Goal: Check status: Check status

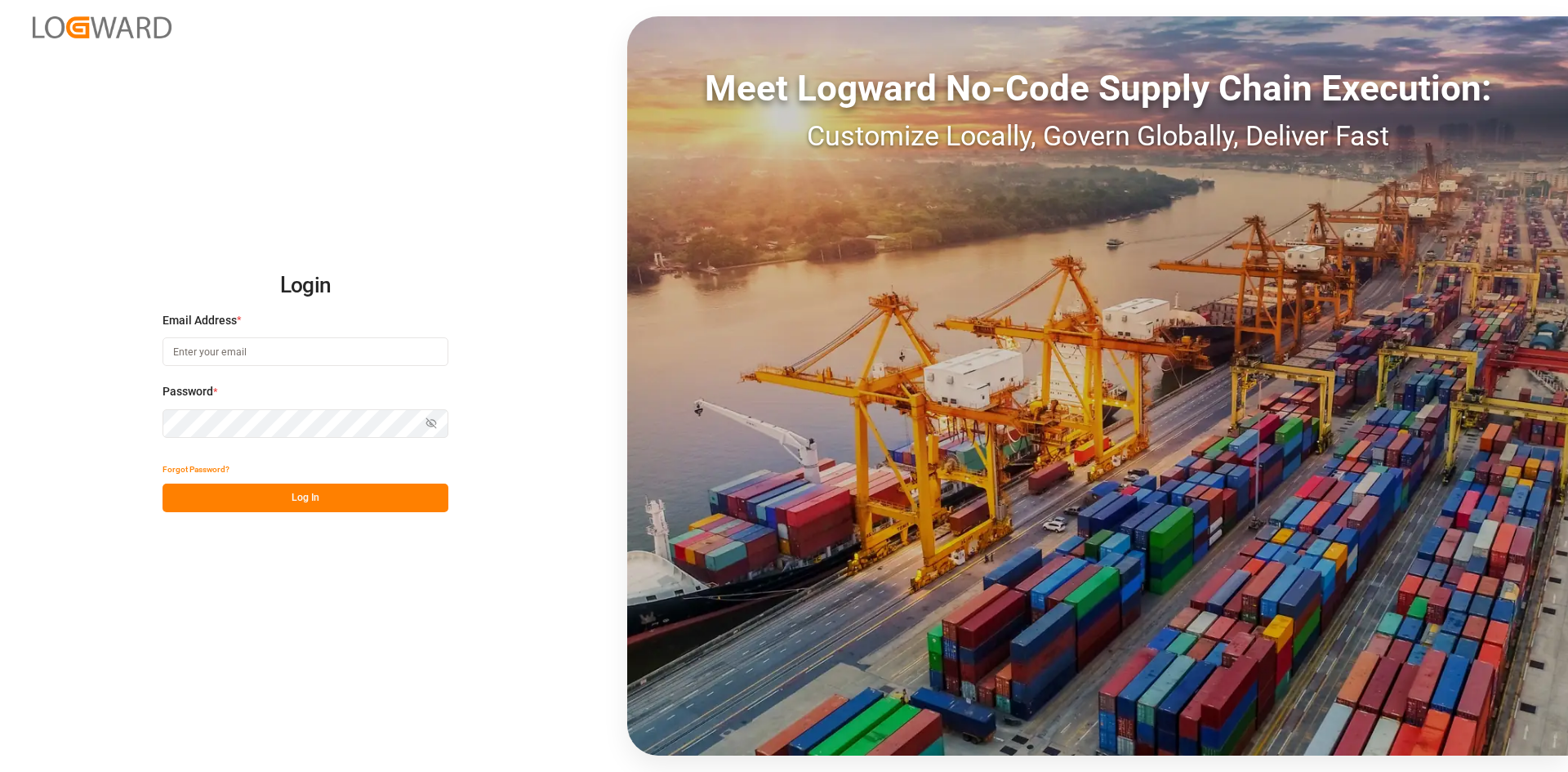
type input "[PERSON_NAME][EMAIL_ADDRESS][PERSON_NAME][DOMAIN_NAME]"
click at [362, 491] on button "Log In" at bounding box center [306, 498] width 286 height 29
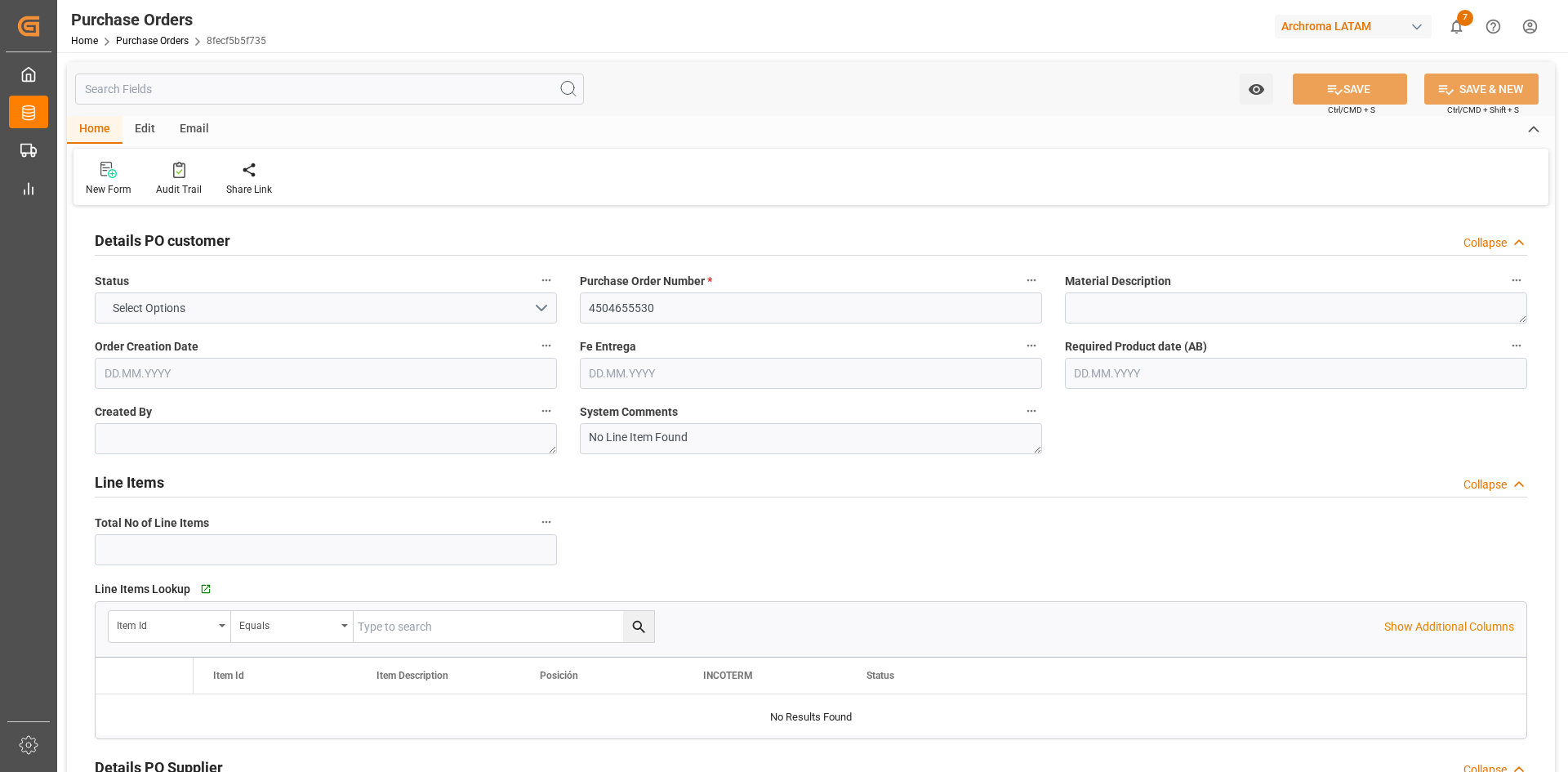
type input "1"
type input "[DATE]"
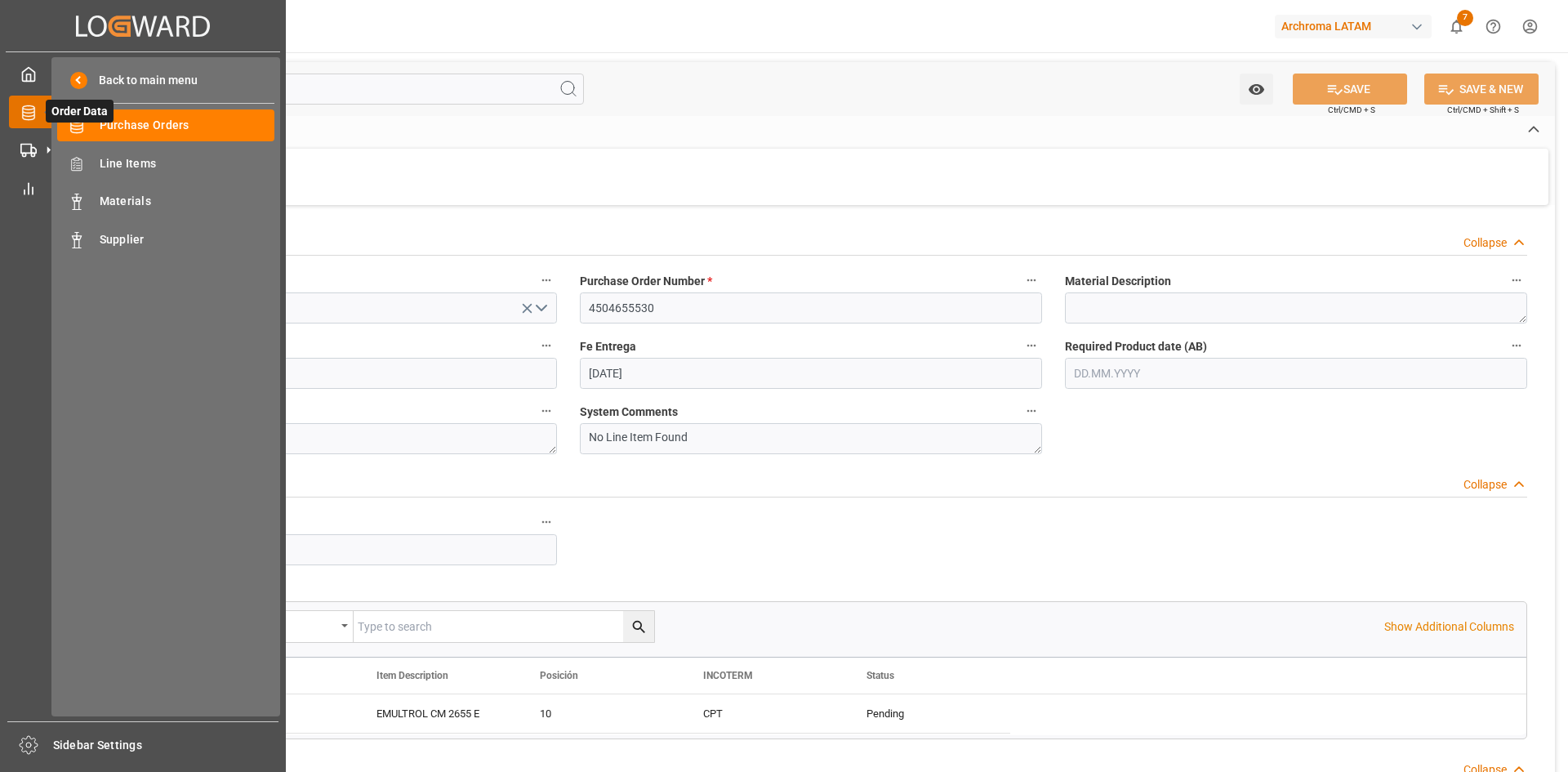
click at [34, 112] on icon at bounding box center [47, 111] width 34 height 35
click at [203, 125] on span "Purchase Orders" at bounding box center [187, 125] width 175 height 17
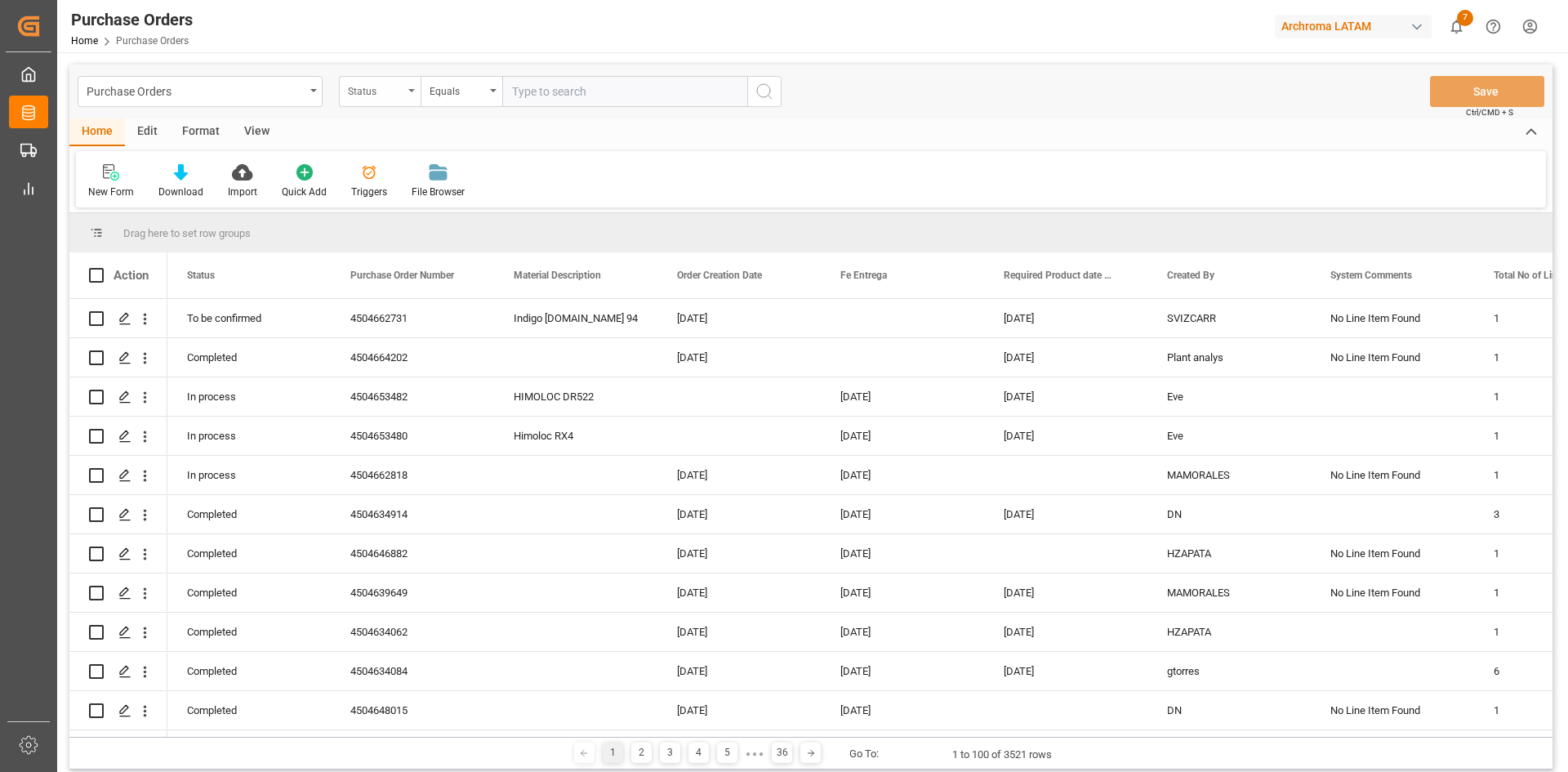
click at [399, 98] on div "Status" at bounding box center [375, 89] width 55 height 19
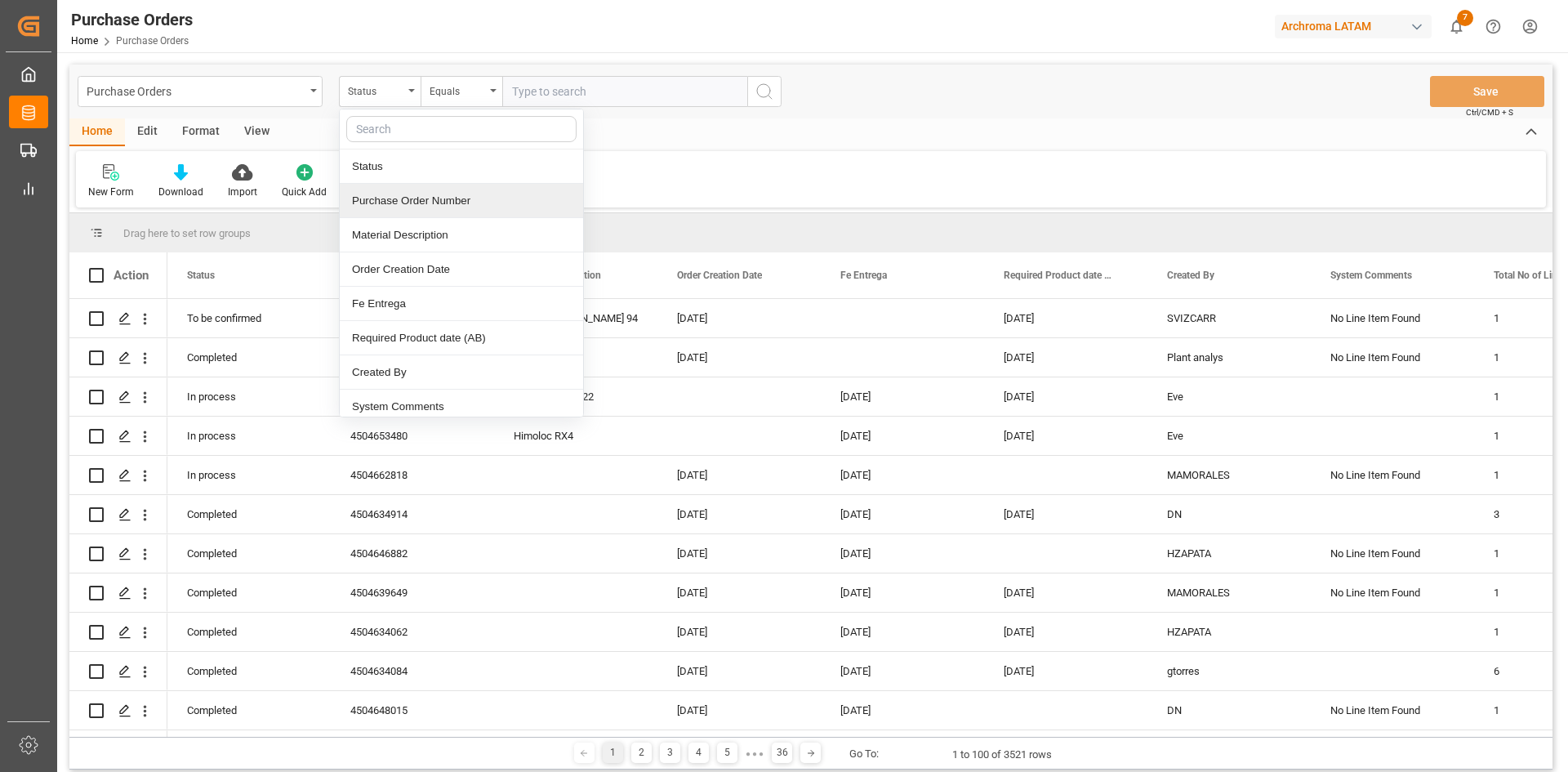
click at [441, 202] on div "Purchase Order Number" at bounding box center [461, 200] width 243 height 35
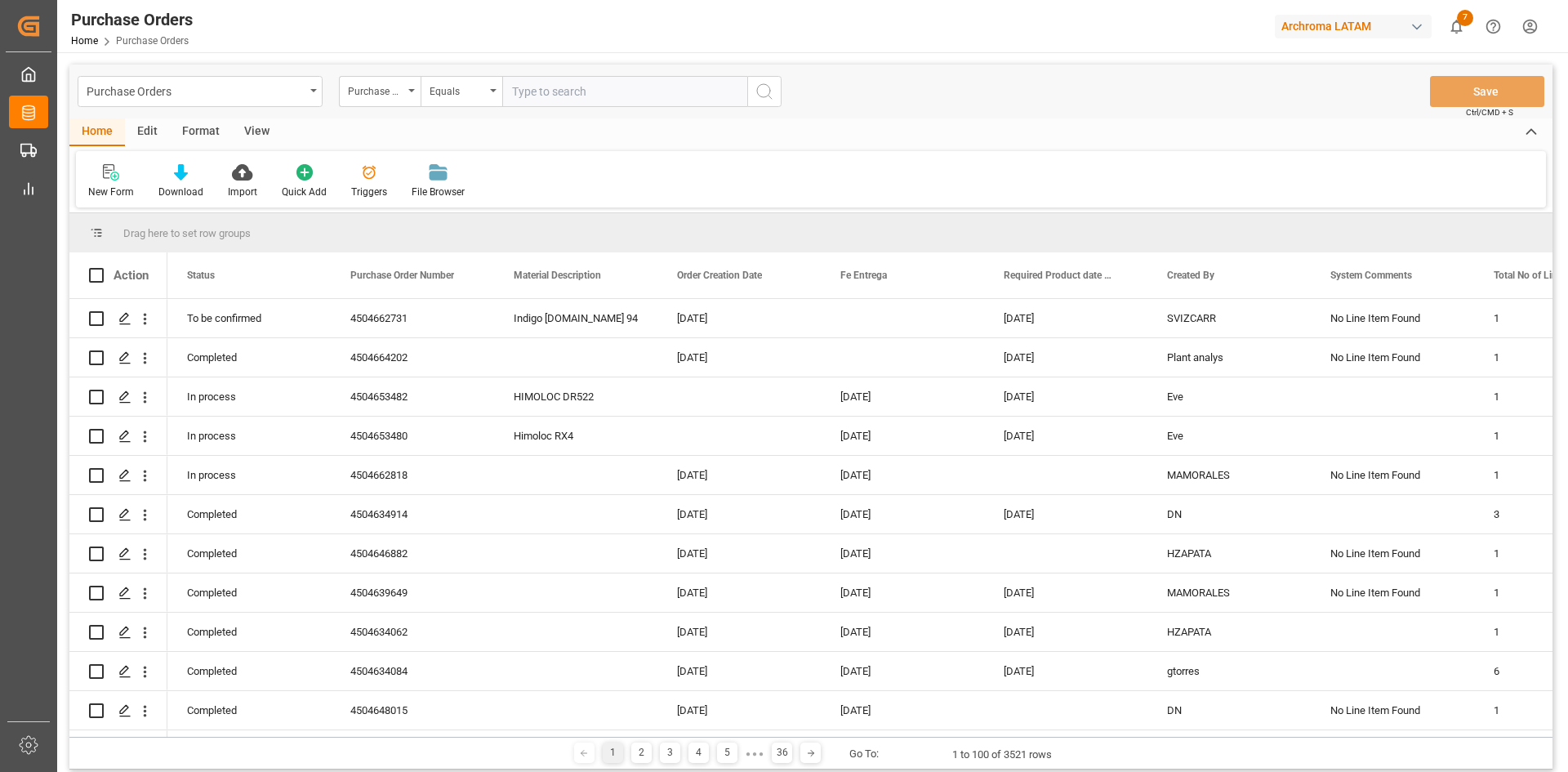
click at [541, 84] on input "text" at bounding box center [625, 91] width 245 height 31
paste input "4504653006"
type input "4504653006"
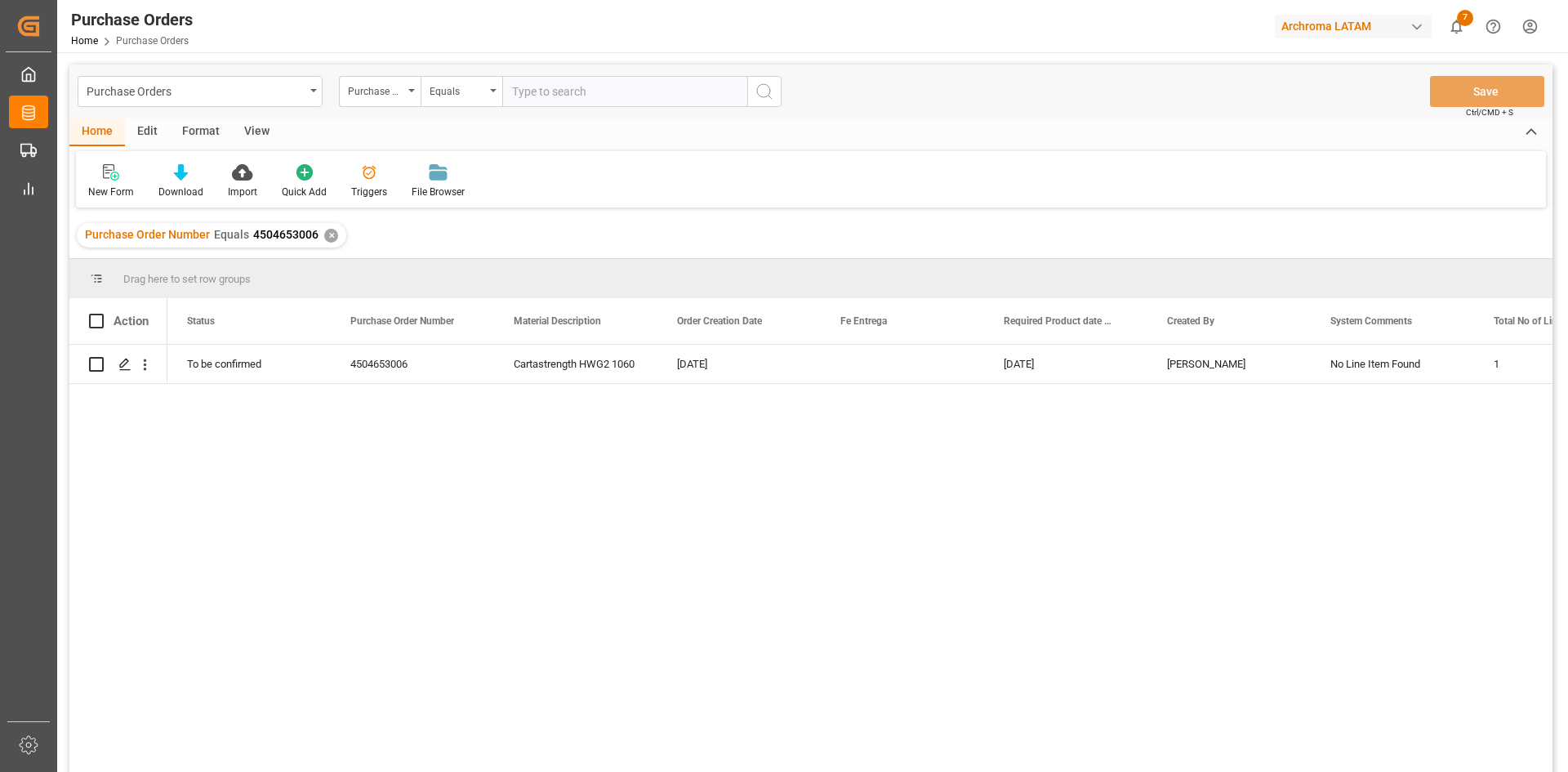
click at [327, 237] on div "✕" at bounding box center [331, 236] width 14 height 14
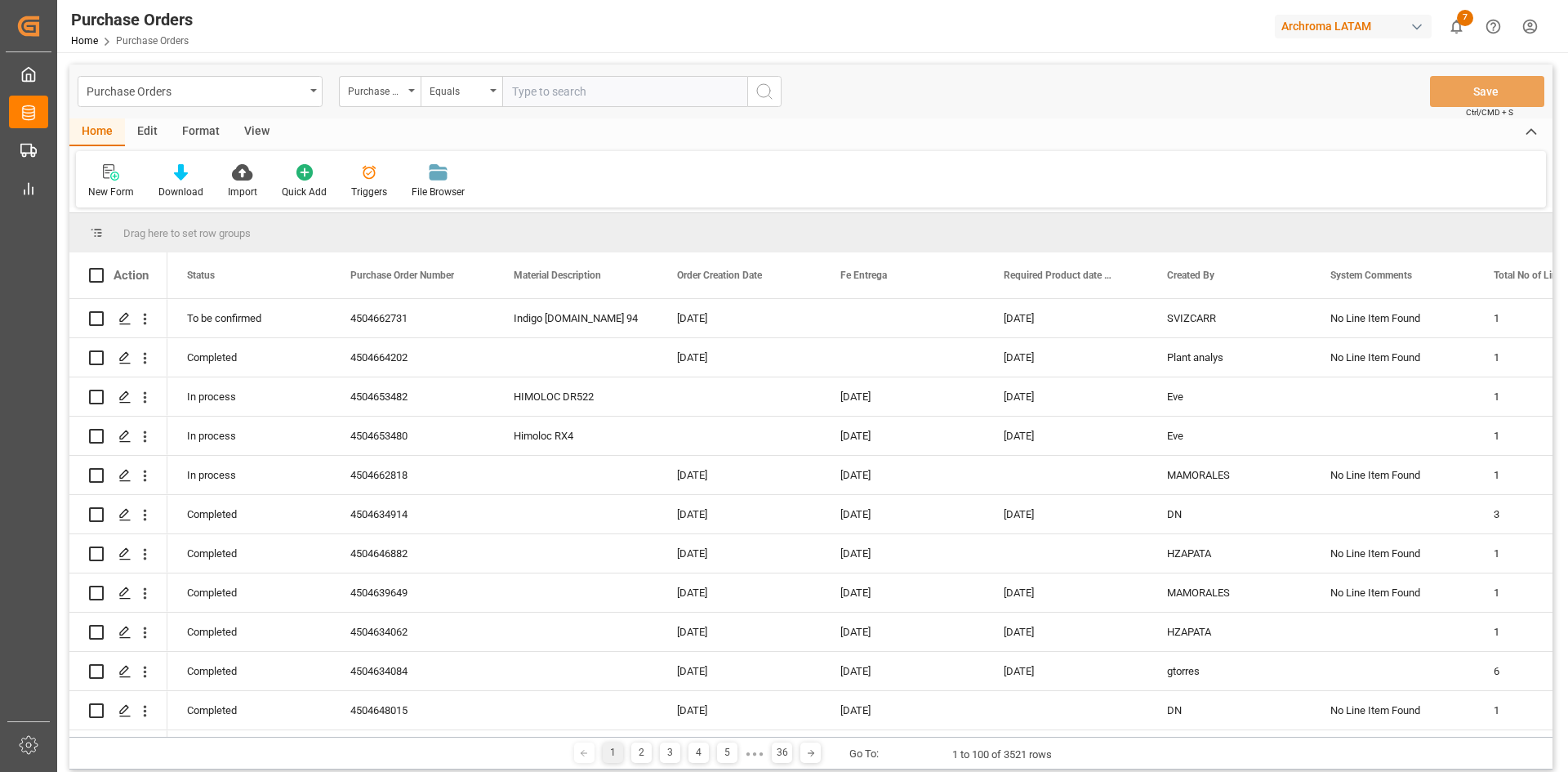
click at [539, 100] on input "text" at bounding box center [625, 91] width 245 height 31
paste input "4504650908"
type input "4504650908"
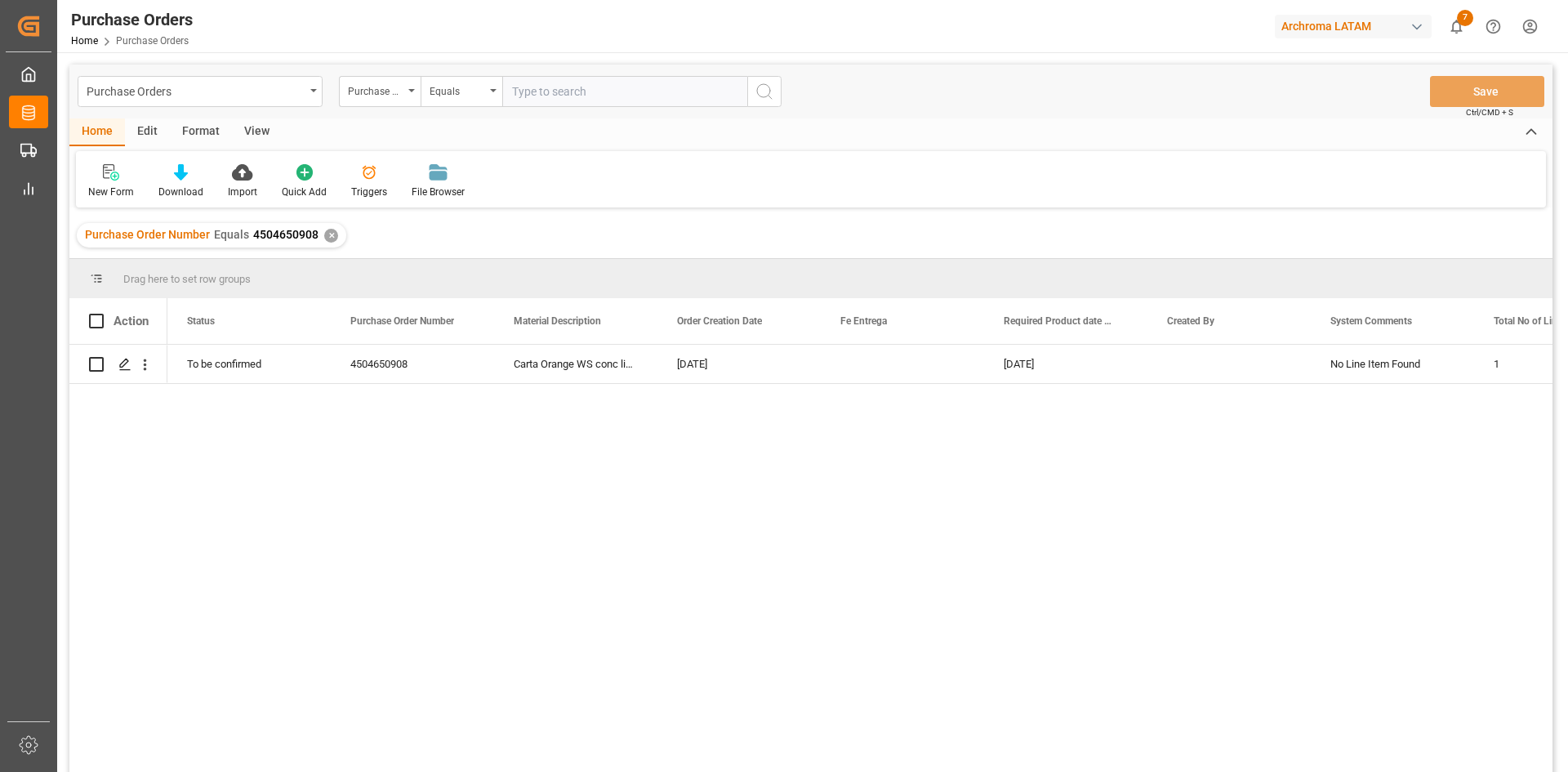
click at [331, 236] on div "✕" at bounding box center [331, 236] width 14 height 14
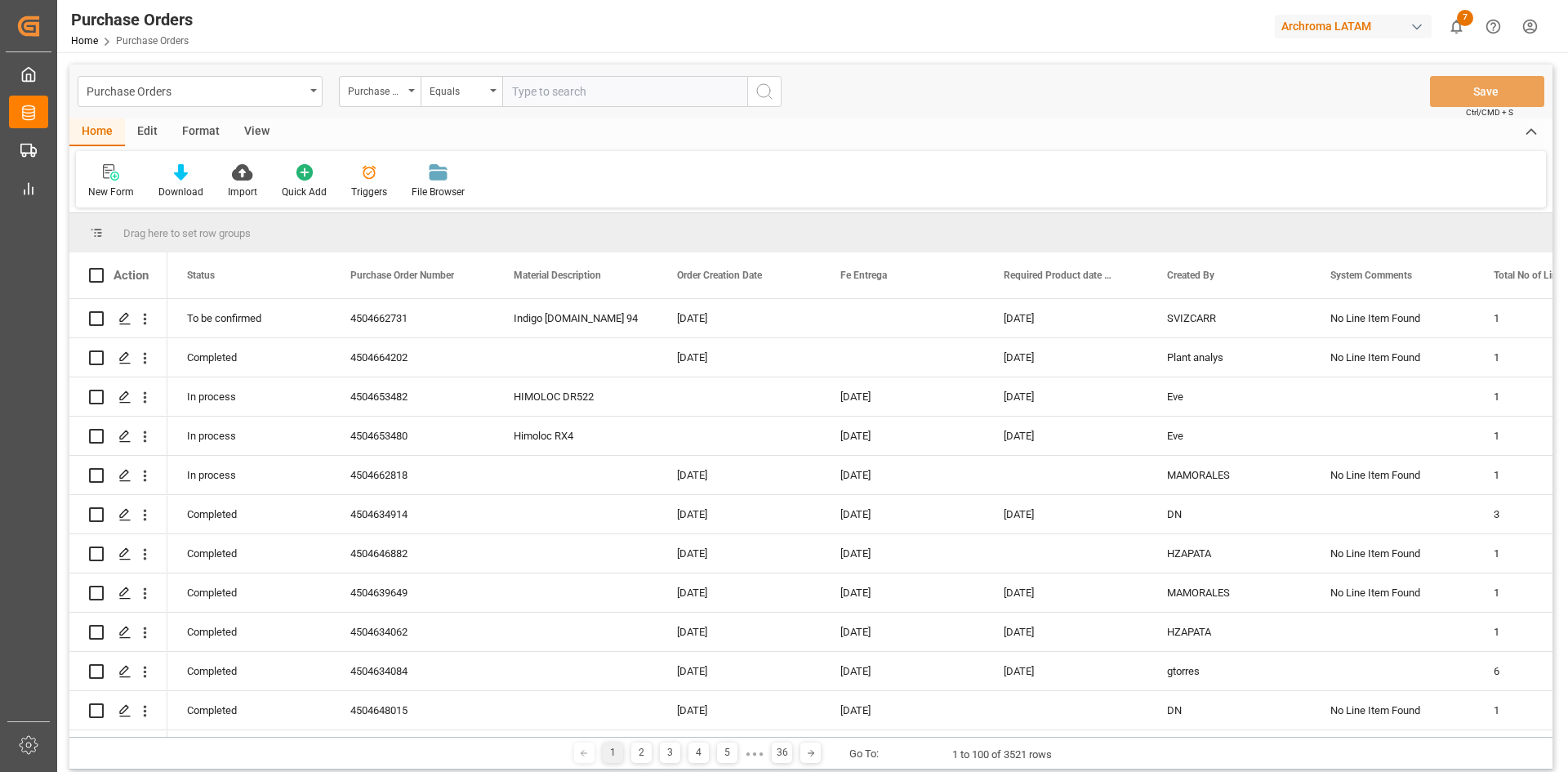
click at [546, 98] on input "text" at bounding box center [625, 91] width 245 height 31
paste input "4504653441"
type input "4504653441"
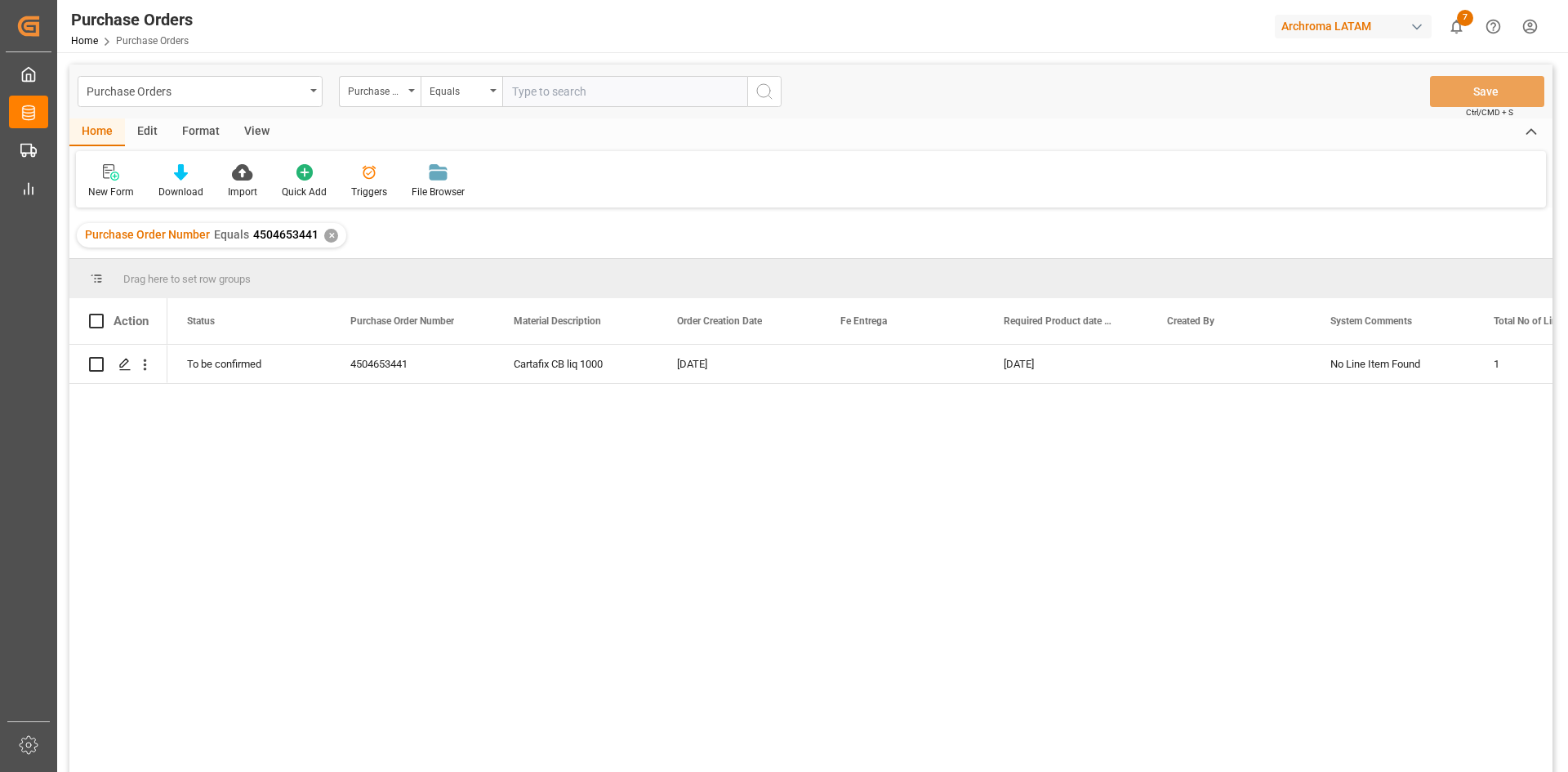
click at [331, 241] on div "✕" at bounding box center [331, 236] width 14 height 14
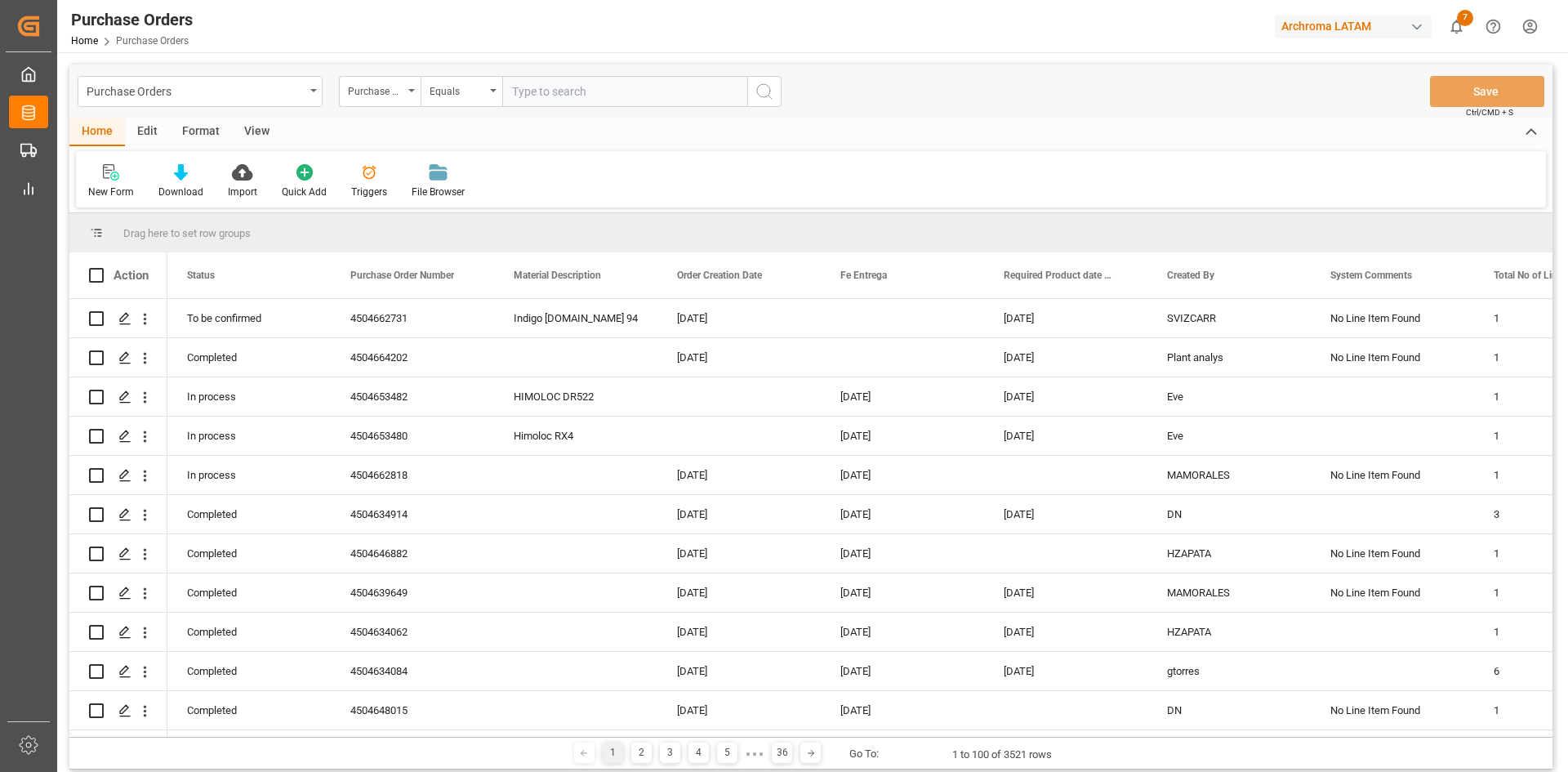
click at [560, 96] on input "text" at bounding box center [625, 91] width 245 height 31
paste input "4504655845"
type input "4504655845"
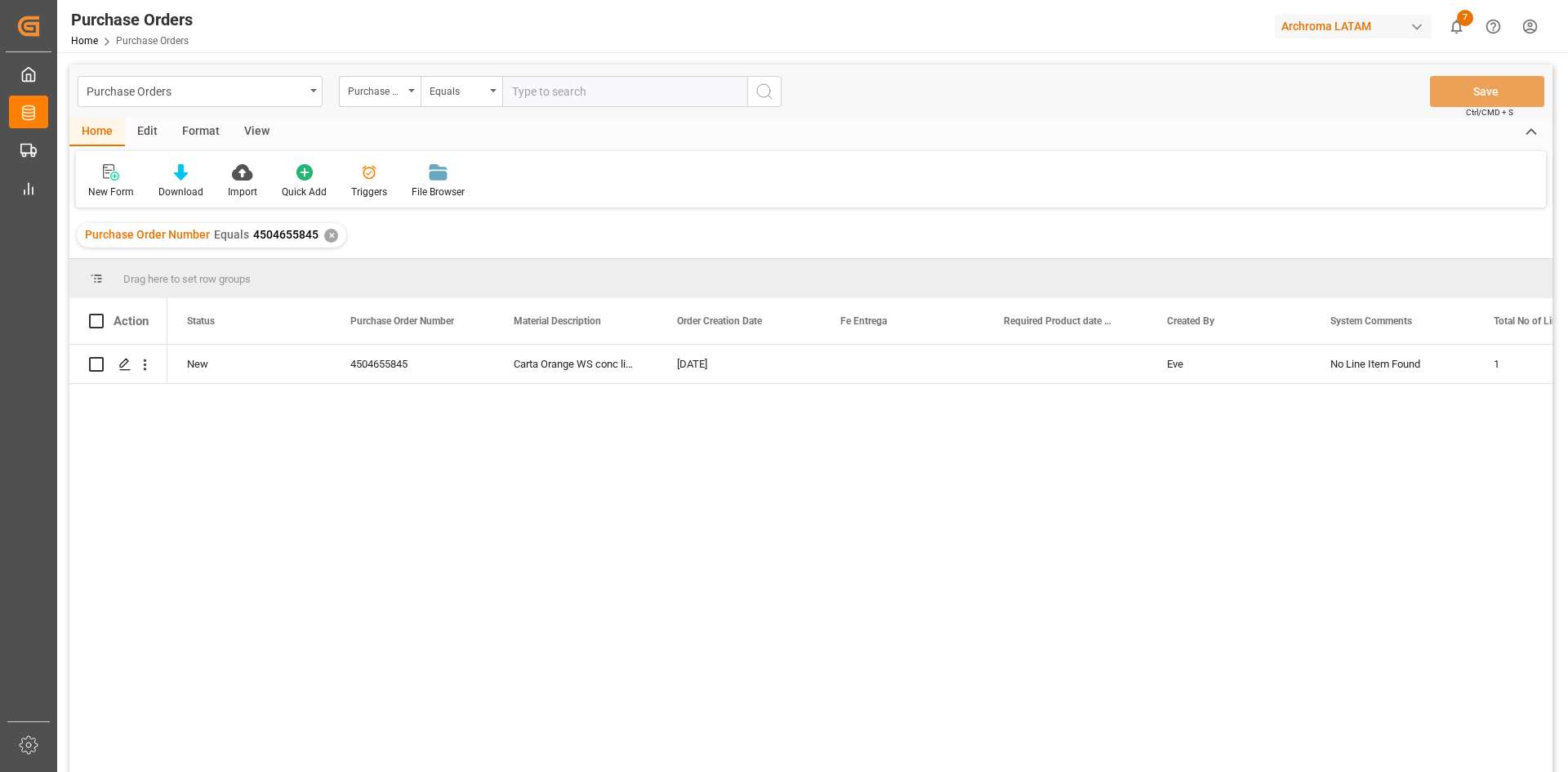
click at [330, 231] on div "✕" at bounding box center [331, 236] width 14 height 14
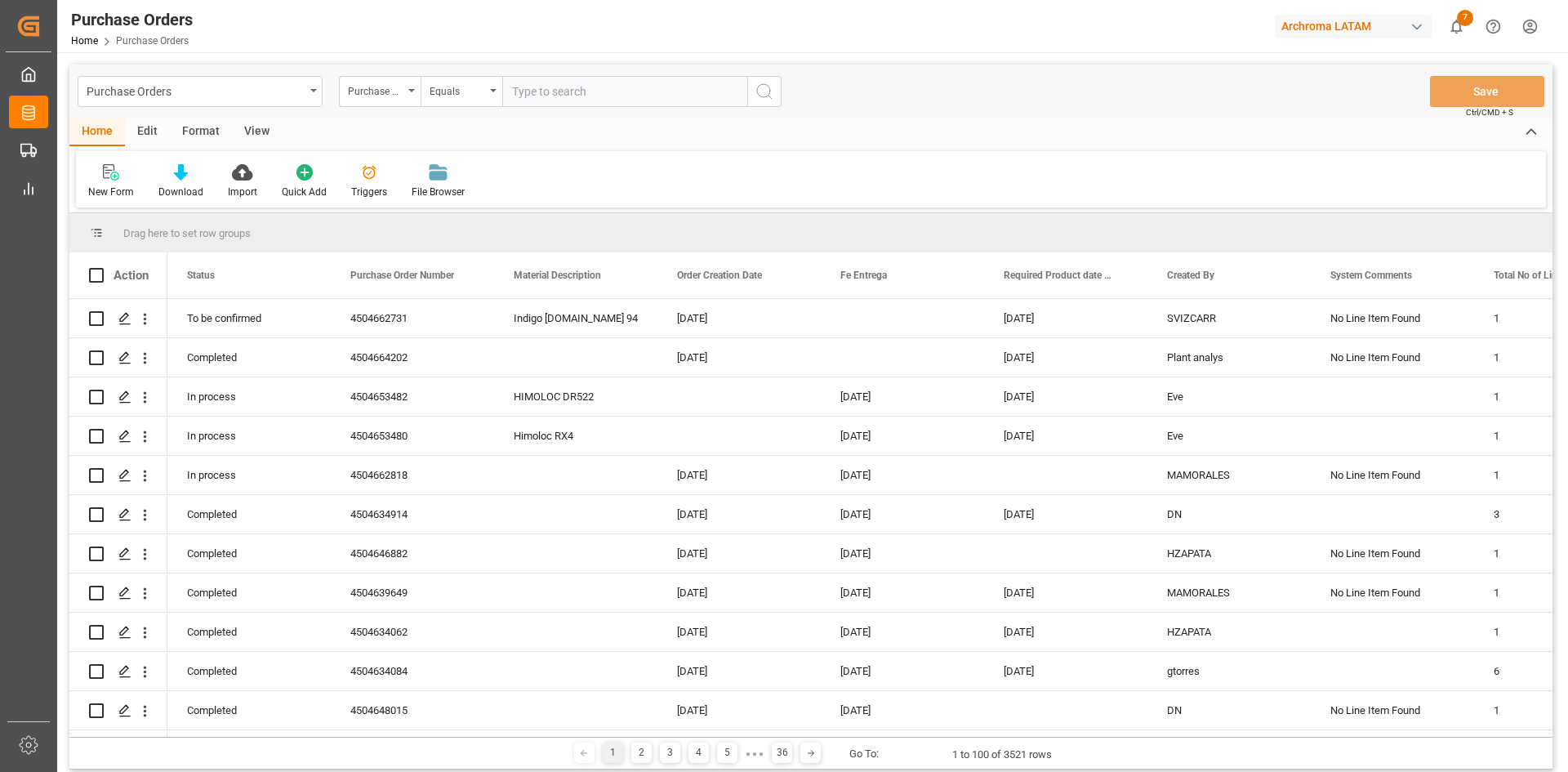
click at [551, 91] on input "text" at bounding box center [625, 91] width 245 height 31
paste input "4504657436"
type input "4504657436"
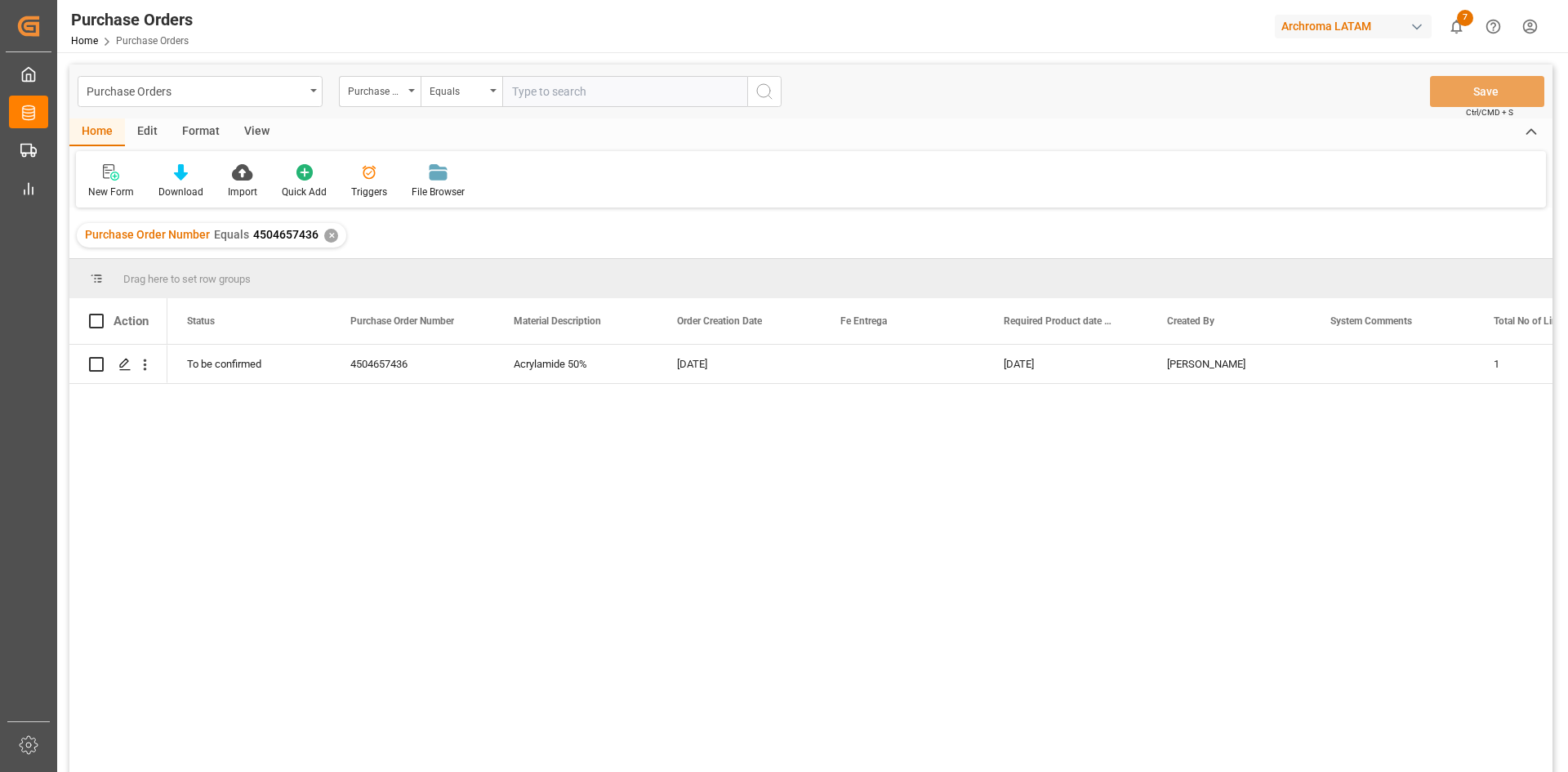
click at [324, 235] on div "✕" at bounding box center [331, 236] width 14 height 14
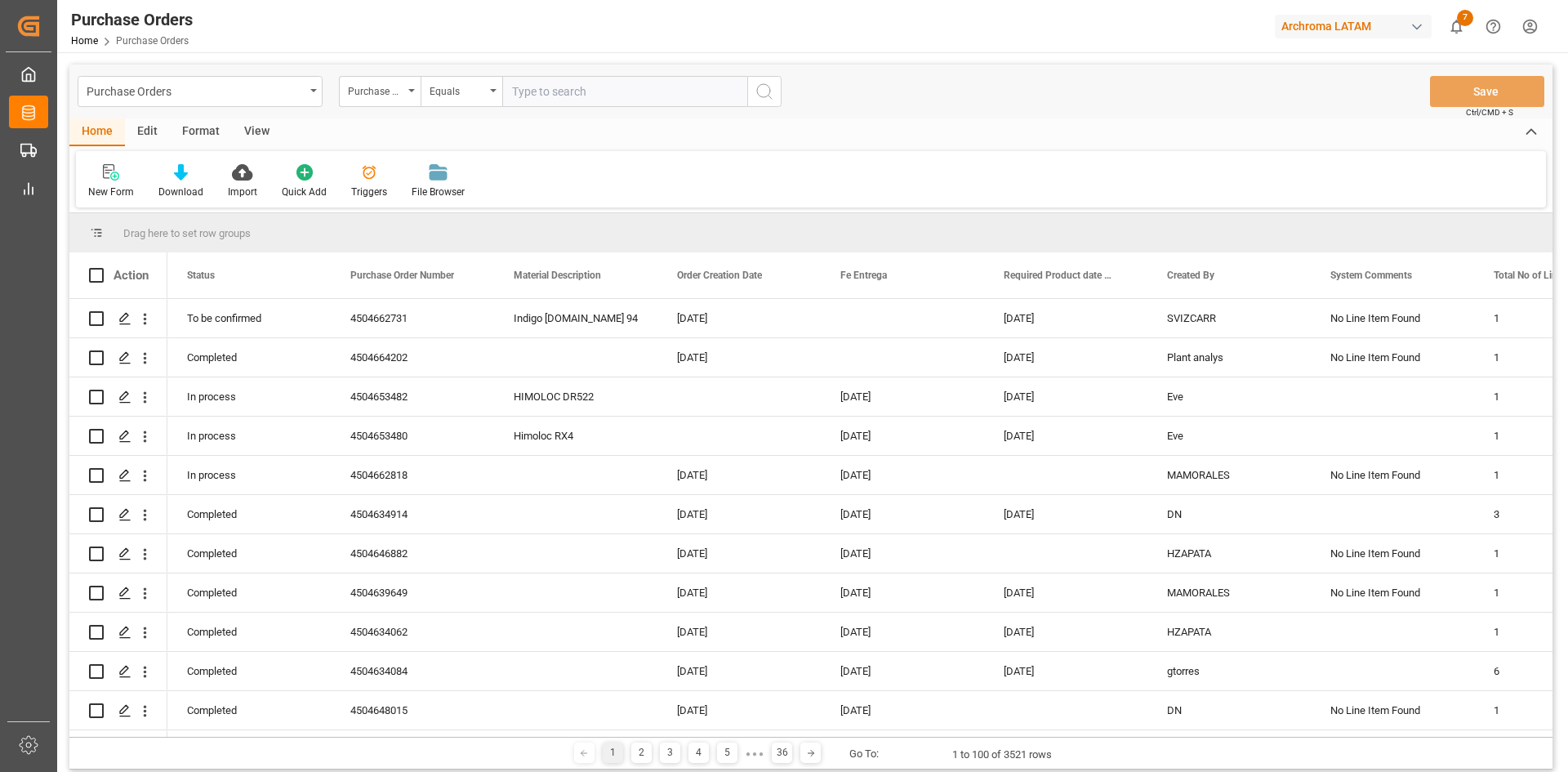
click at [575, 83] on input "text" at bounding box center [625, 91] width 245 height 31
paste input "4504638482"
type input "4504638482"
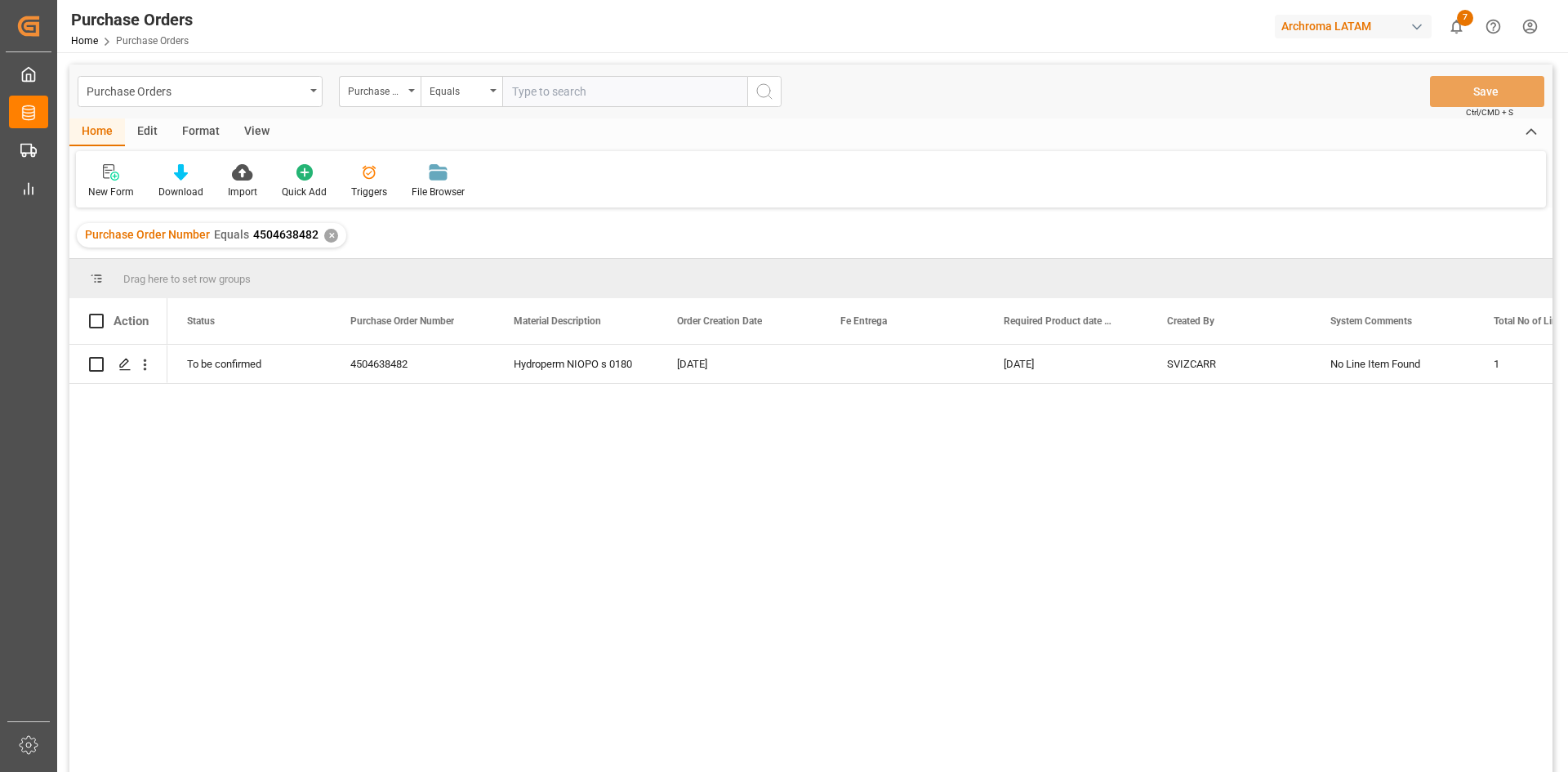
click at [326, 238] on div "✕" at bounding box center [331, 236] width 14 height 14
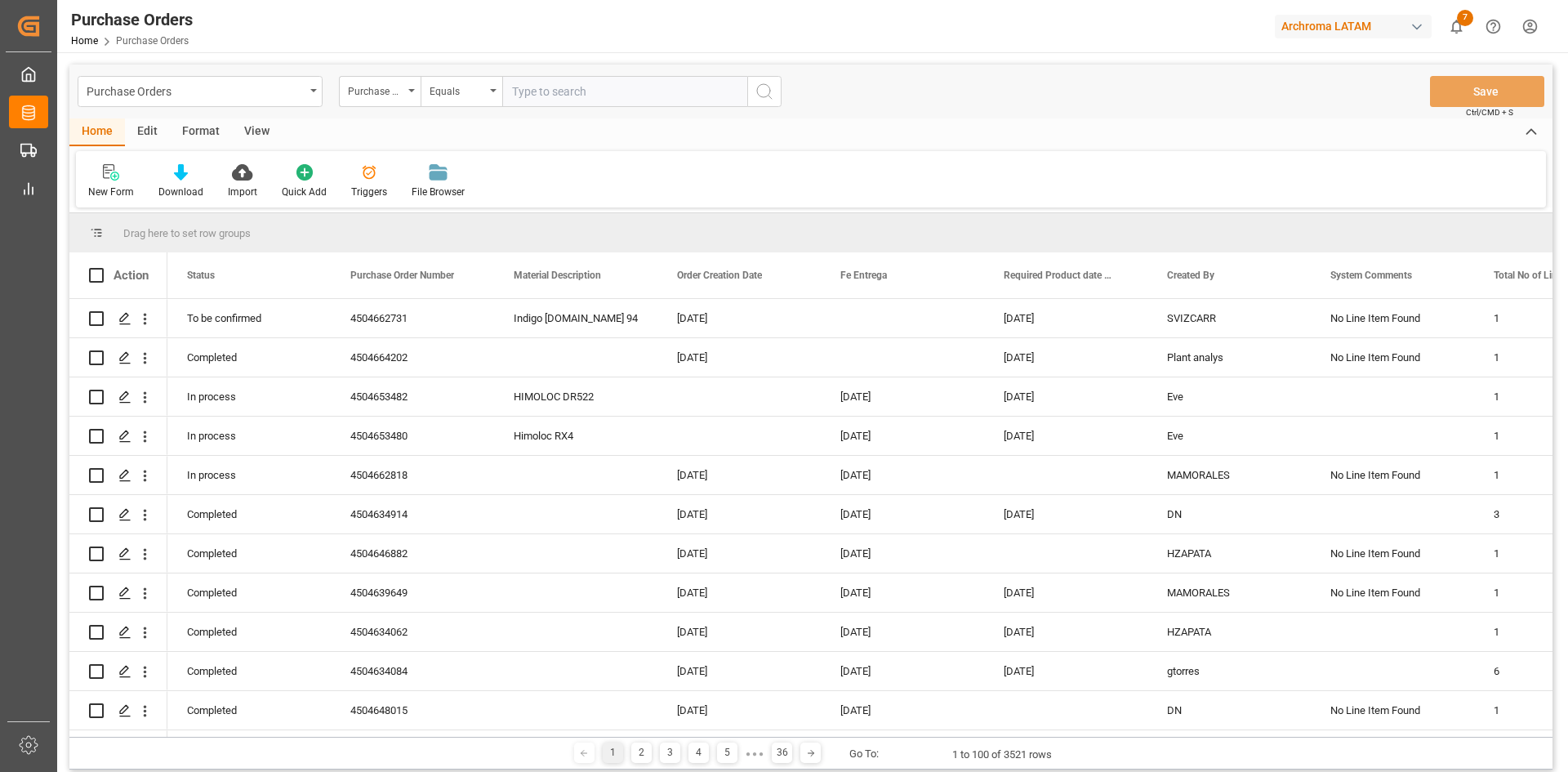
click at [534, 91] on input "text" at bounding box center [625, 91] width 245 height 31
paste input "4504649964"
type input "4504649964"
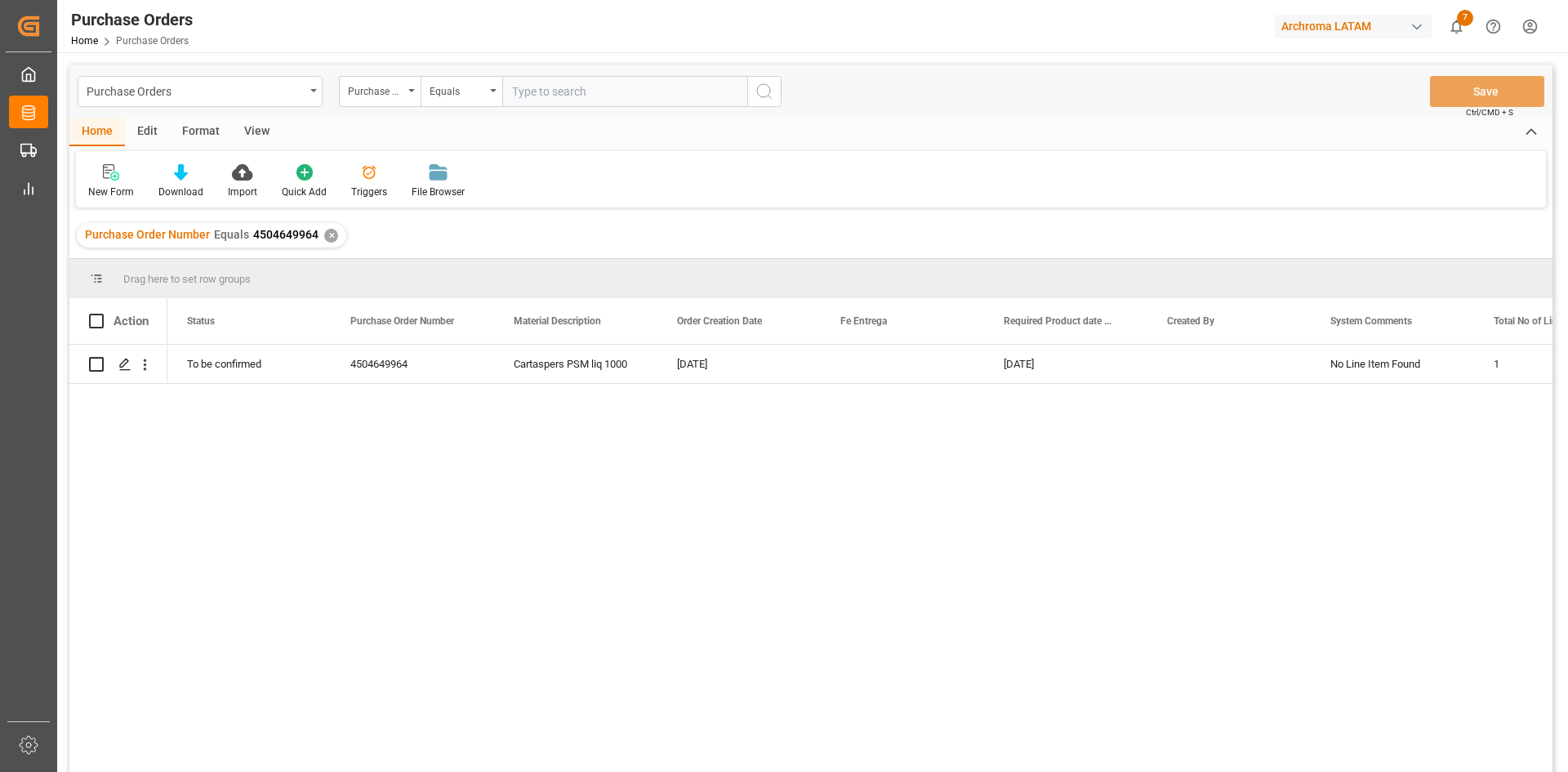
click at [326, 234] on div "✕" at bounding box center [331, 236] width 14 height 14
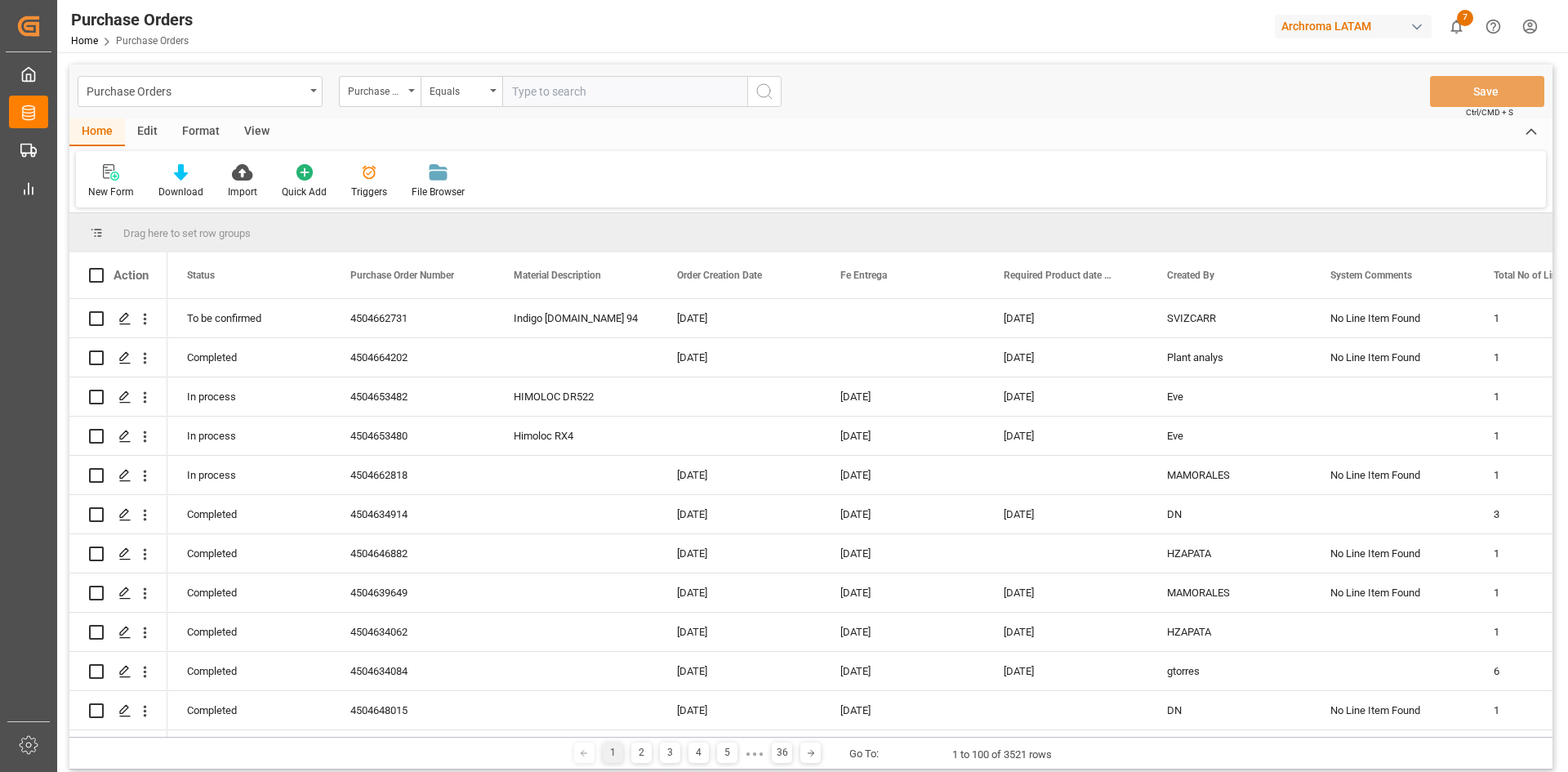
click at [565, 89] on input "text" at bounding box center [625, 91] width 245 height 31
paste input "4504648509"
type input "4504648509"
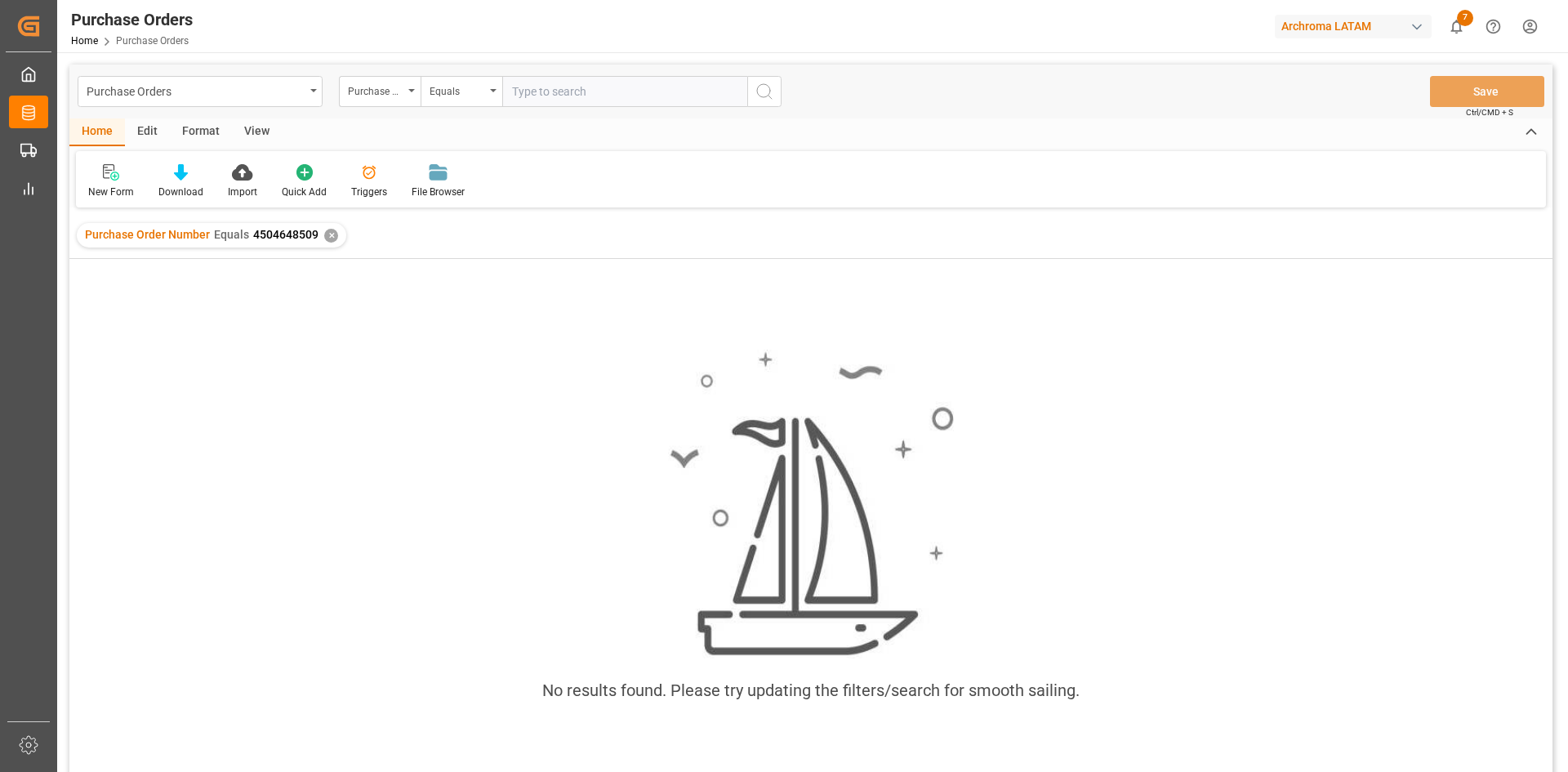
click at [331, 238] on div "✕" at bounding box center [331, 236] width 14 height 14
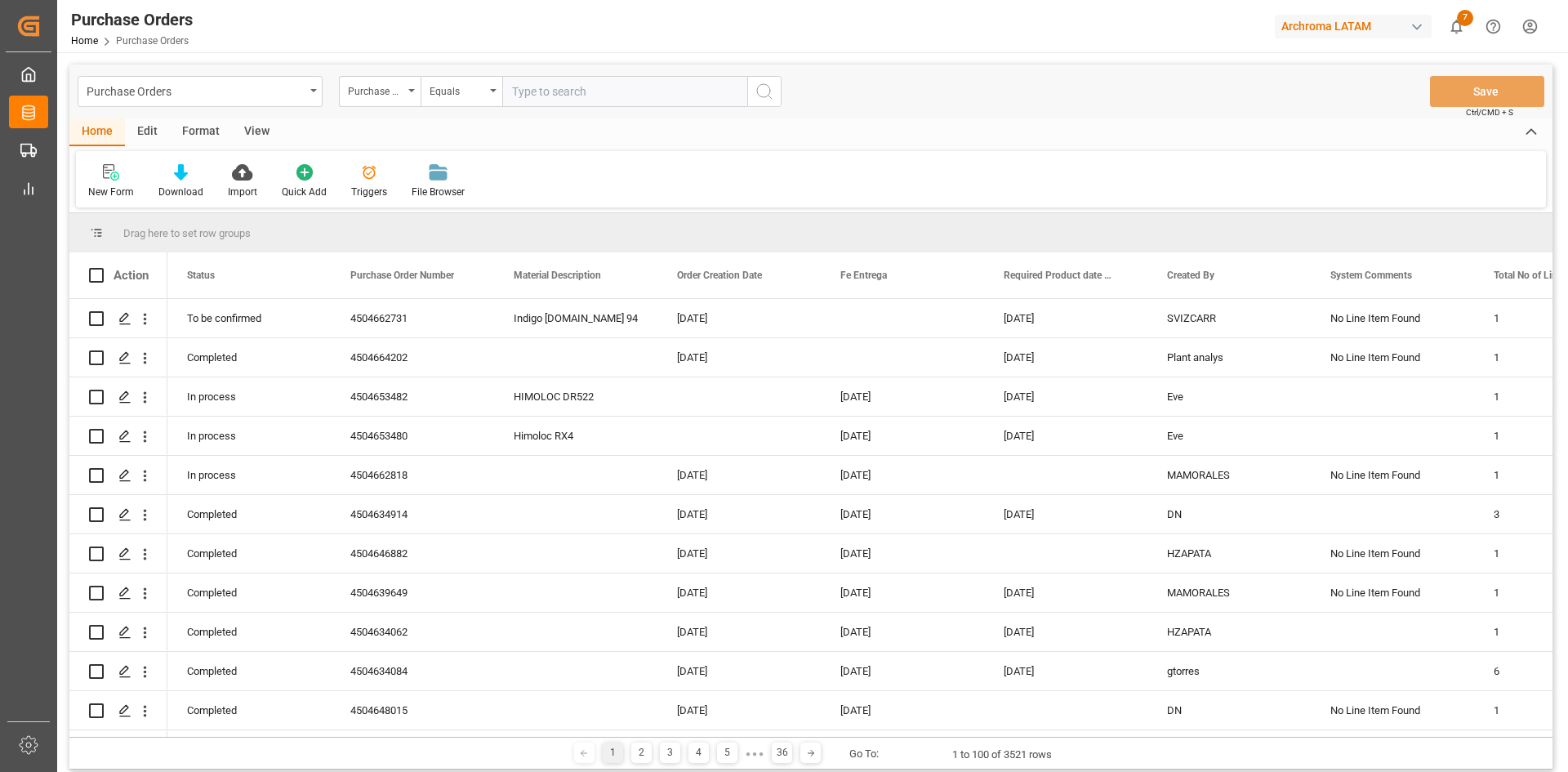
click at [533, 93] on input "text" at bounding box center [625, 91] width 245 height 31
paste input "4504649491"
type input "4504649491"
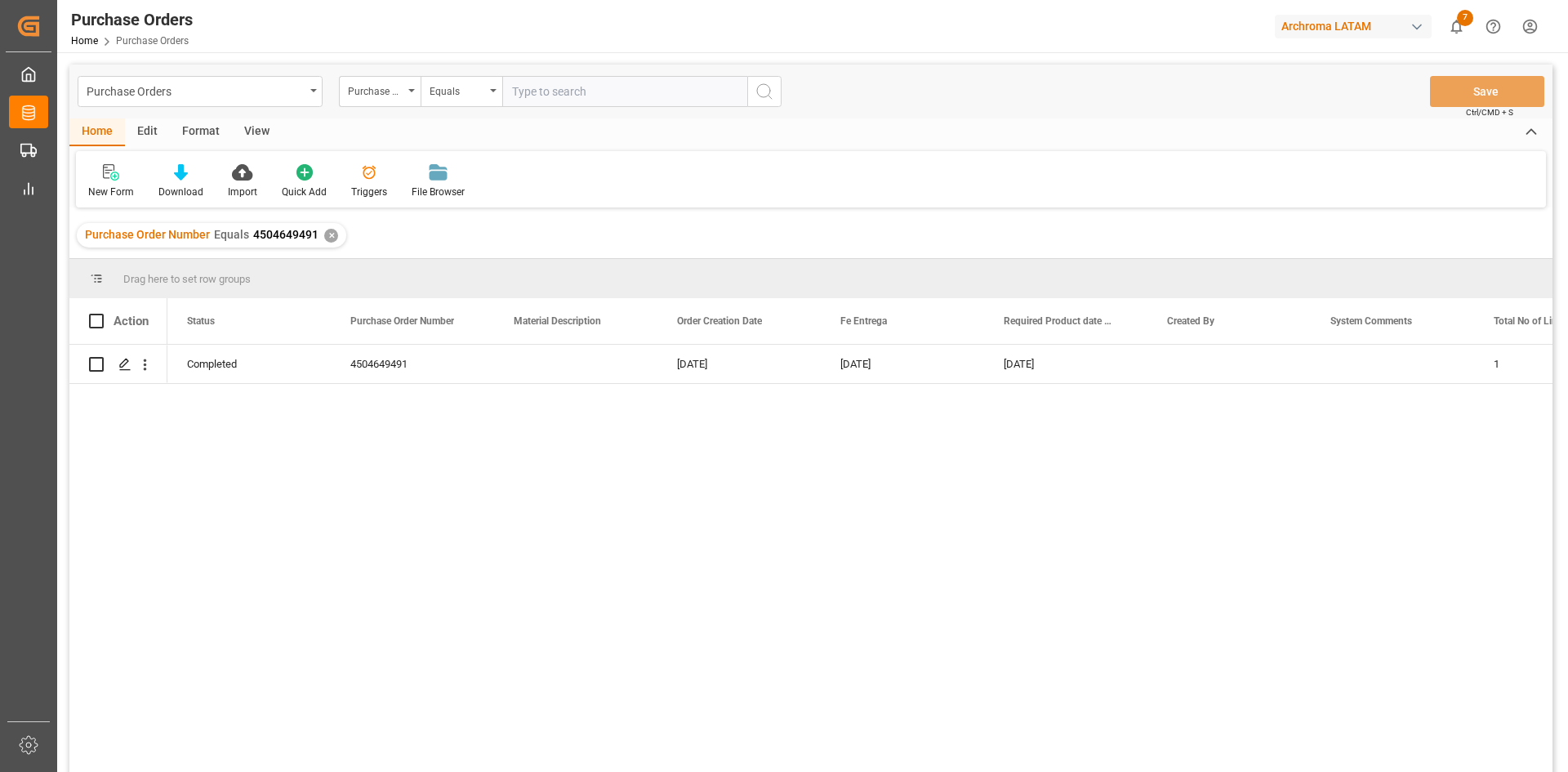
click at [330, 237] on div "✕" at bounding box center [331, 236] width 14 height 14
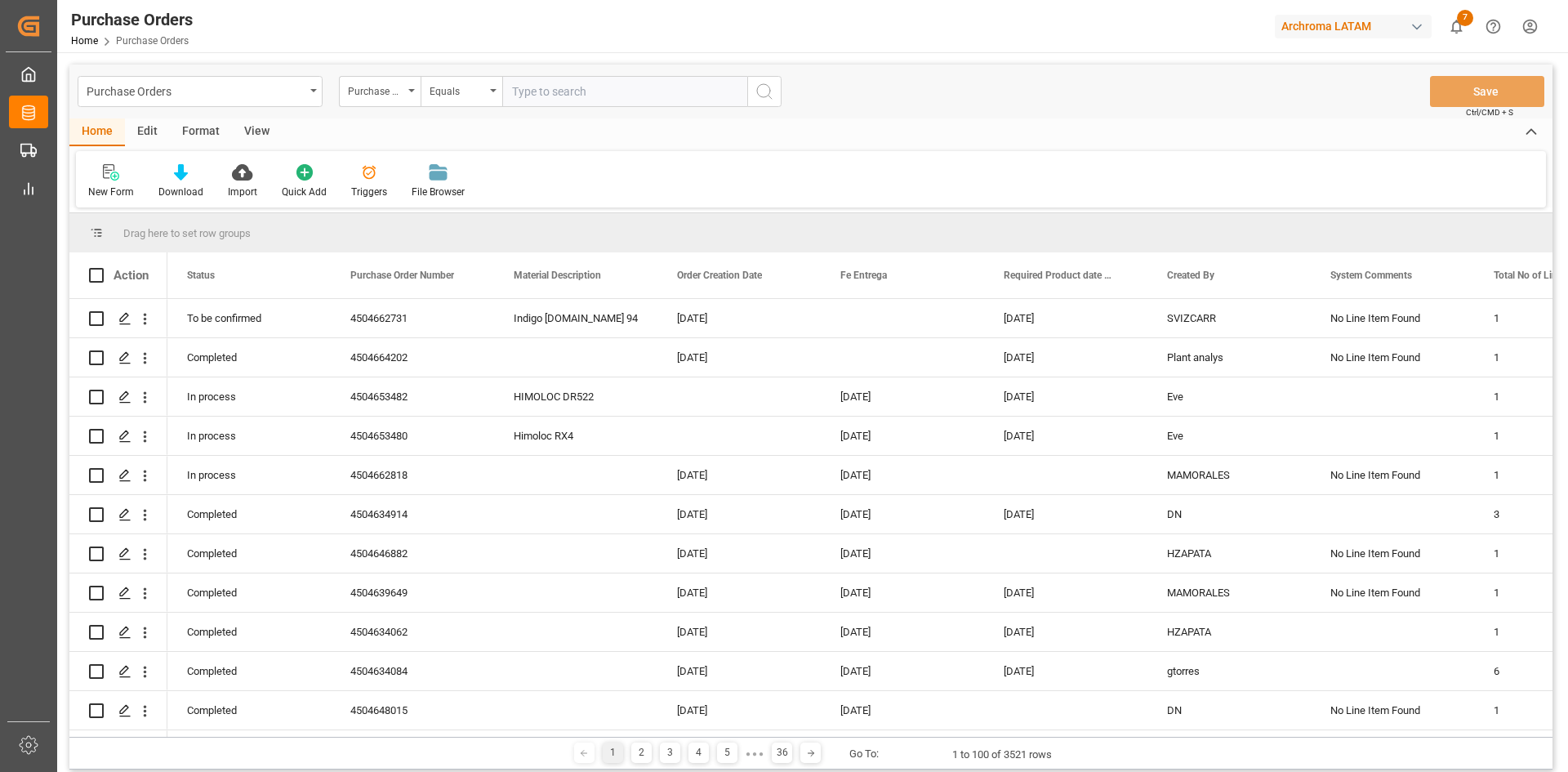
click at [552, 88] on input "text" at bounding box center [625, 91] width 245 height 31
paste input "4504649493"
type input "4504649493"
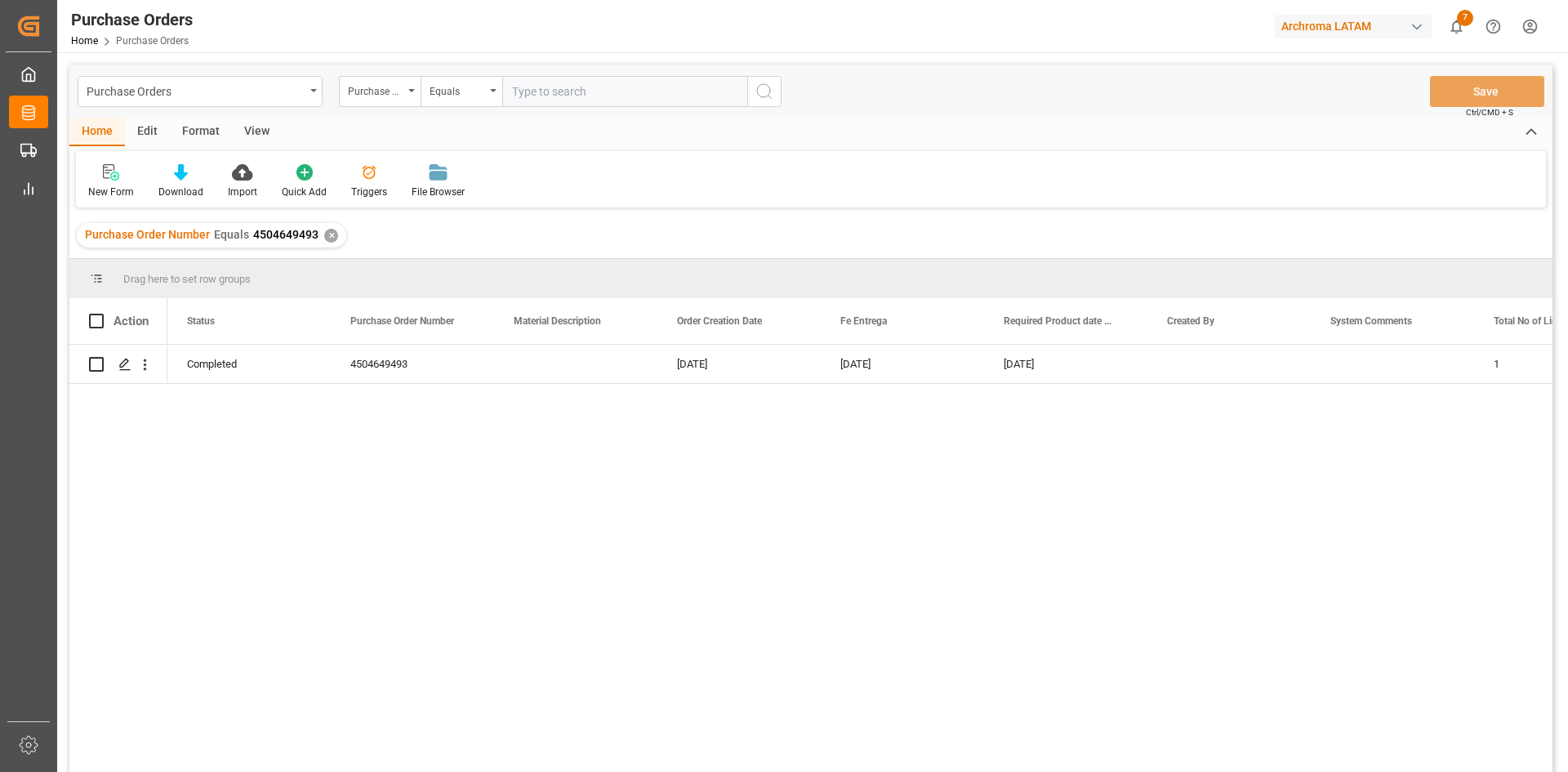
click at [327, 232] on div "✕" at bounding box center [331, 236] width 14 height 14
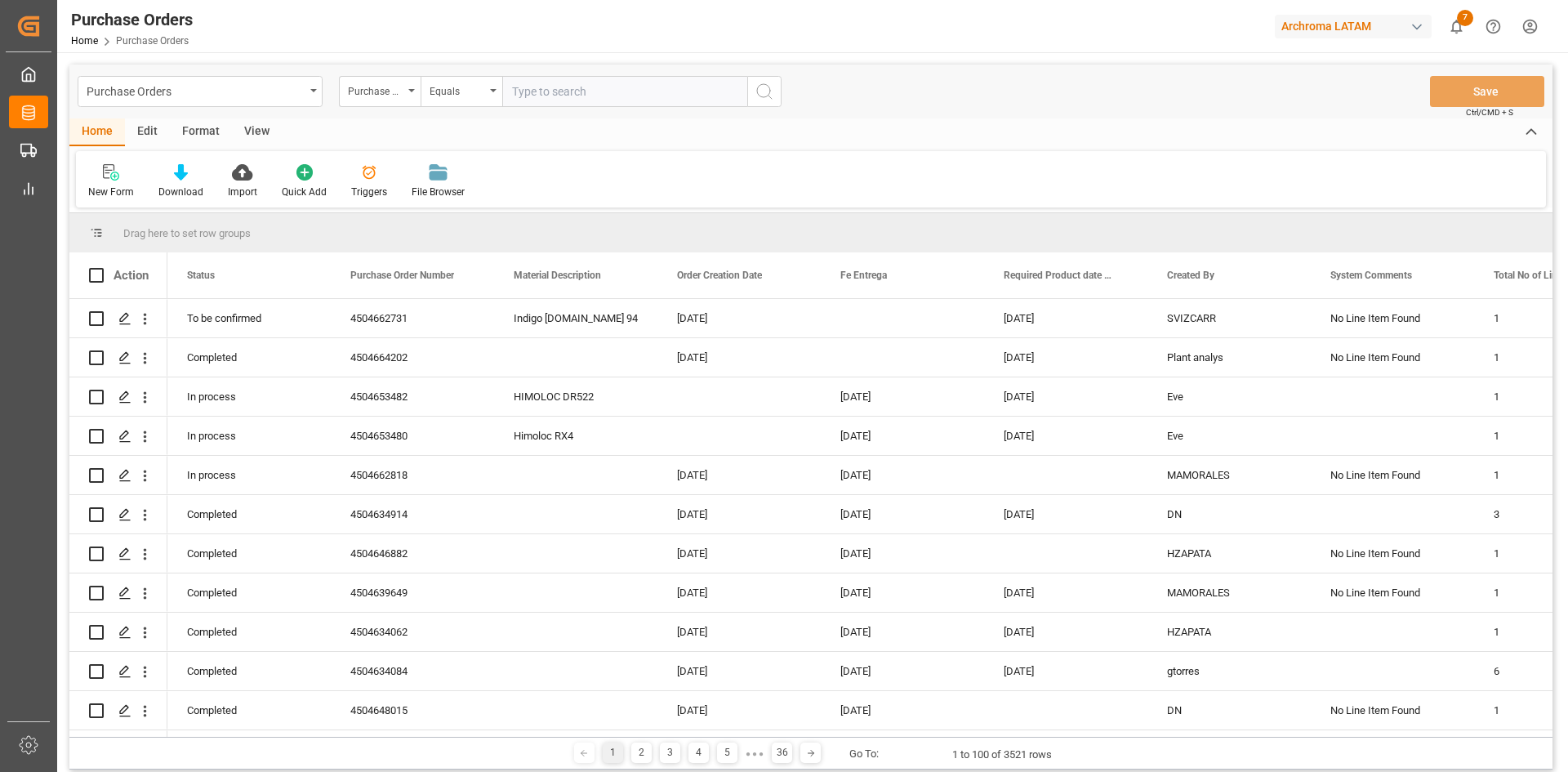
click at [566, 94] on input "text" at bounding box center [625, 91] width 245 height 31
paste input "4504641431"
type input "4504641431"
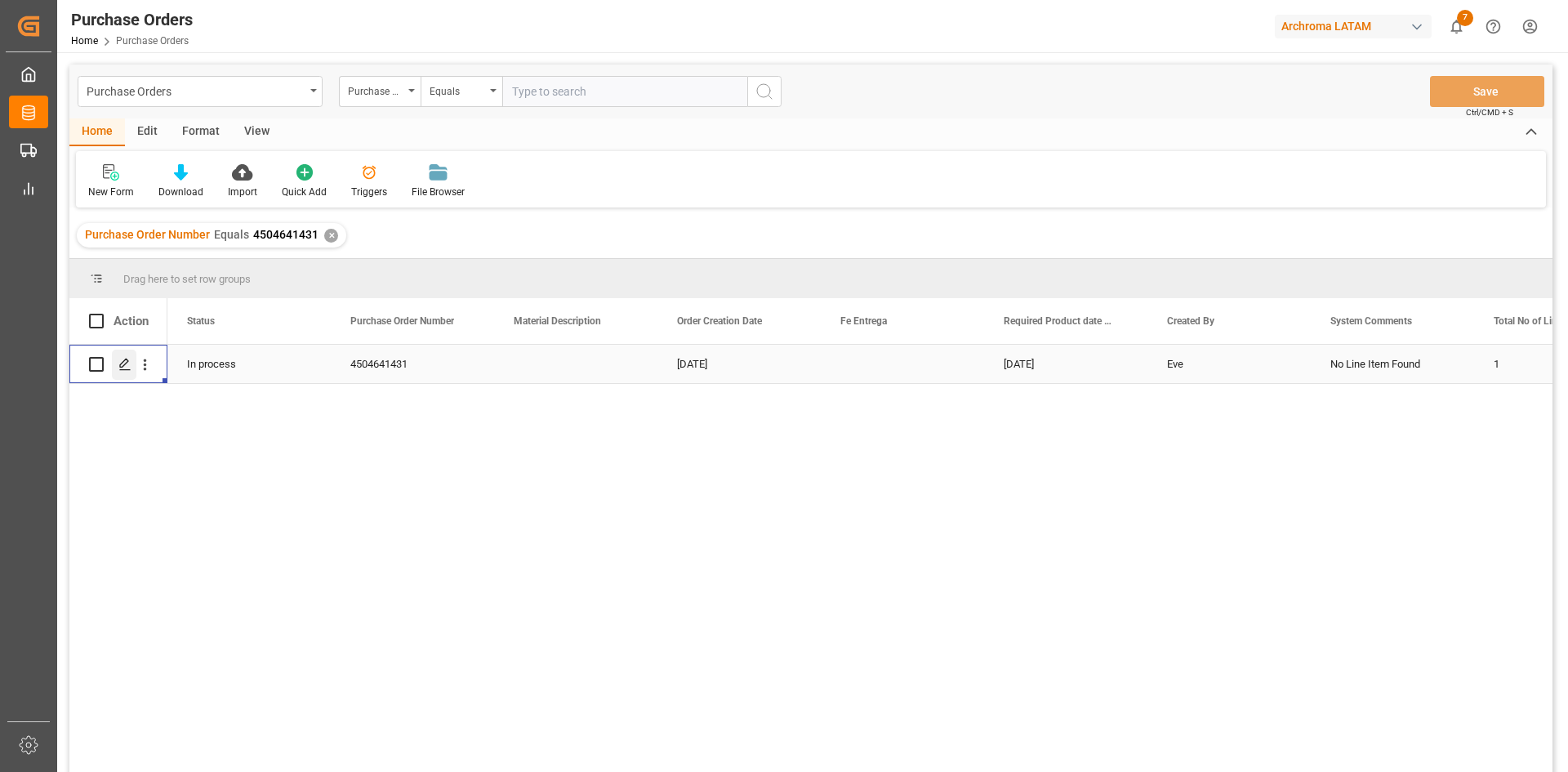
click at [120, 366] on polygon "Press SPACE to select this row." at bounding box center [124, 364] width 8 height 8
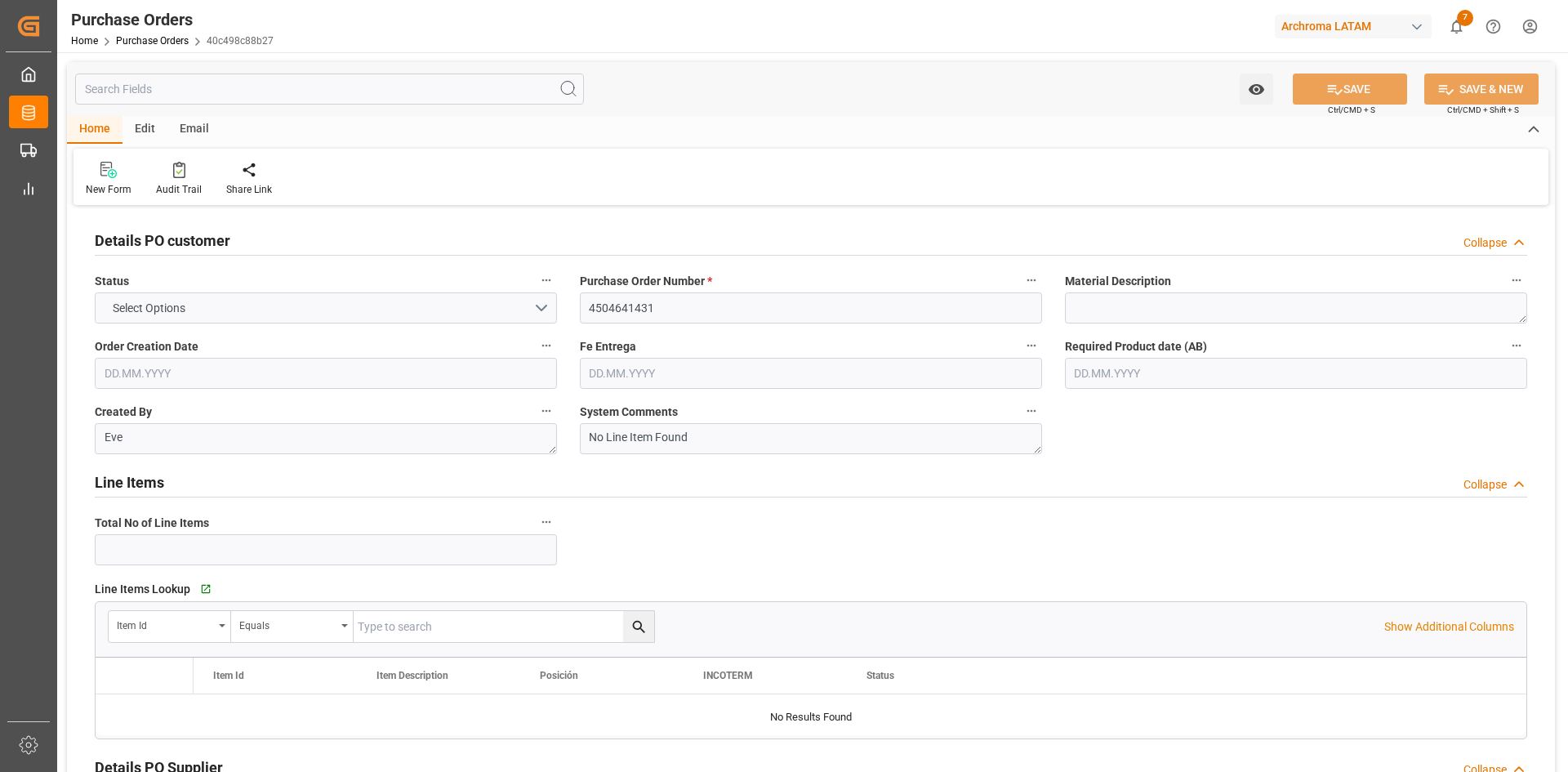
type input "1"
type input "10.07.2025"
type input "08.09.2025"
type input "09.09.2025"
type input "13.09.2025"
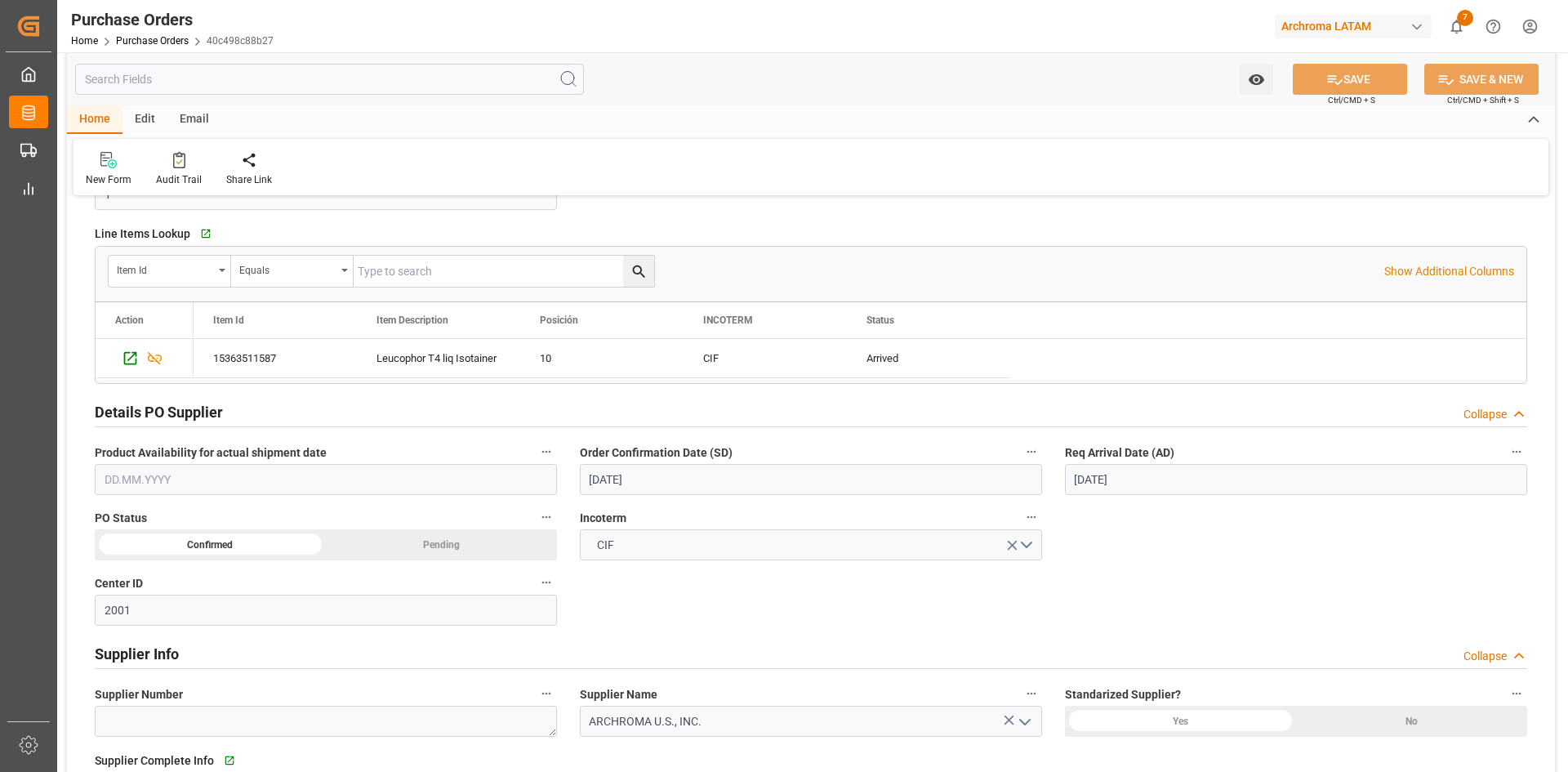
scroll to position [246, 0]
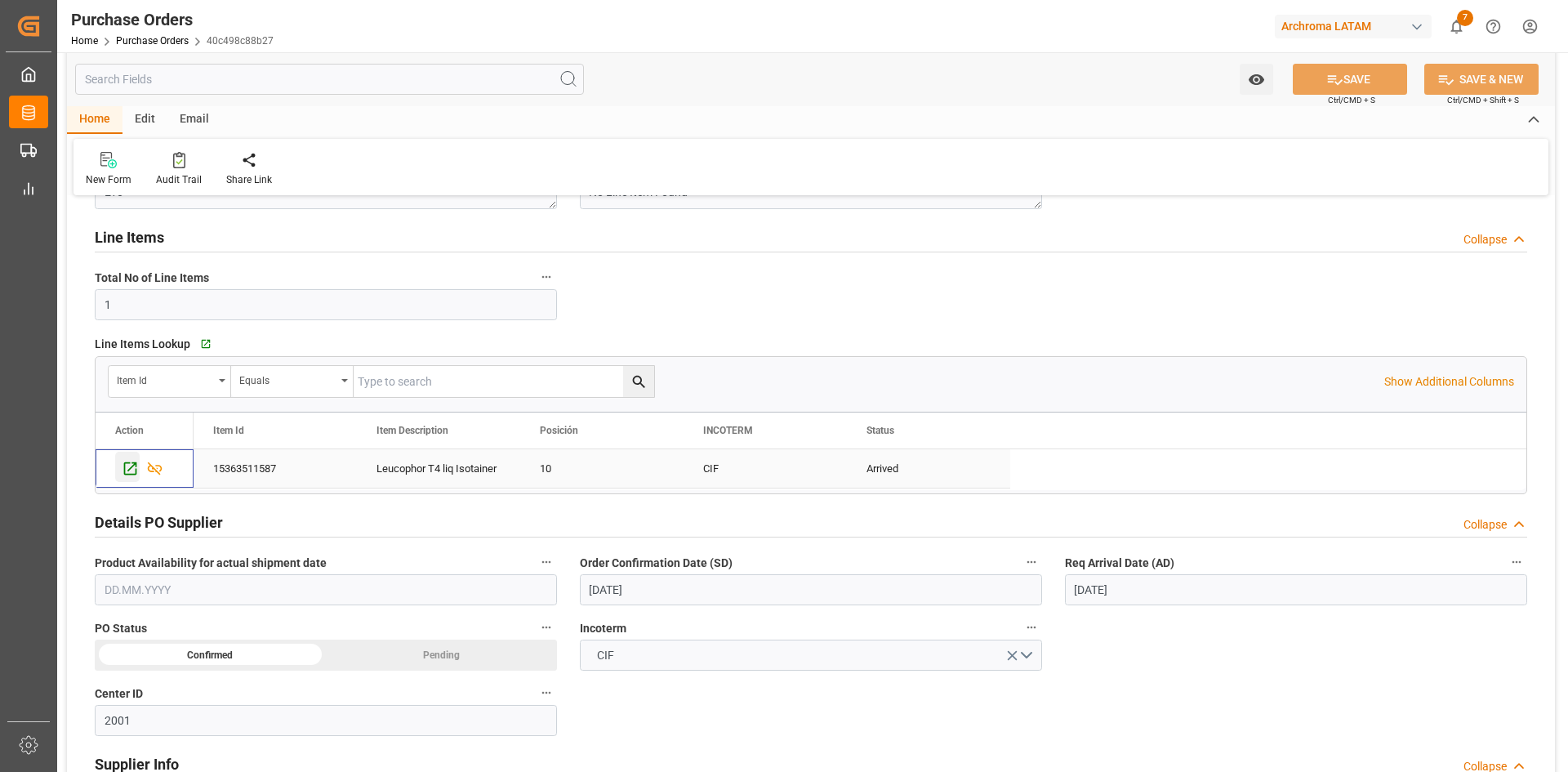
click at [128, 474] on icon "Press SPACE to select this row." at bounding box center [130, 468] width 13 height 13
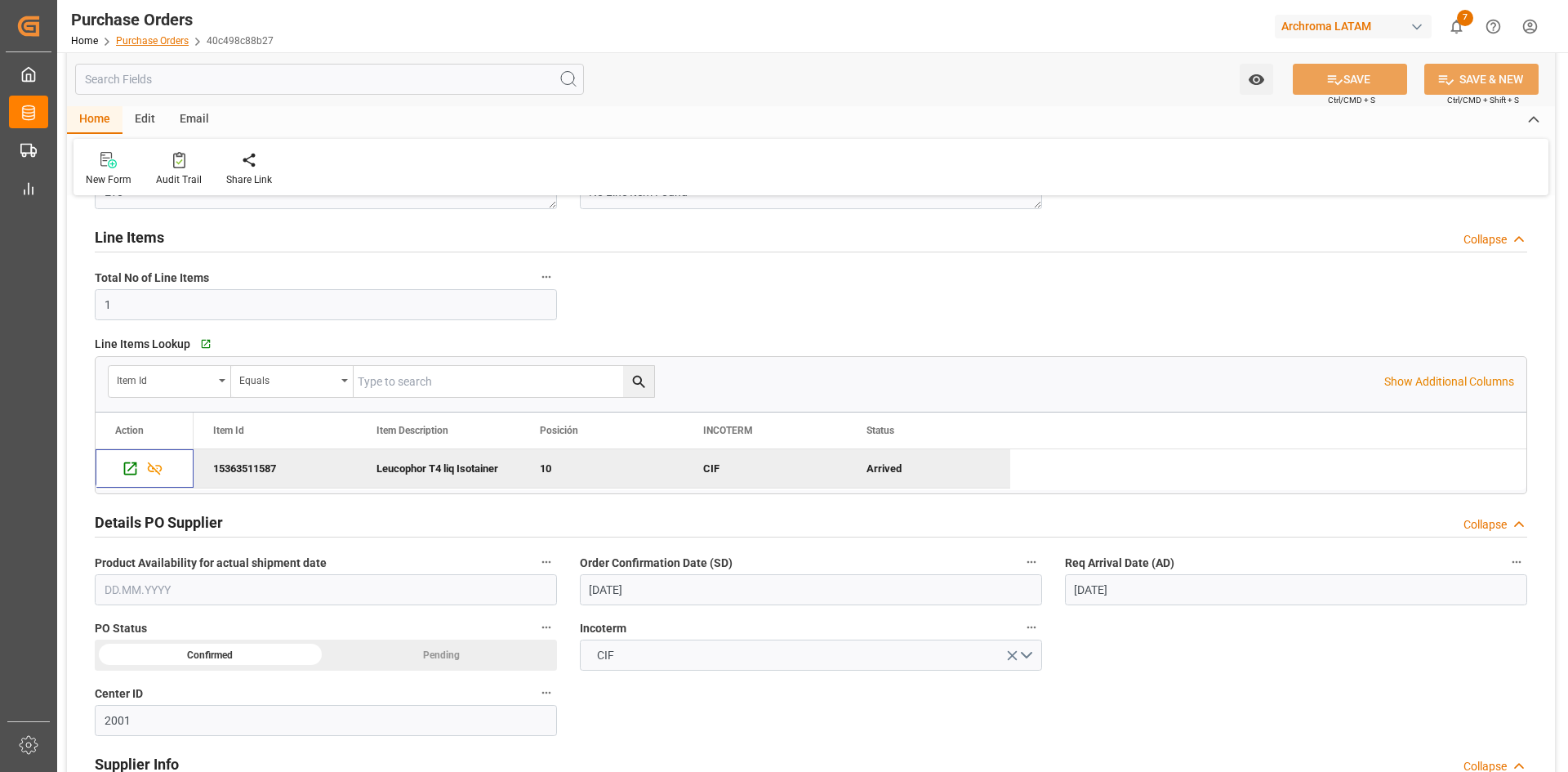
click at [136, 36] on link "Purchase Orders" at bounding box center [153, 41] width 73 height 12
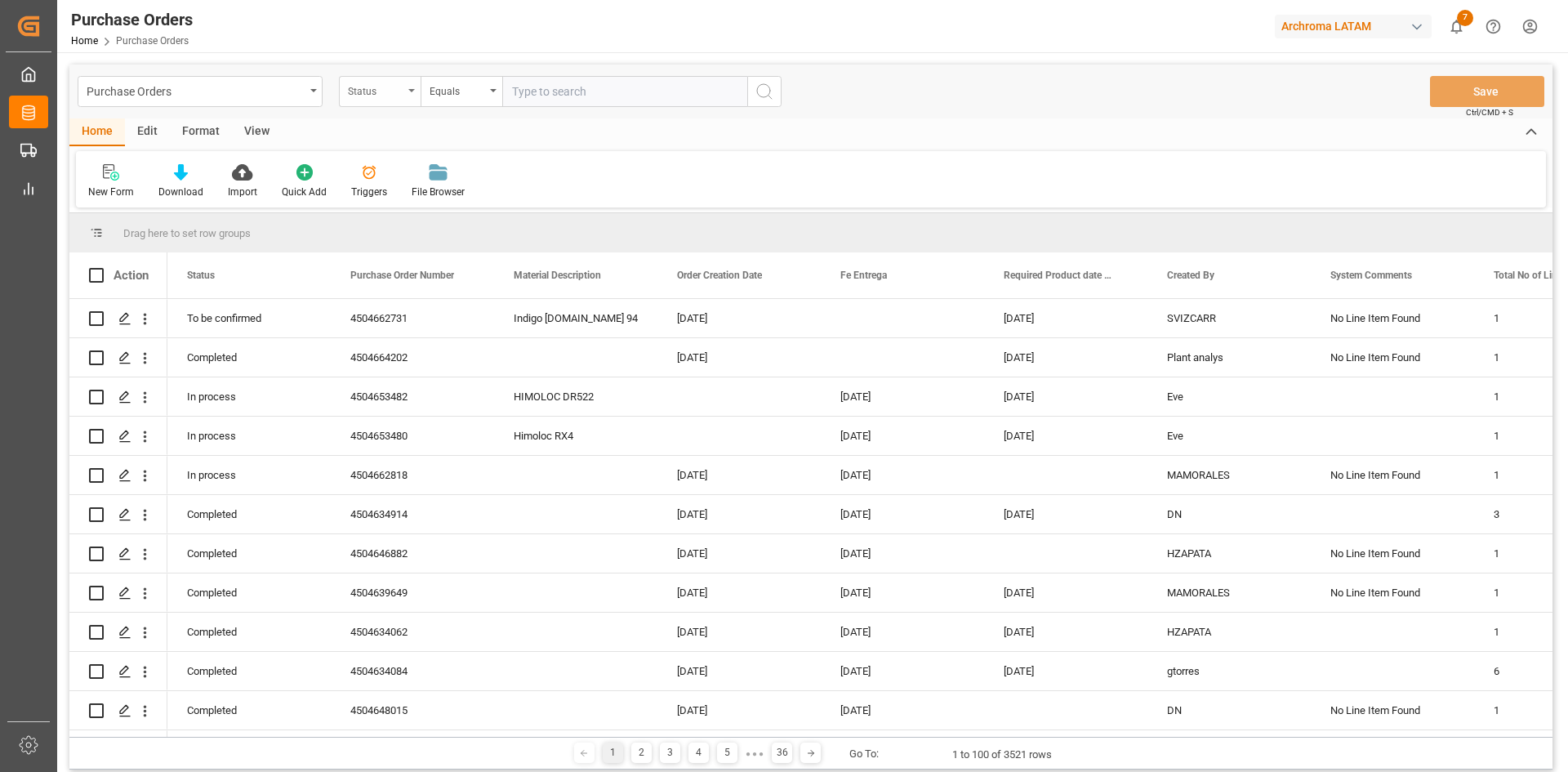
click at [398, 88] on div "Status" at bounding box center [375, 89] width 55 height 19
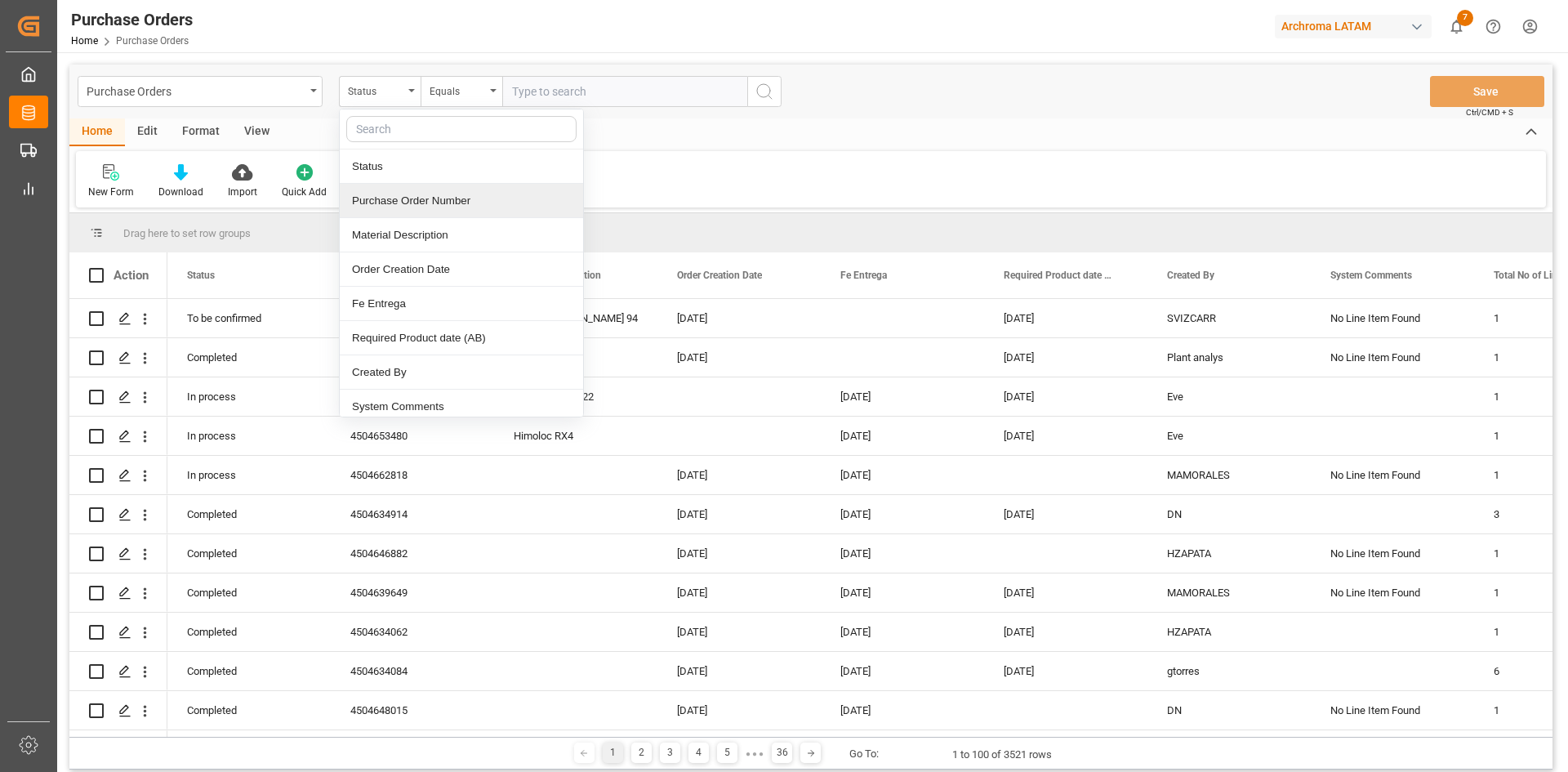
drag, startPoint x: 434, startPoint y: 201, endPoint x: 455, endPoint y: 196, distance: 21.6
click at [441, 202] on div "Purchase Order Number" at bounding box center [461, 200] width 243 height 35
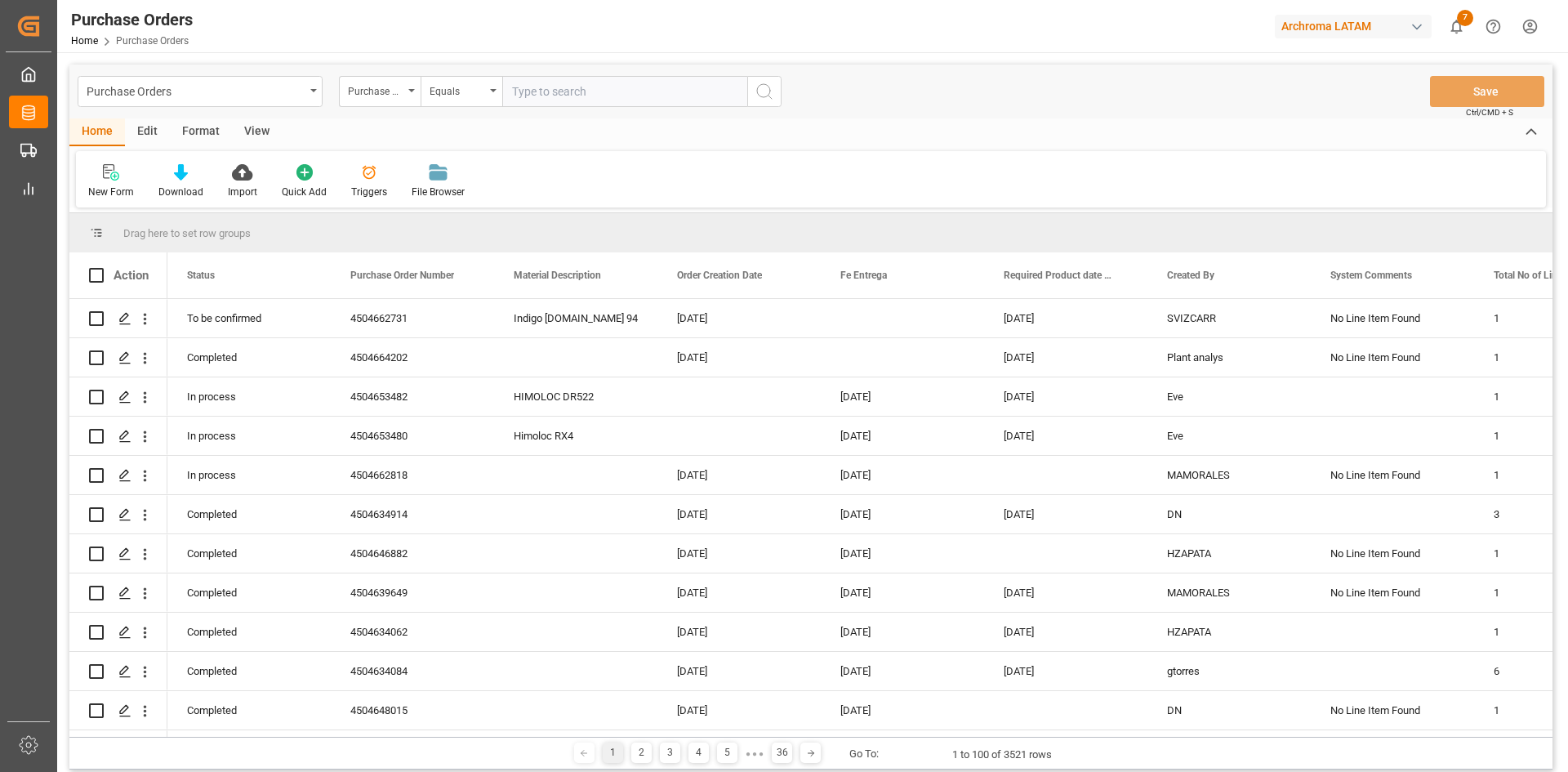
click at [548, 96] on input "text" at bounding box center [625, 91] width 245 height 31
paste input "4504641441"
type input "4504641441"
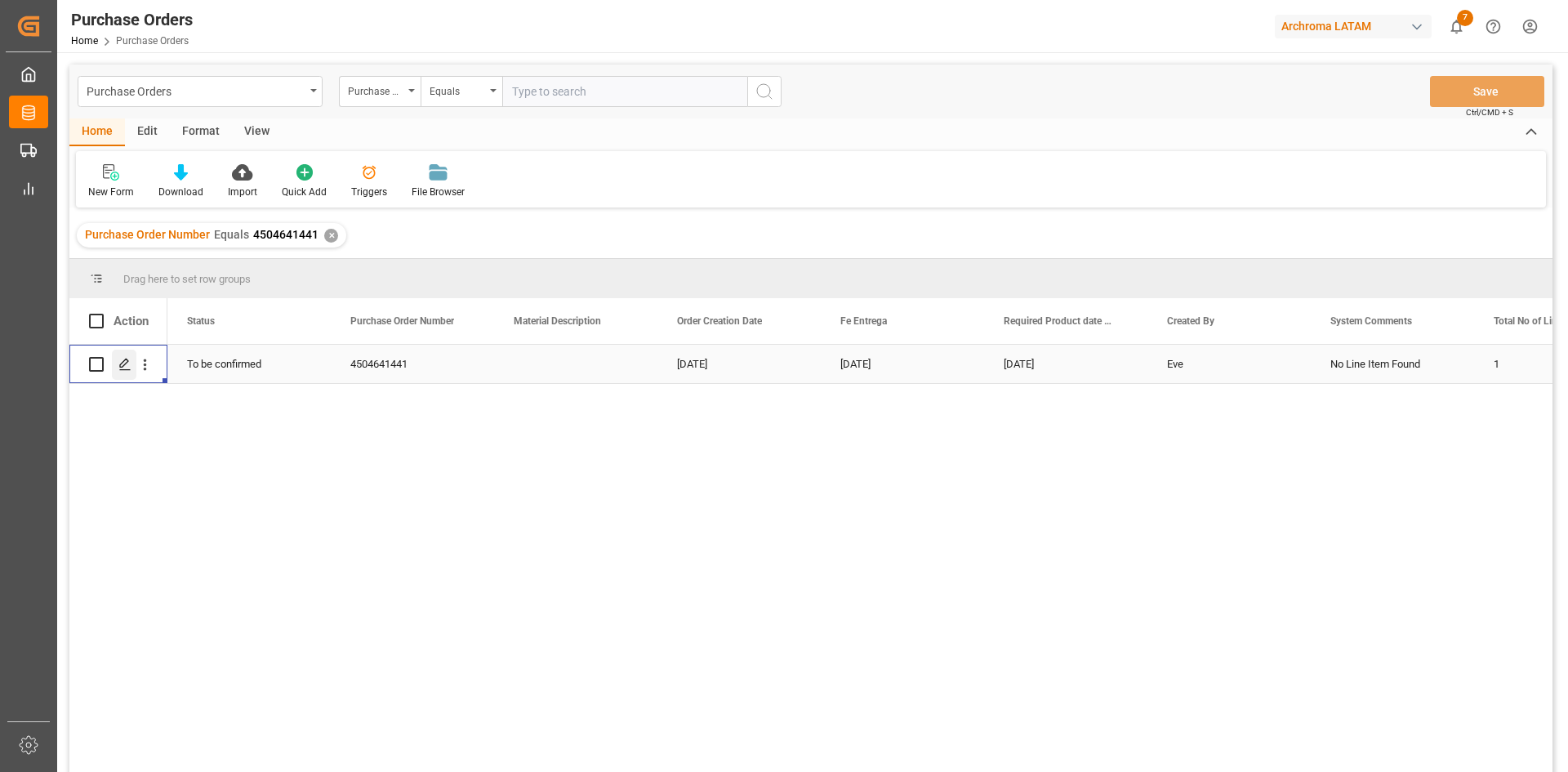
click at [129, 363] on icon "Press SPACE to select this row." at bounding box center [124, 364] width 13 height 13
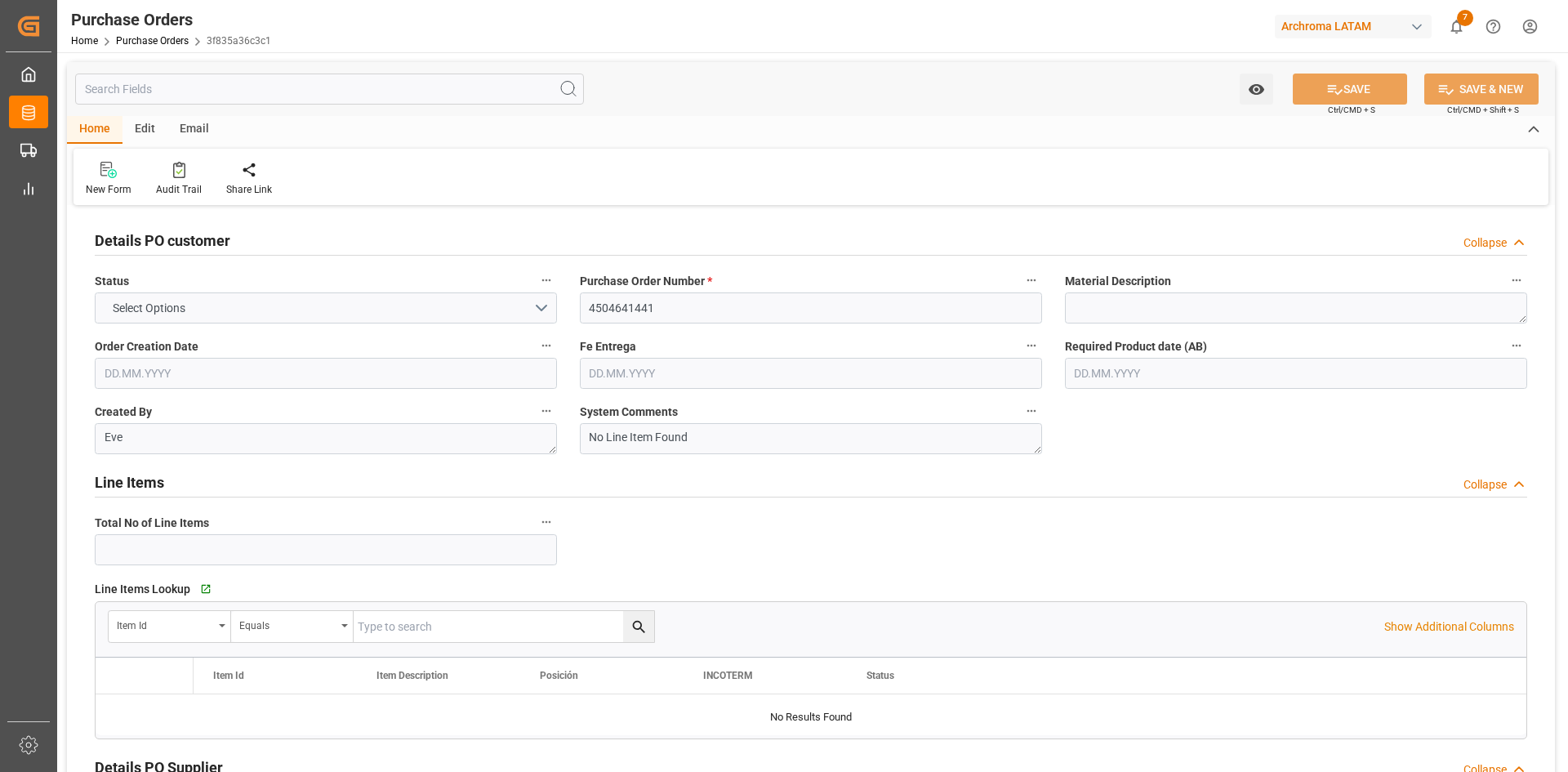
type input "1"
type input "10.07.2025"
type input "03.10.2025"
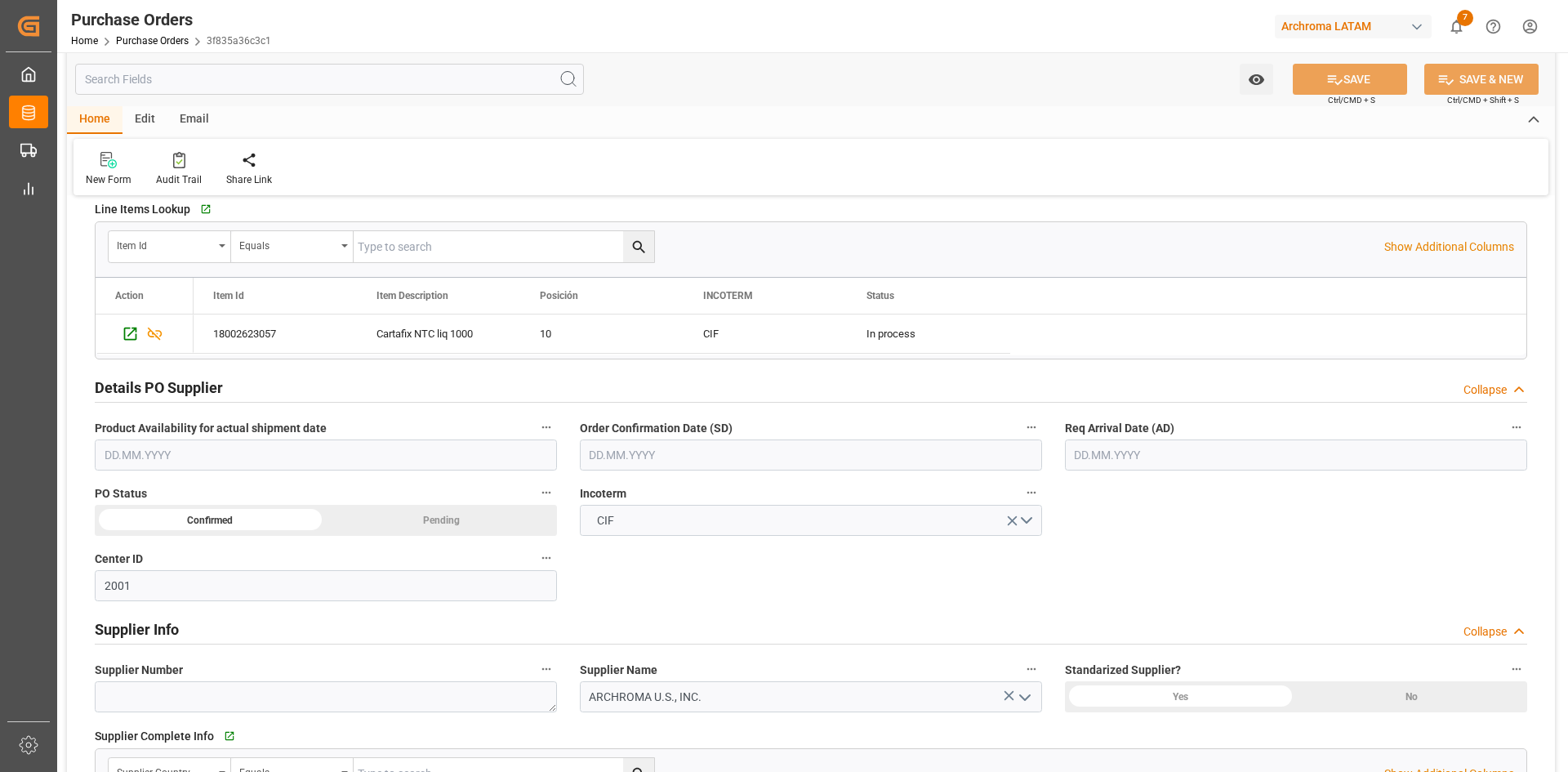
scroll to position [408, 0]
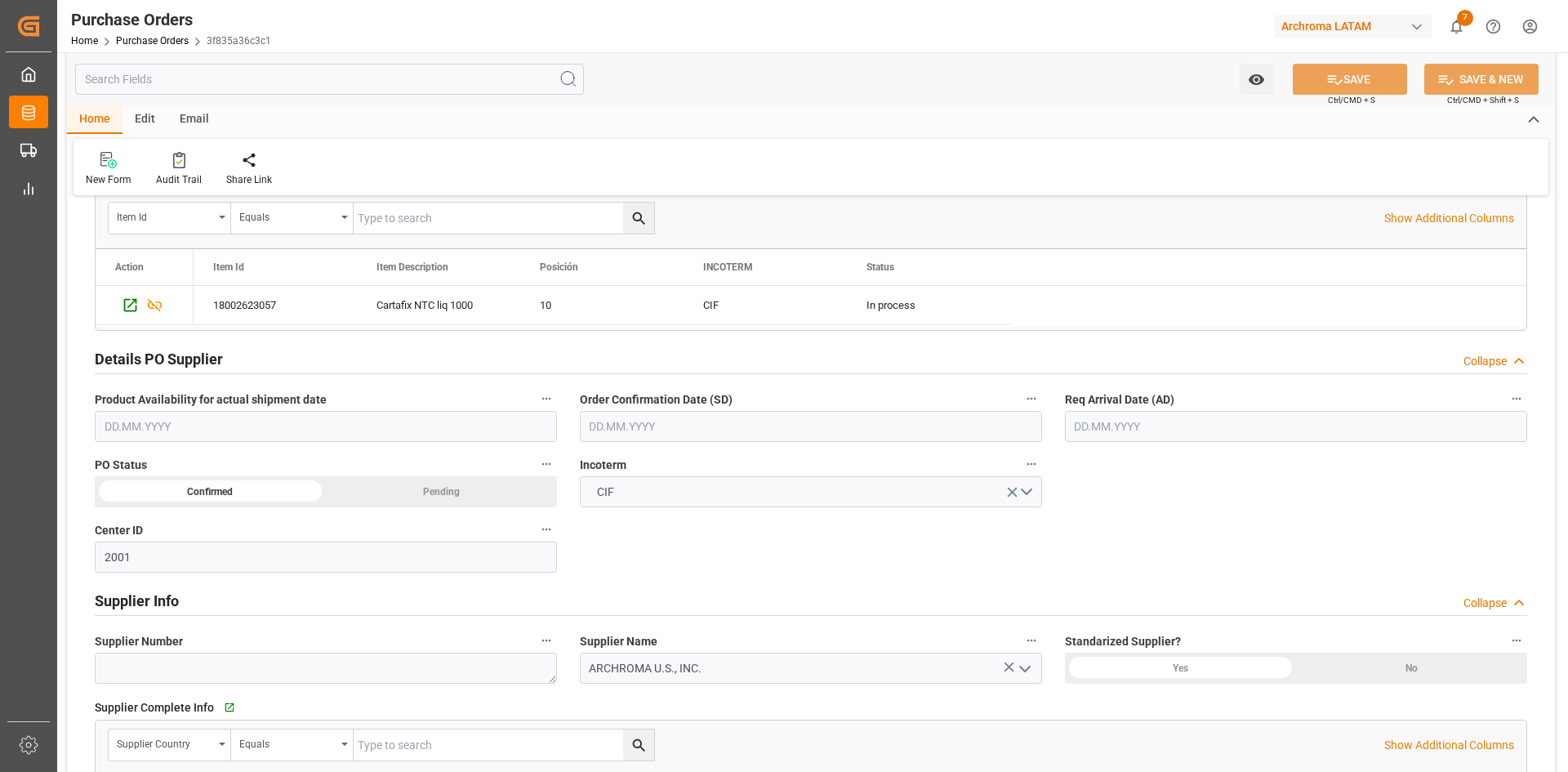
click at [733, 433] on input "text" at bounding box center [810, 426] width 462 height 31
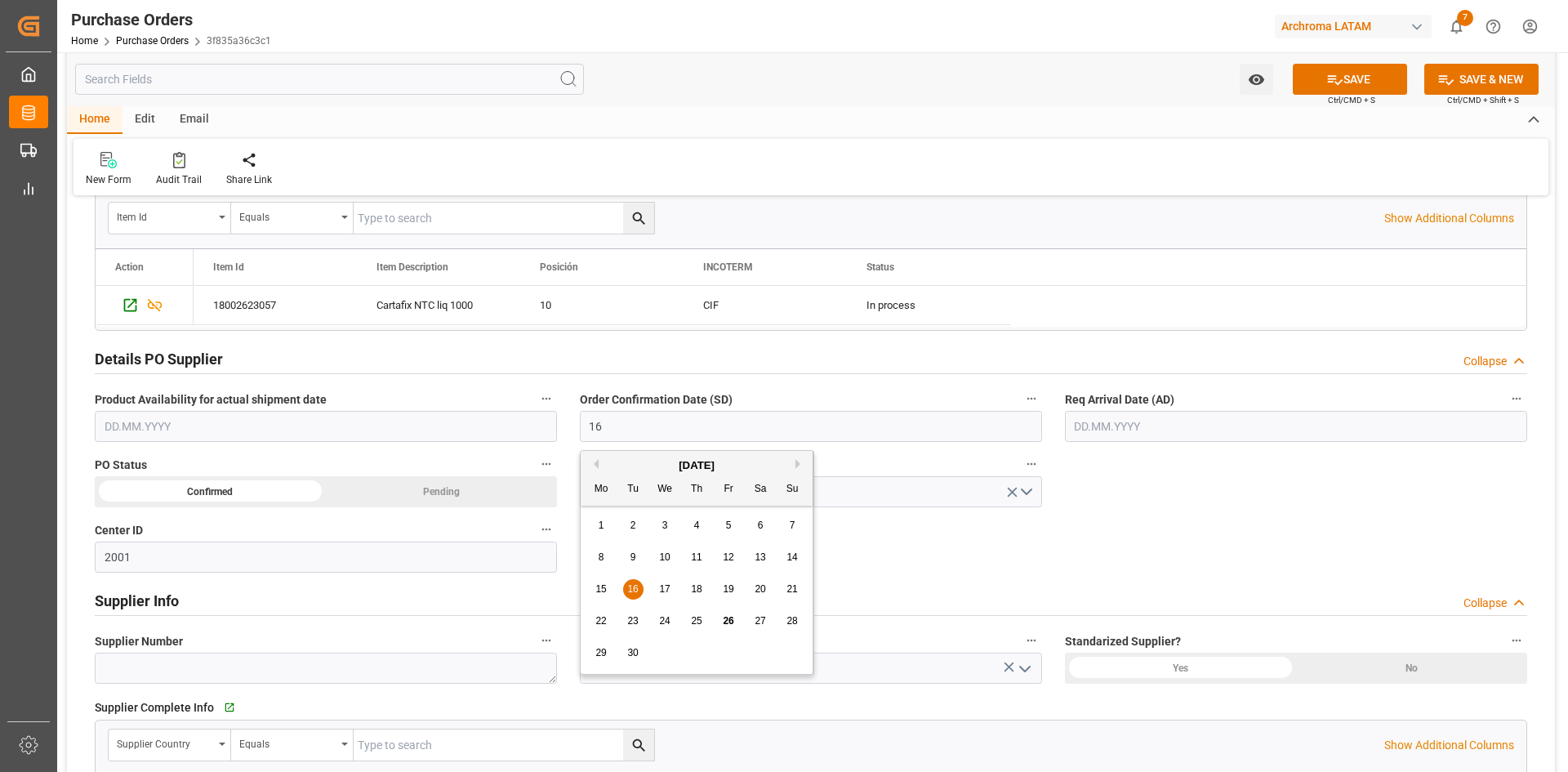
click at [631, 586] on span "16" at bounding box center [632, 590] width 11 height 12
type input "[DATE]"
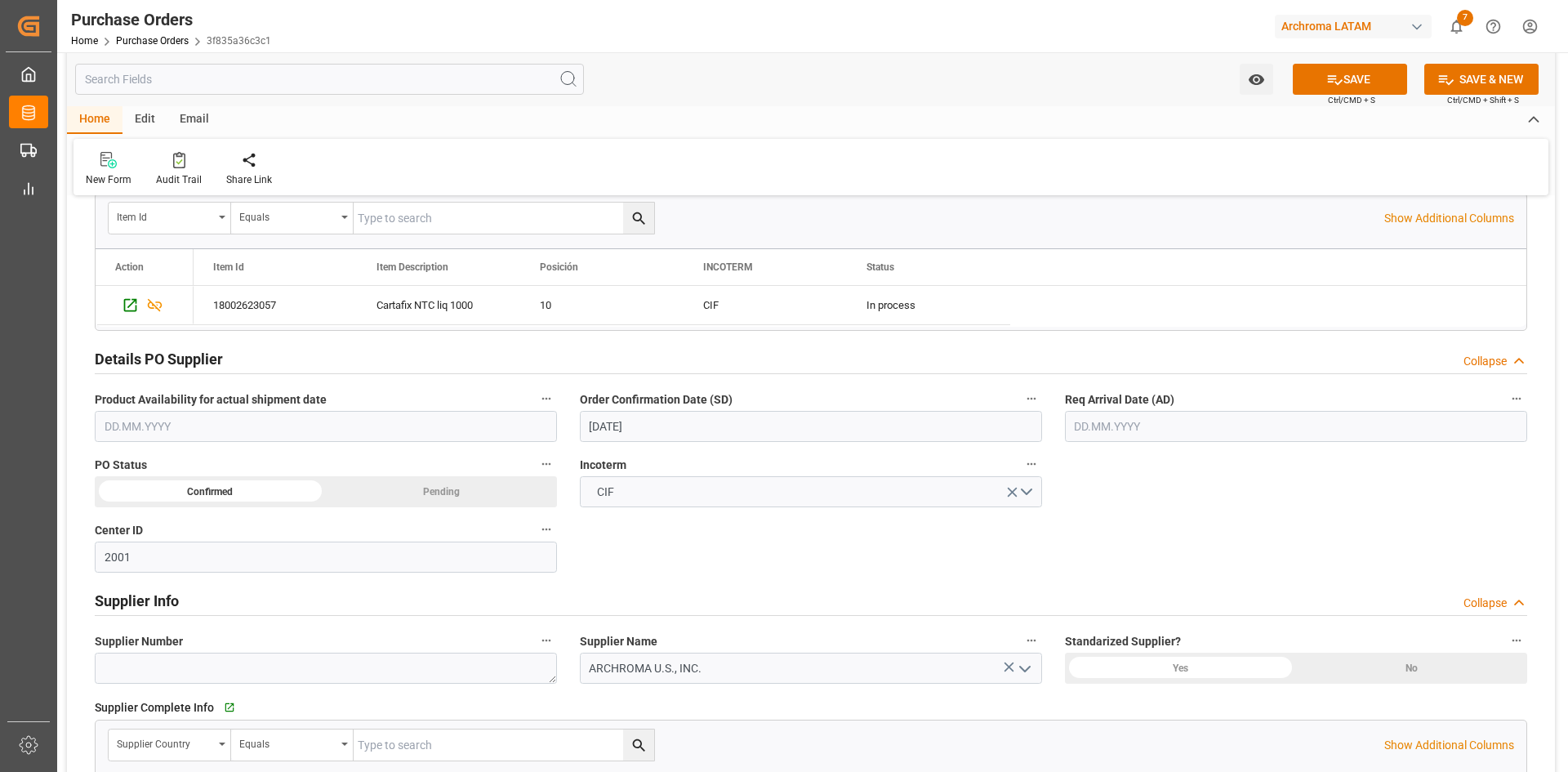
click at [1127, 428] on input "text" at bounding box center [1296, 426] width 462 height 31
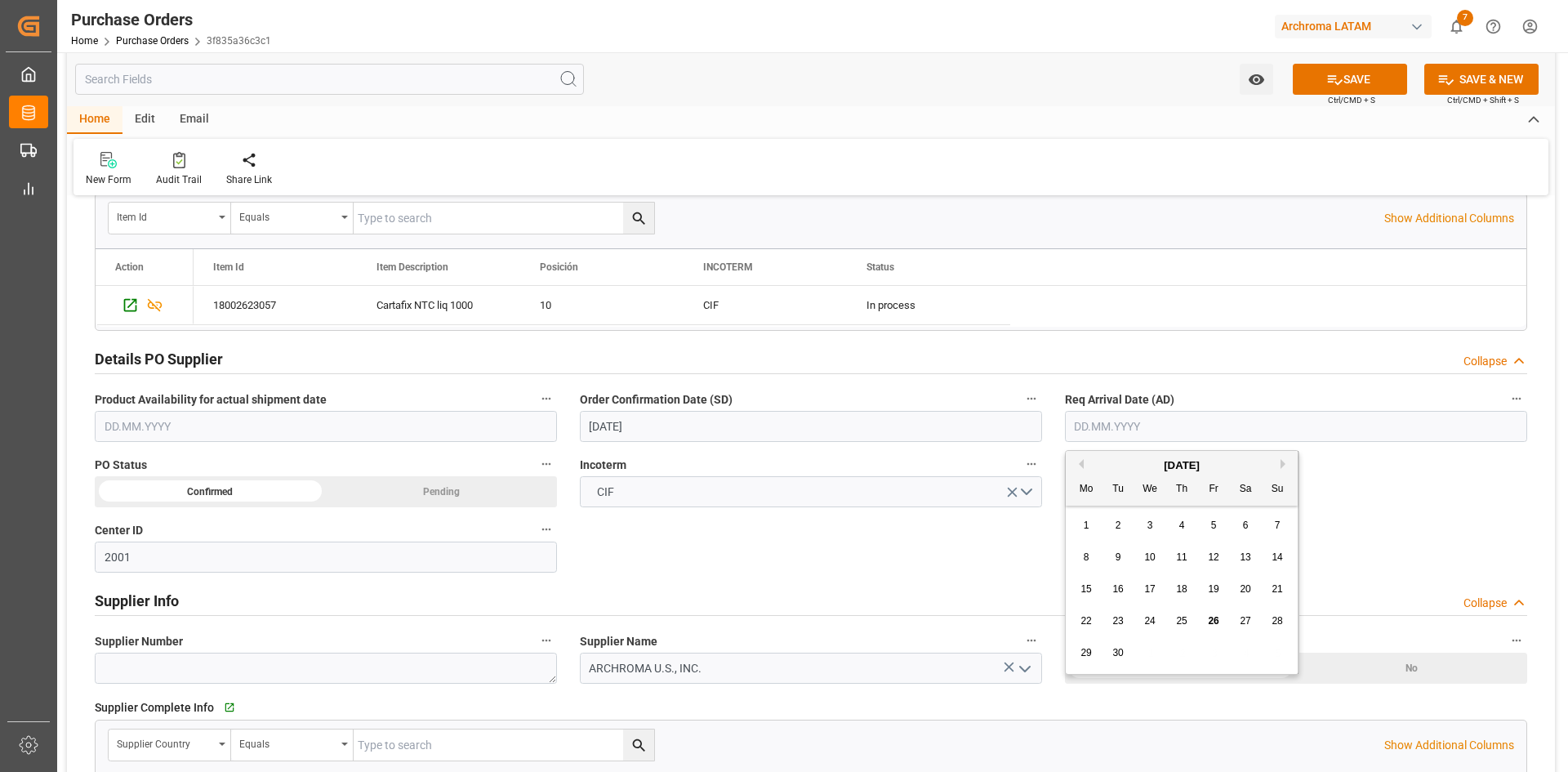
click at [1281, 584] on span "21" at bounding box center [1276, 590] width 11 height 12
type input "[DATE]"
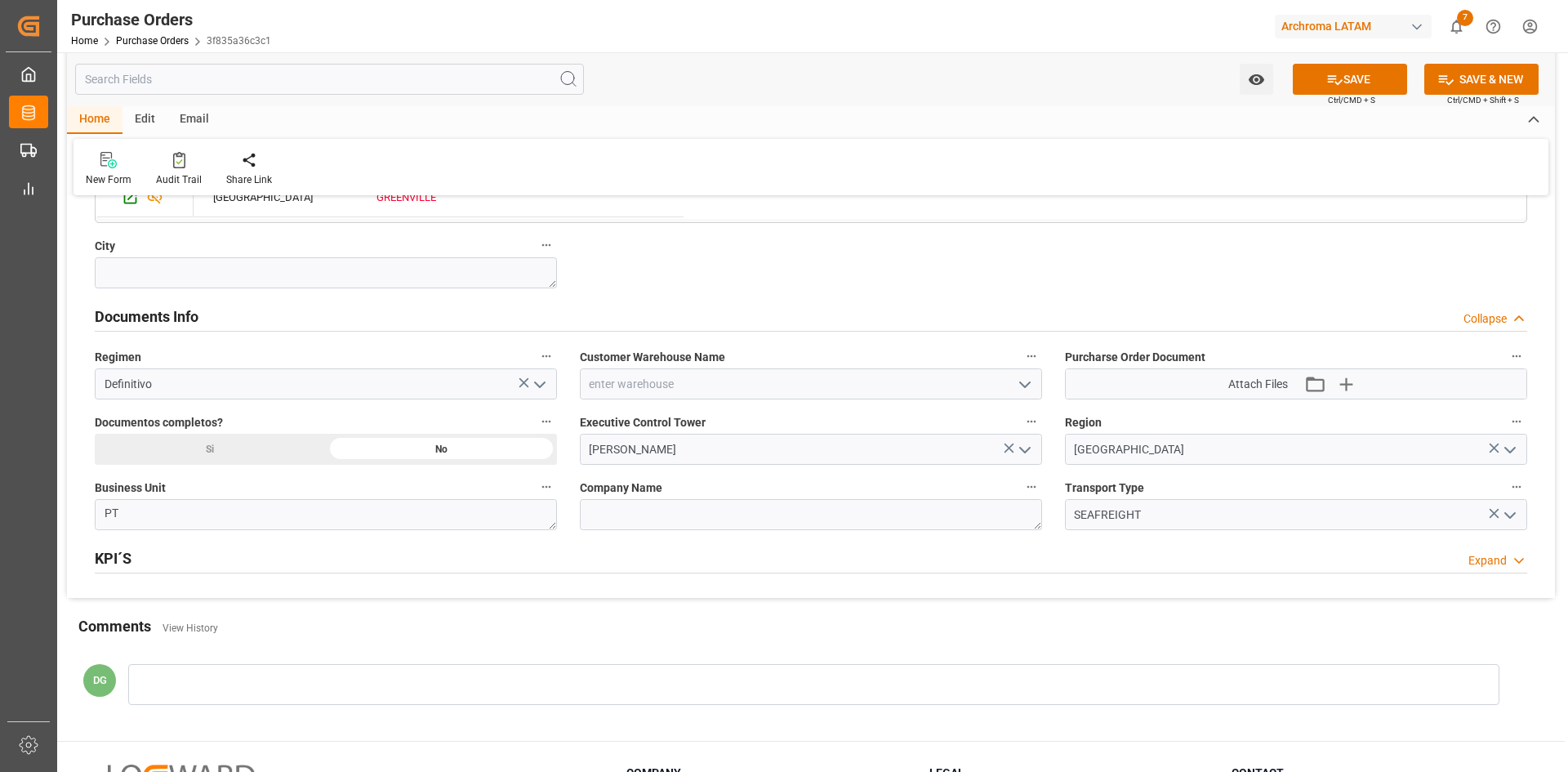
scroll to position [1062, 0]
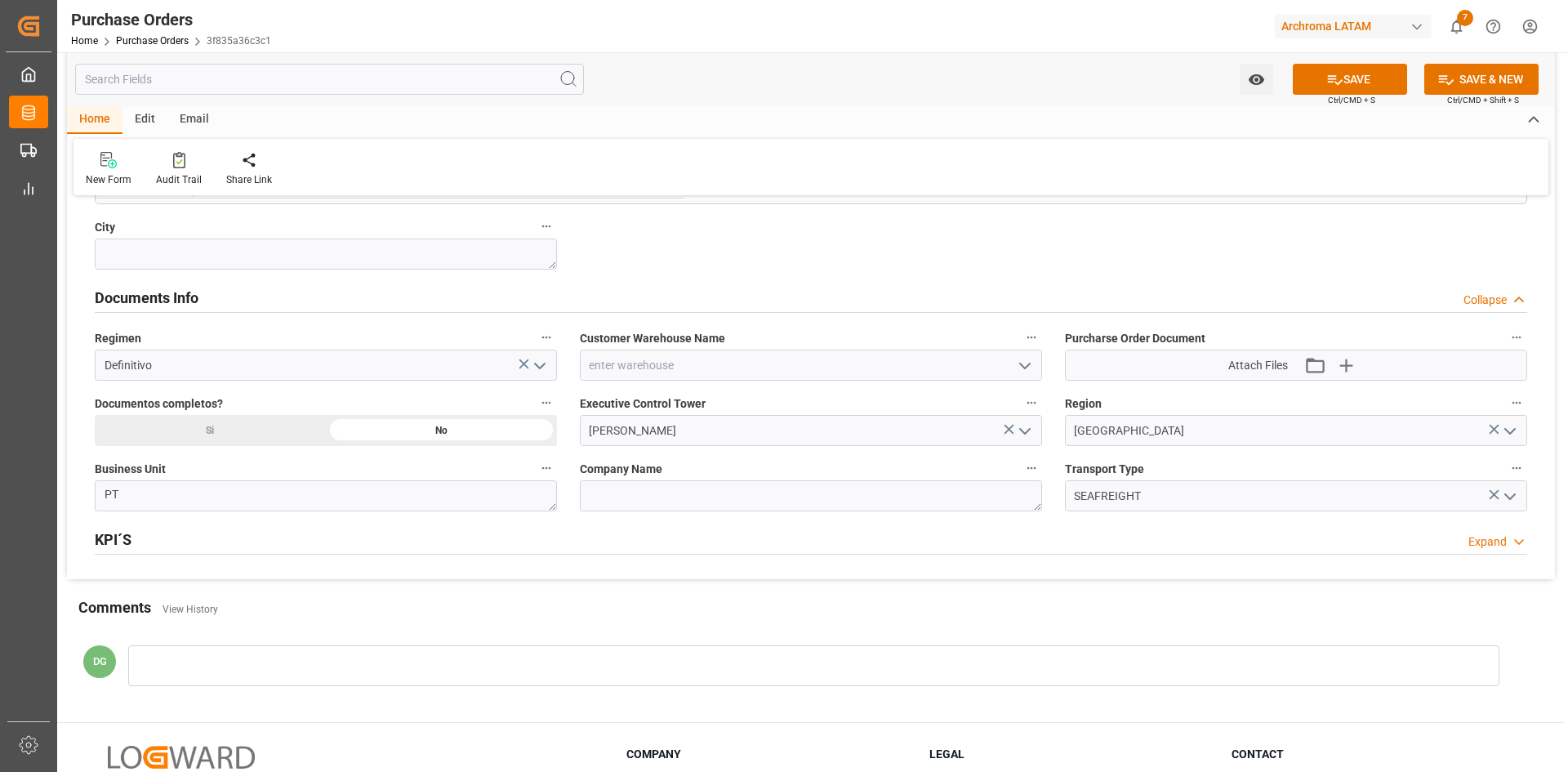
click at [1027, 369] on icon "open menu" at bounding box center [1025, 366] width 20 height 20
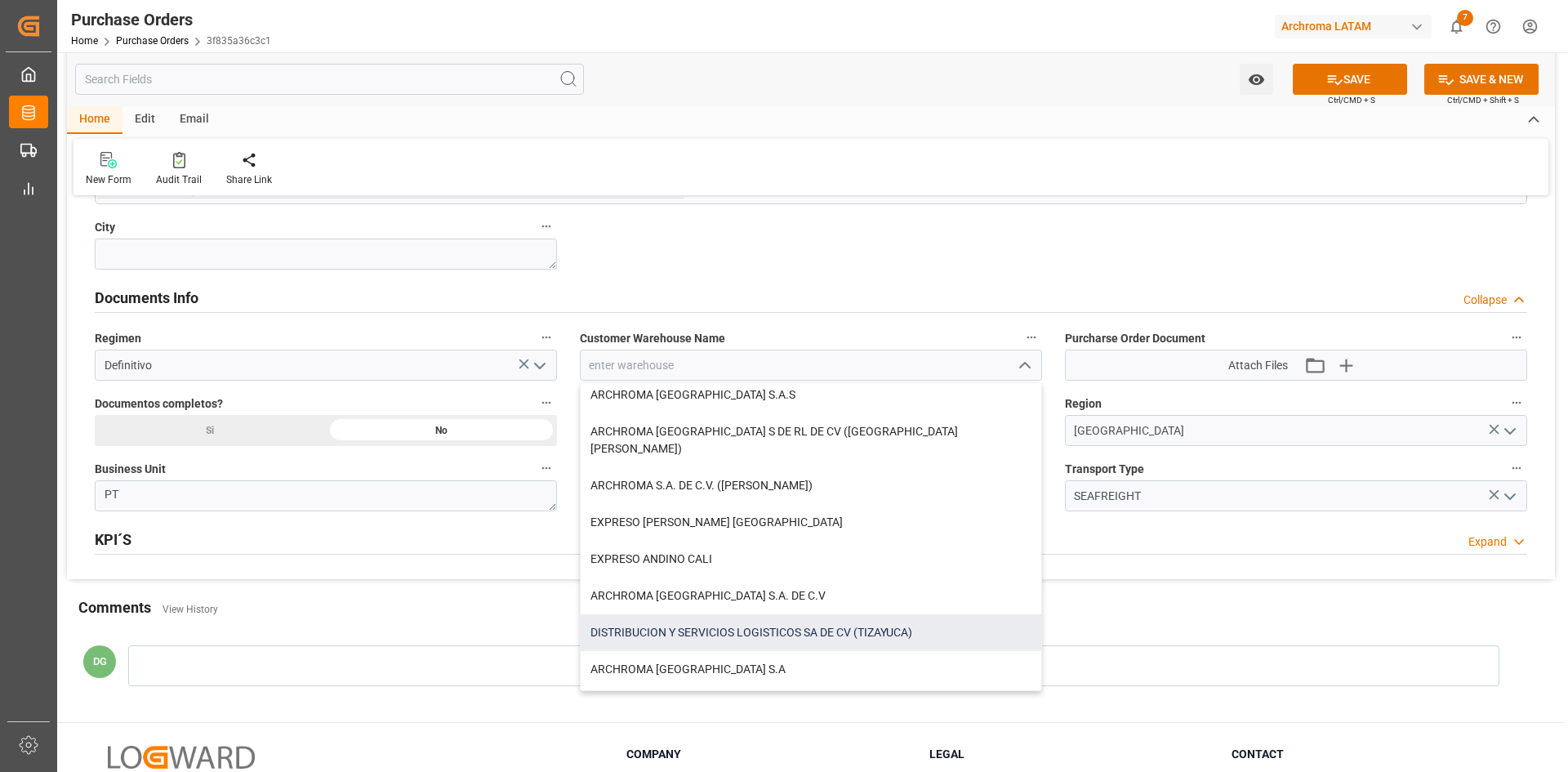
scroll to position [164, 0]
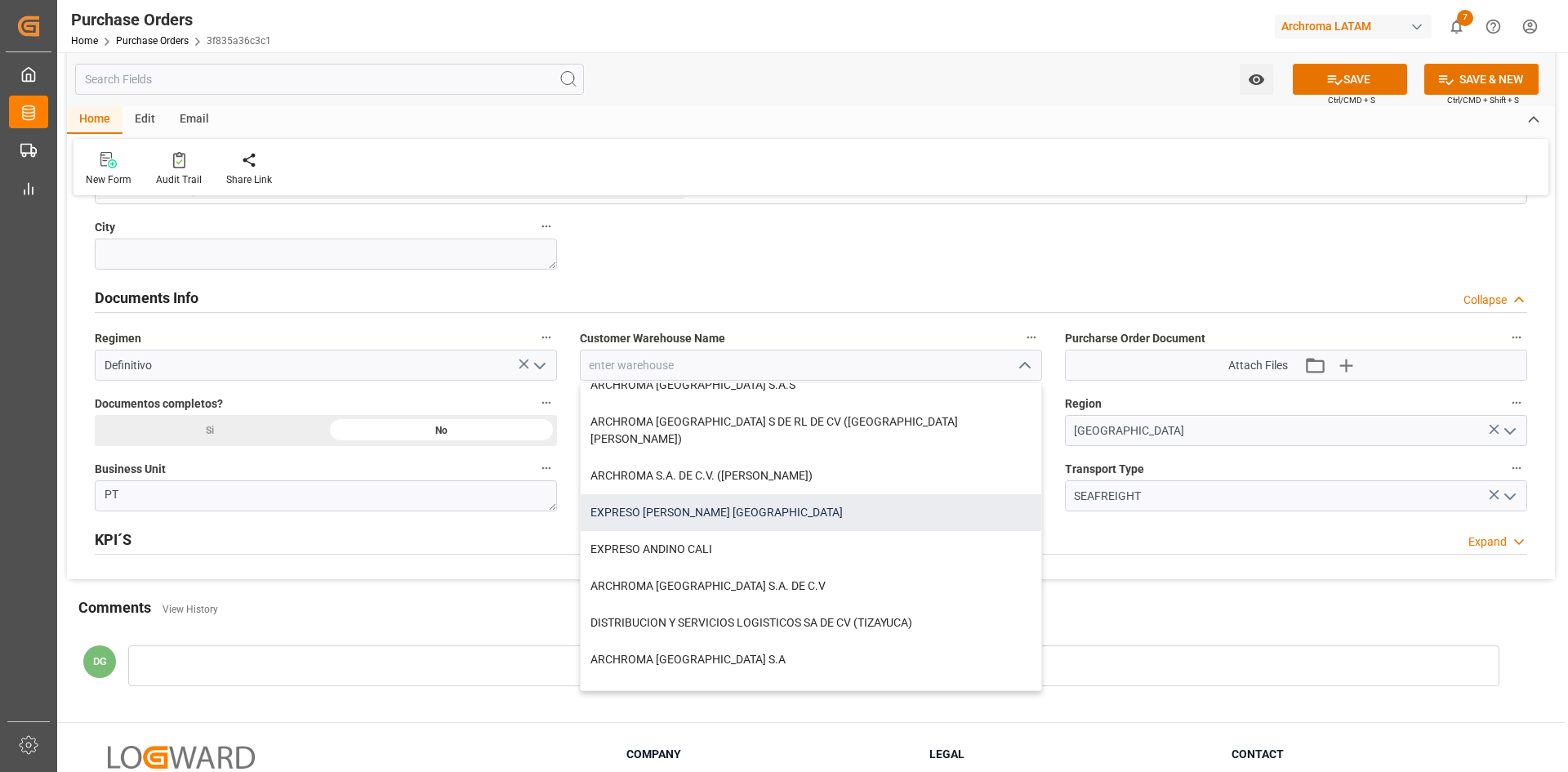
click at [758, 494] on div "EXPRESO ANDINO BOGOTÁ" at bounding box center [810, 512] width 460 height 36
type input "EXPRESO ANDINO BOGOTÁ"
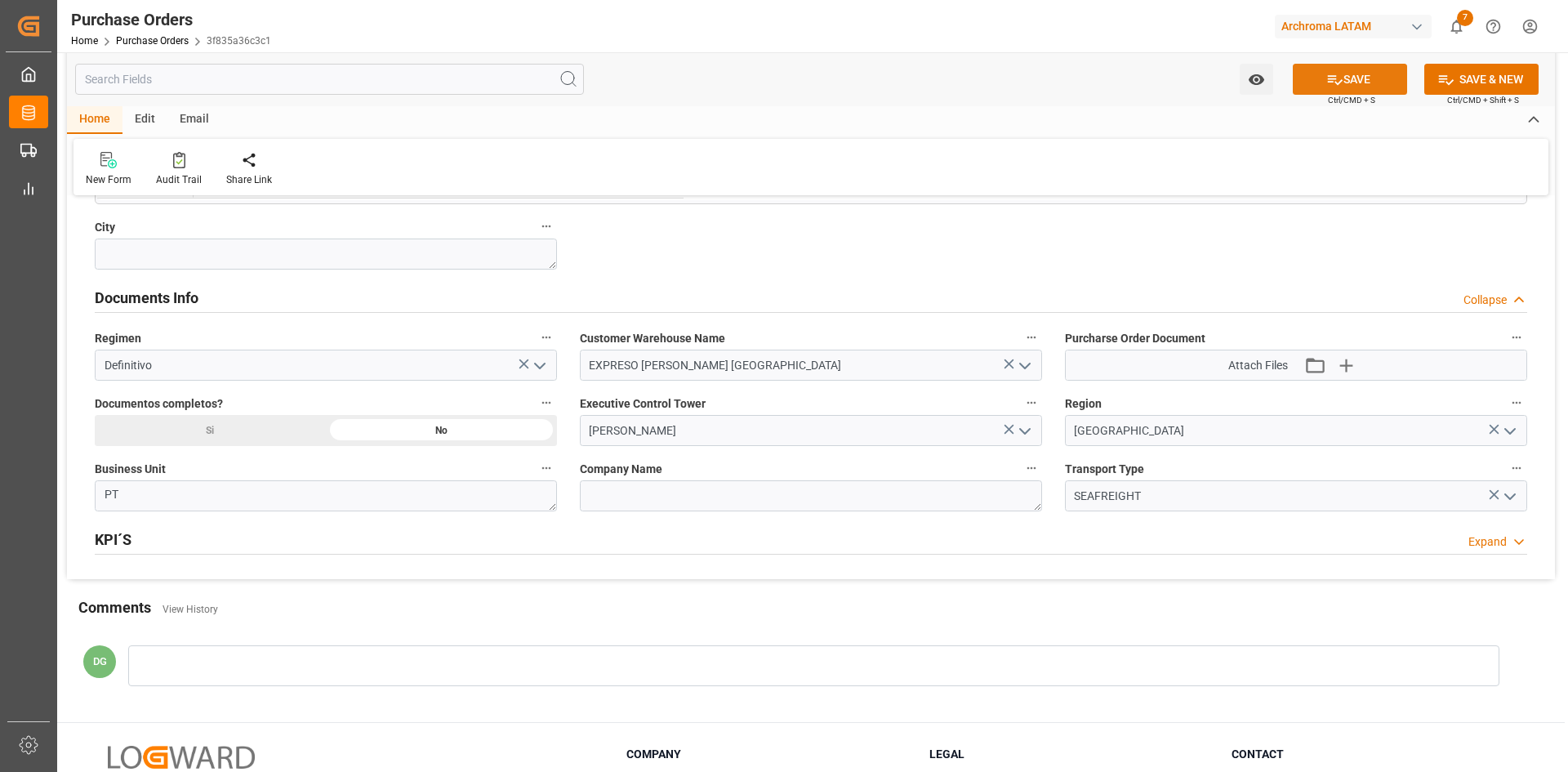
click at [1327, 82] on icon at bounding box center [1334, 79] width 17 height 17
click at [1357, 370] on icon "button" at bounding box center [1345, 365] width 27 height 27
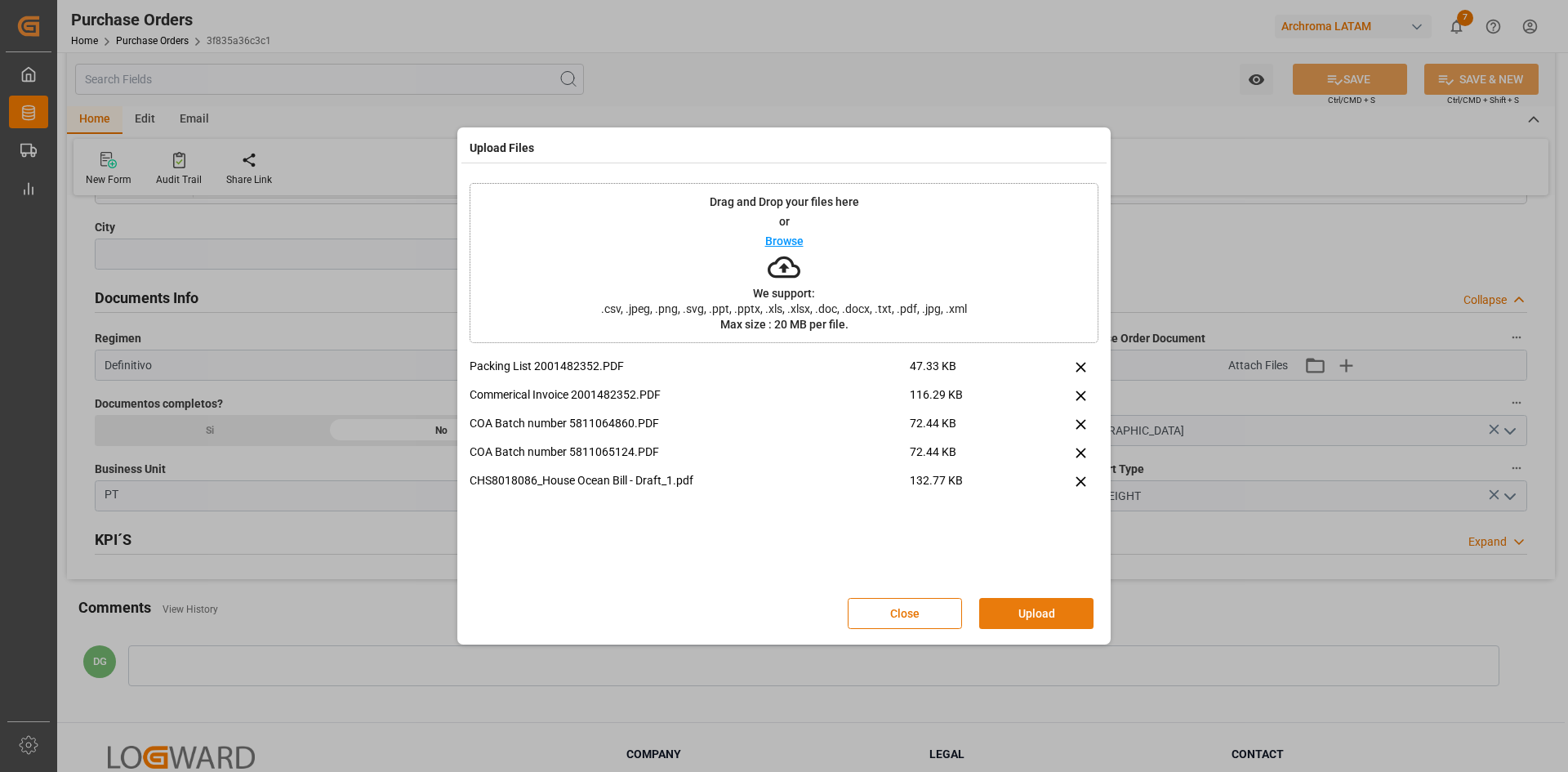
click at [1019, 608] on button "Upload" at bounding box center [1037, 613] width 114 height 31
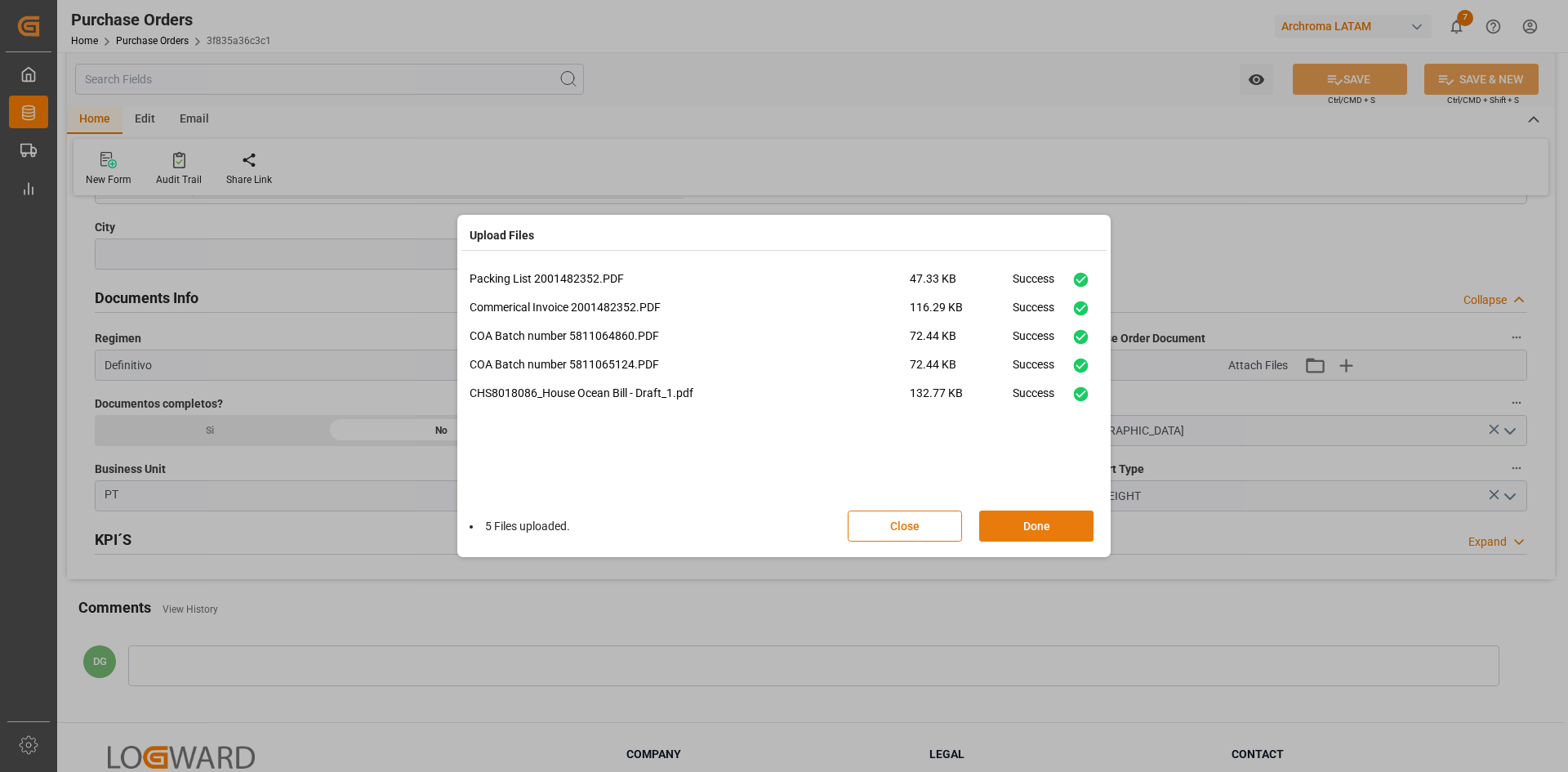
click at [1037, 527] on button "Done" at bounding box center [1037, 526] width 114 height 31
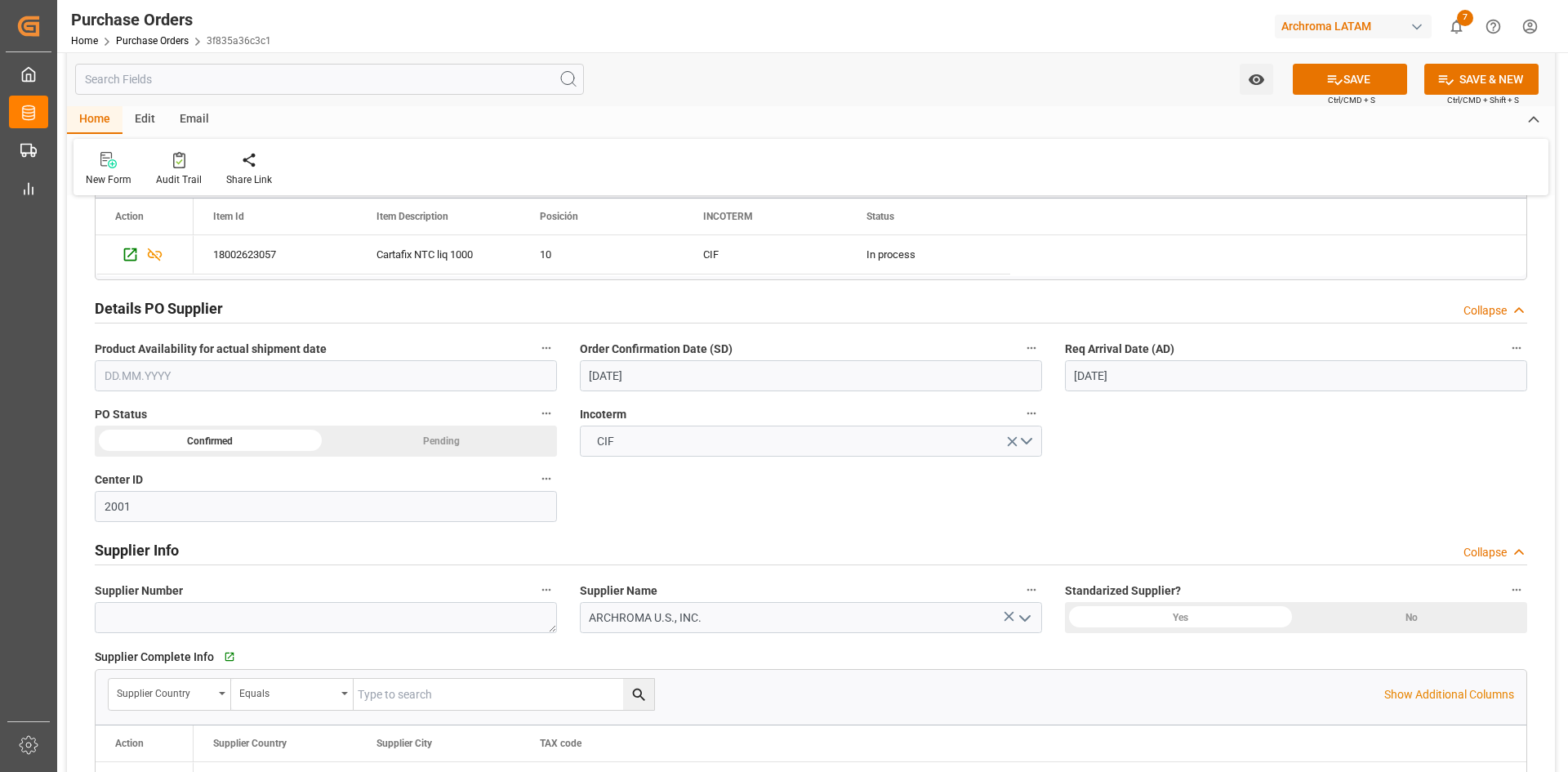
scroll to position [299, 0]
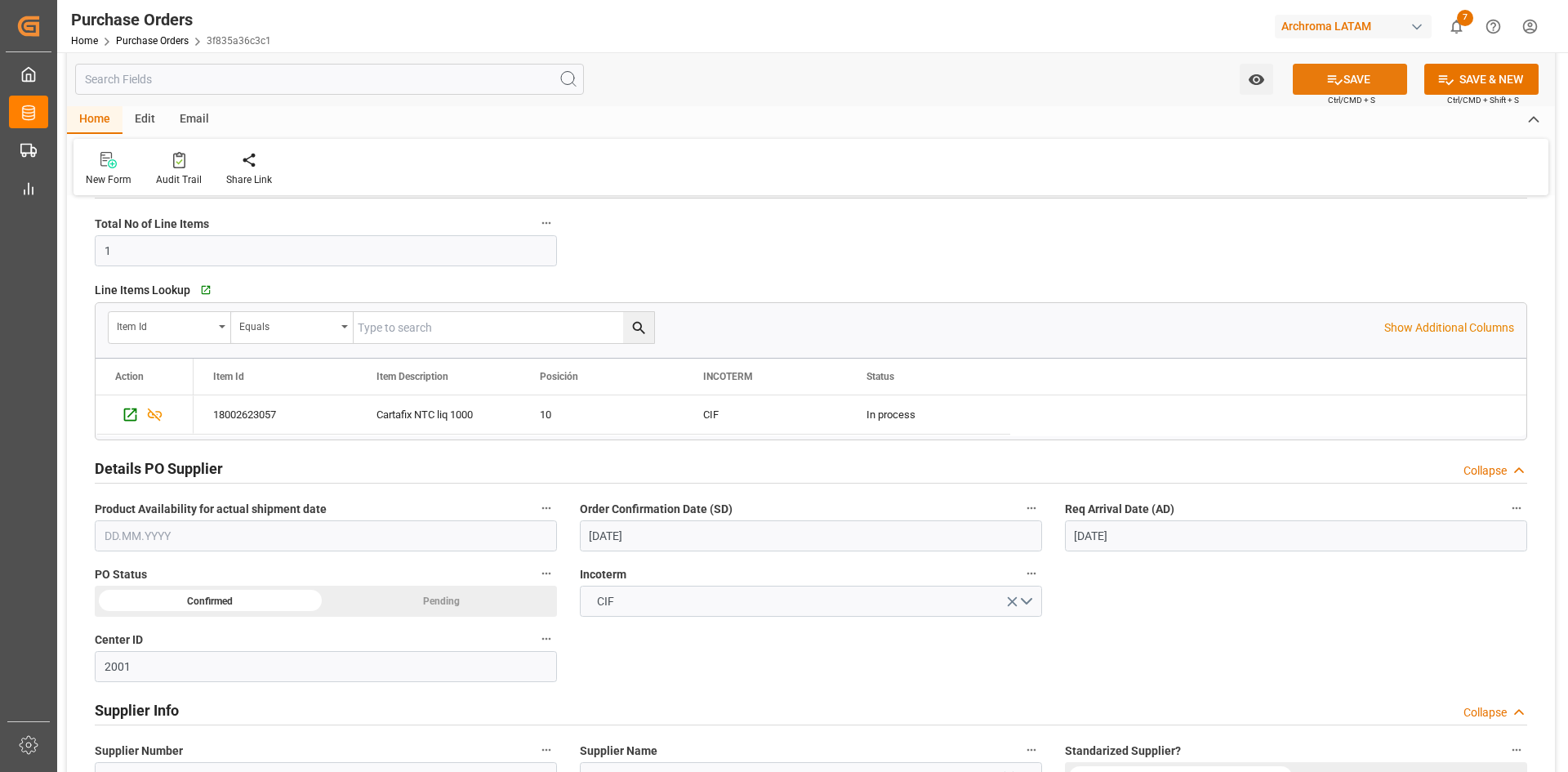
click at [1386, 84] on button "SAVE" at bounding box center [1350, 79] width 114 height 31
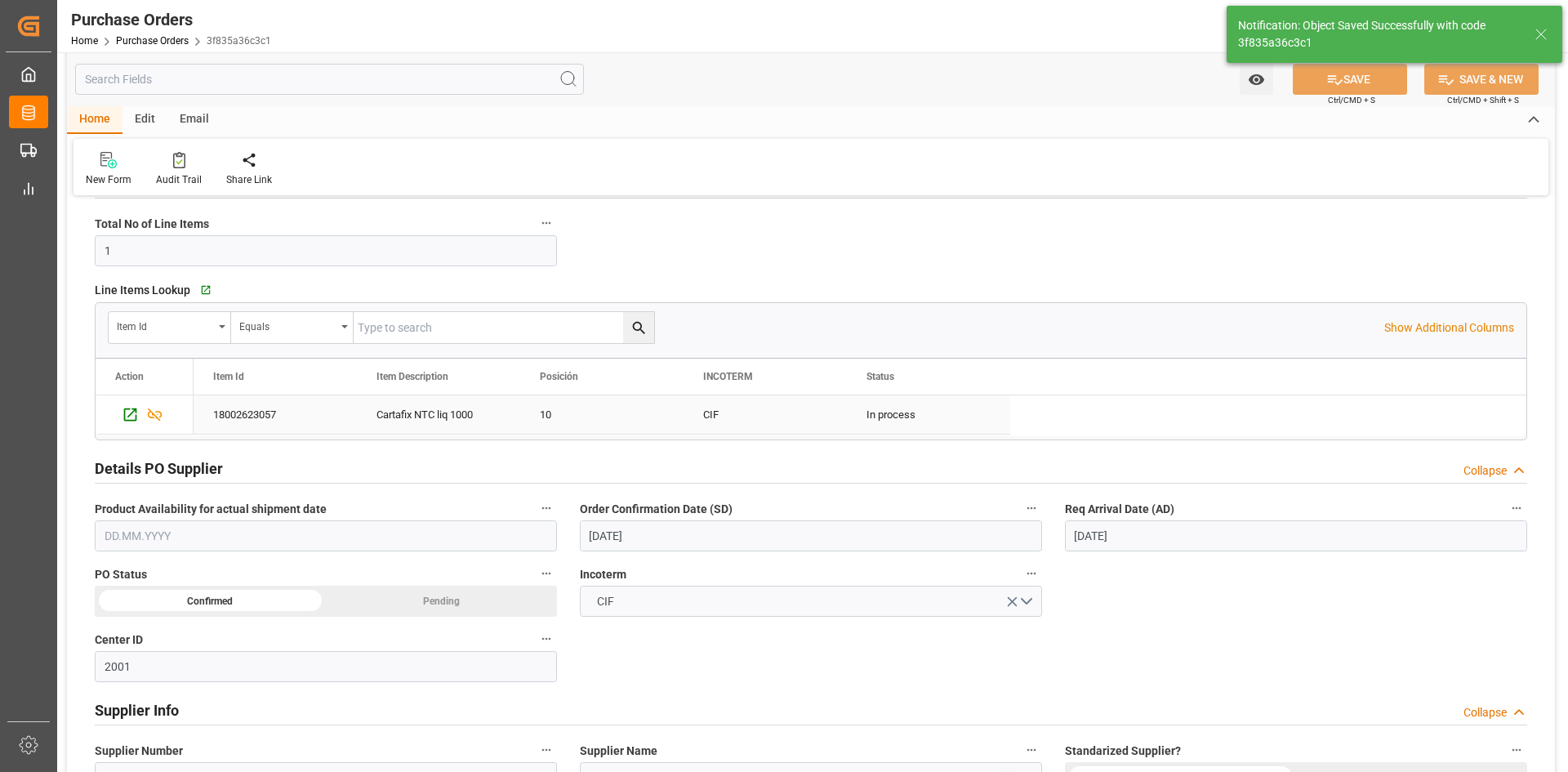
scroll to position [217, 0]
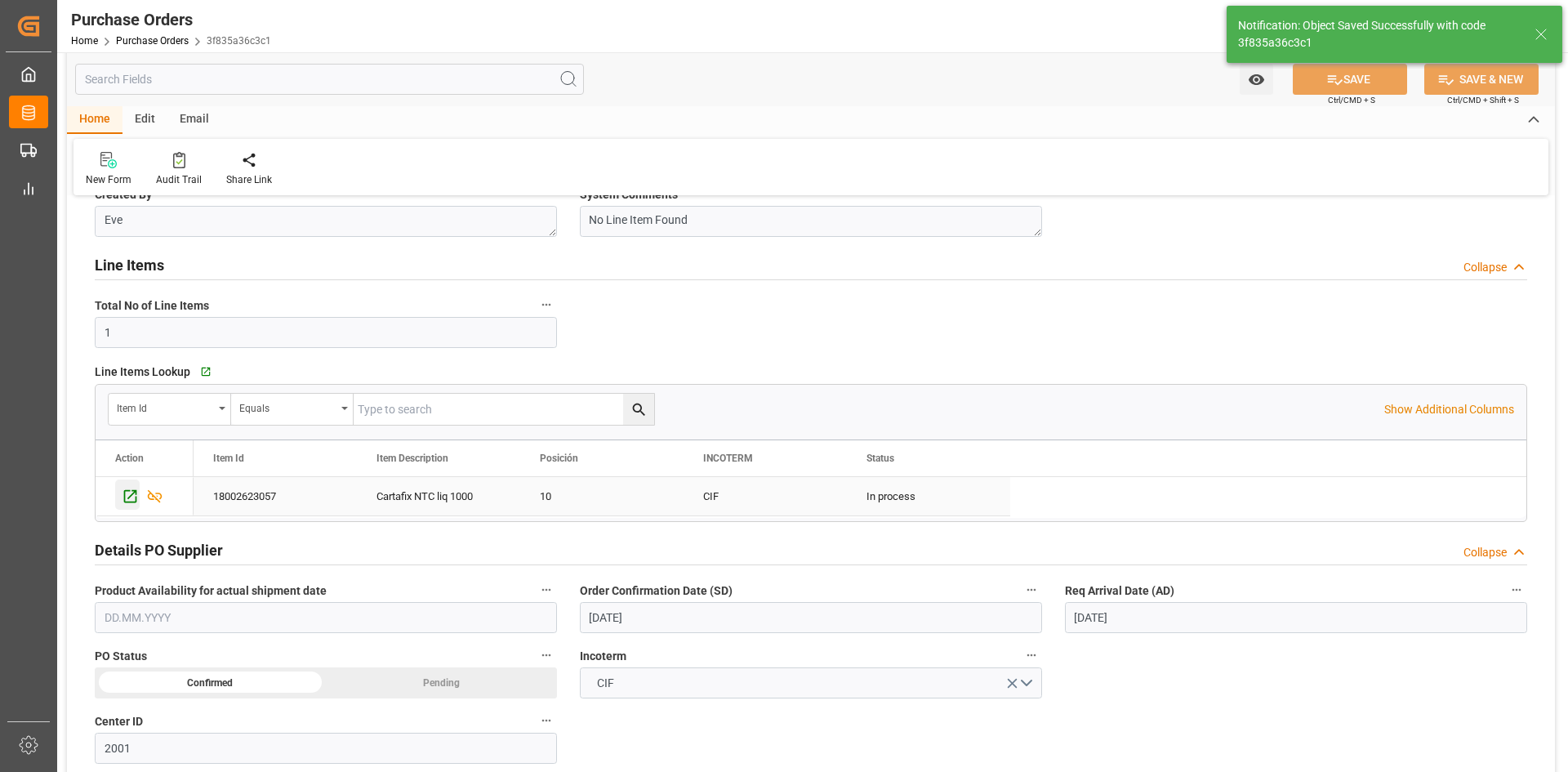
click at [139, 497] on div "Press SPACE to select this row." at bounding box center [127, 494] width 25 height 31
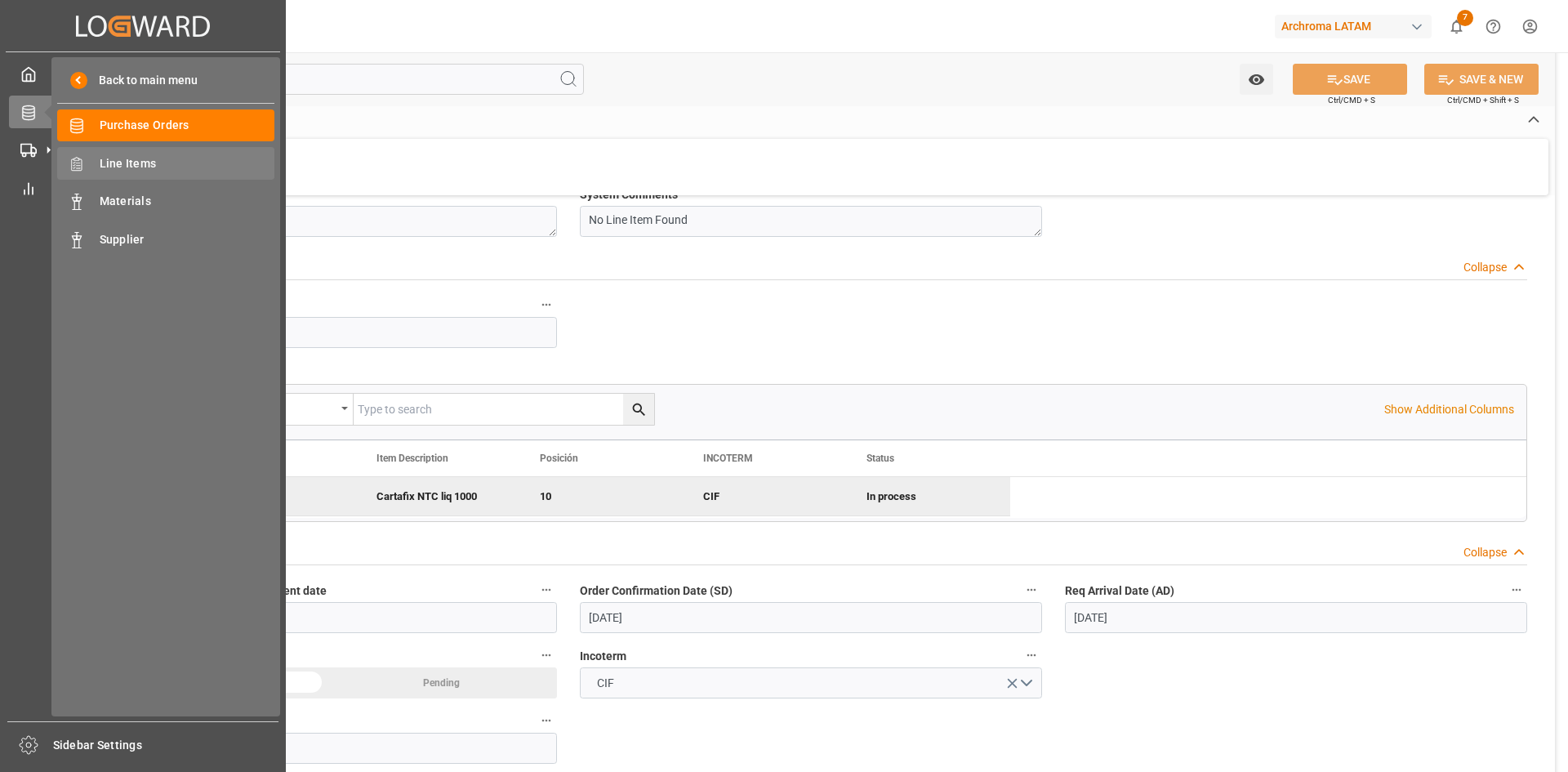
click at [131, 175] on div "Line Items Line Items" at bounding box center [166, 163] width 217 height 32
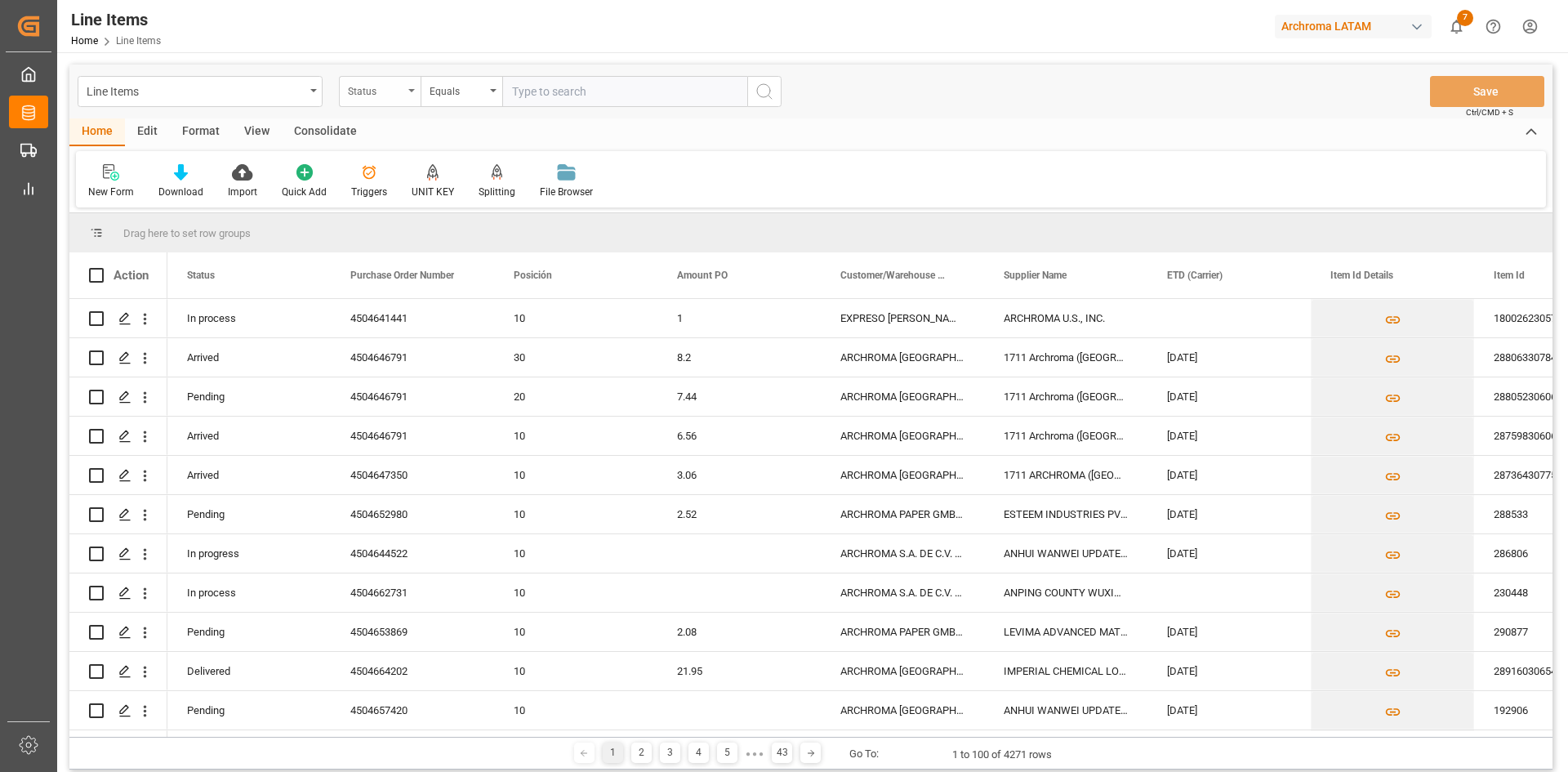
click at [403, 98] on div "Status" at bounding box center [379, 91] width 82 height 31
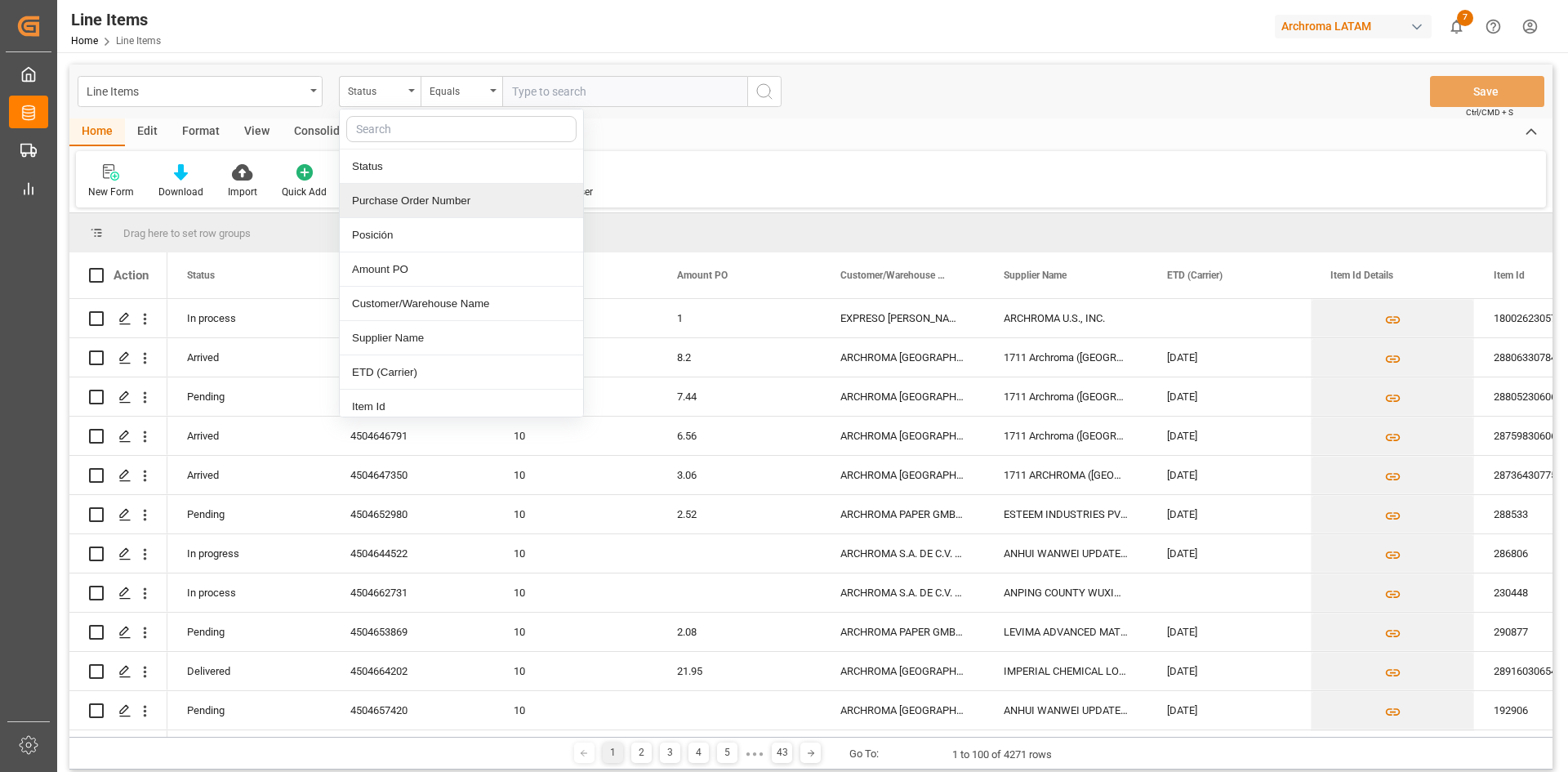
click at [419, 196] on div "Purchase Order Number" at bounding box center [461, 200] width 243 height 35
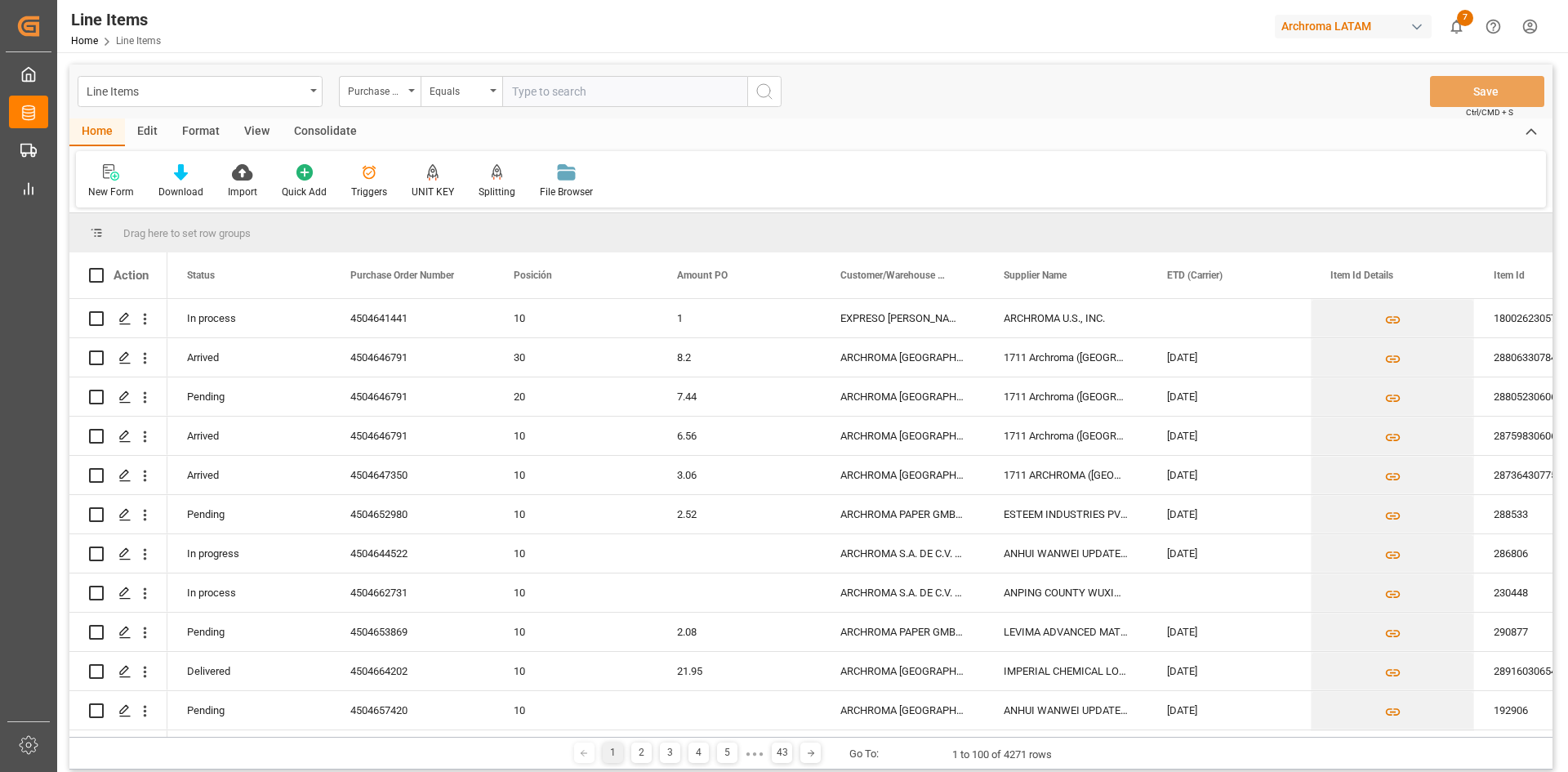
click at [536, 91] on input "text" at bounding box center [625, 91] width 245 height 31
type input "4504668018"
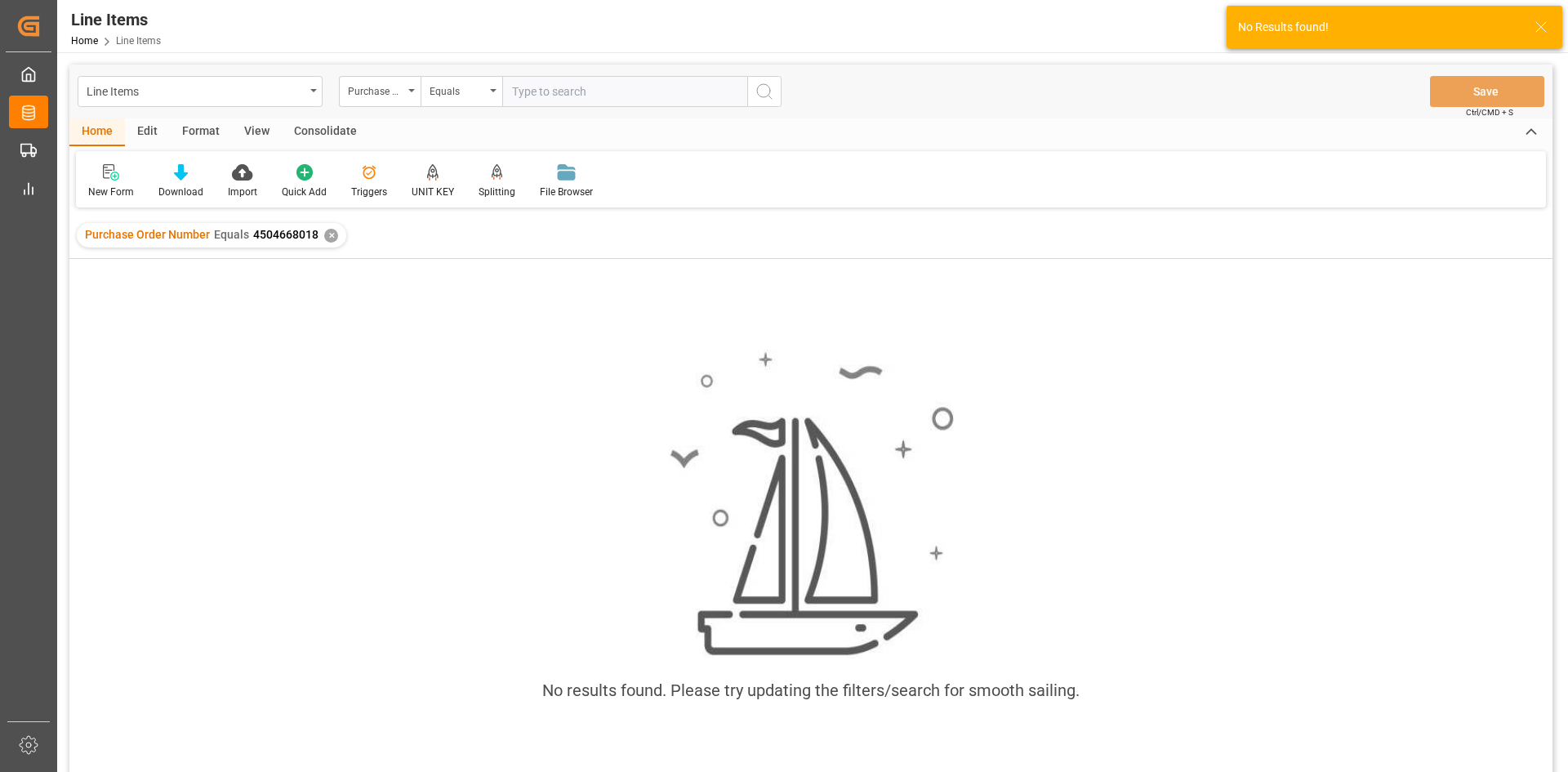
click at [325, 236] on div "✕" at bounding box center [331, 236] width 14 height 14
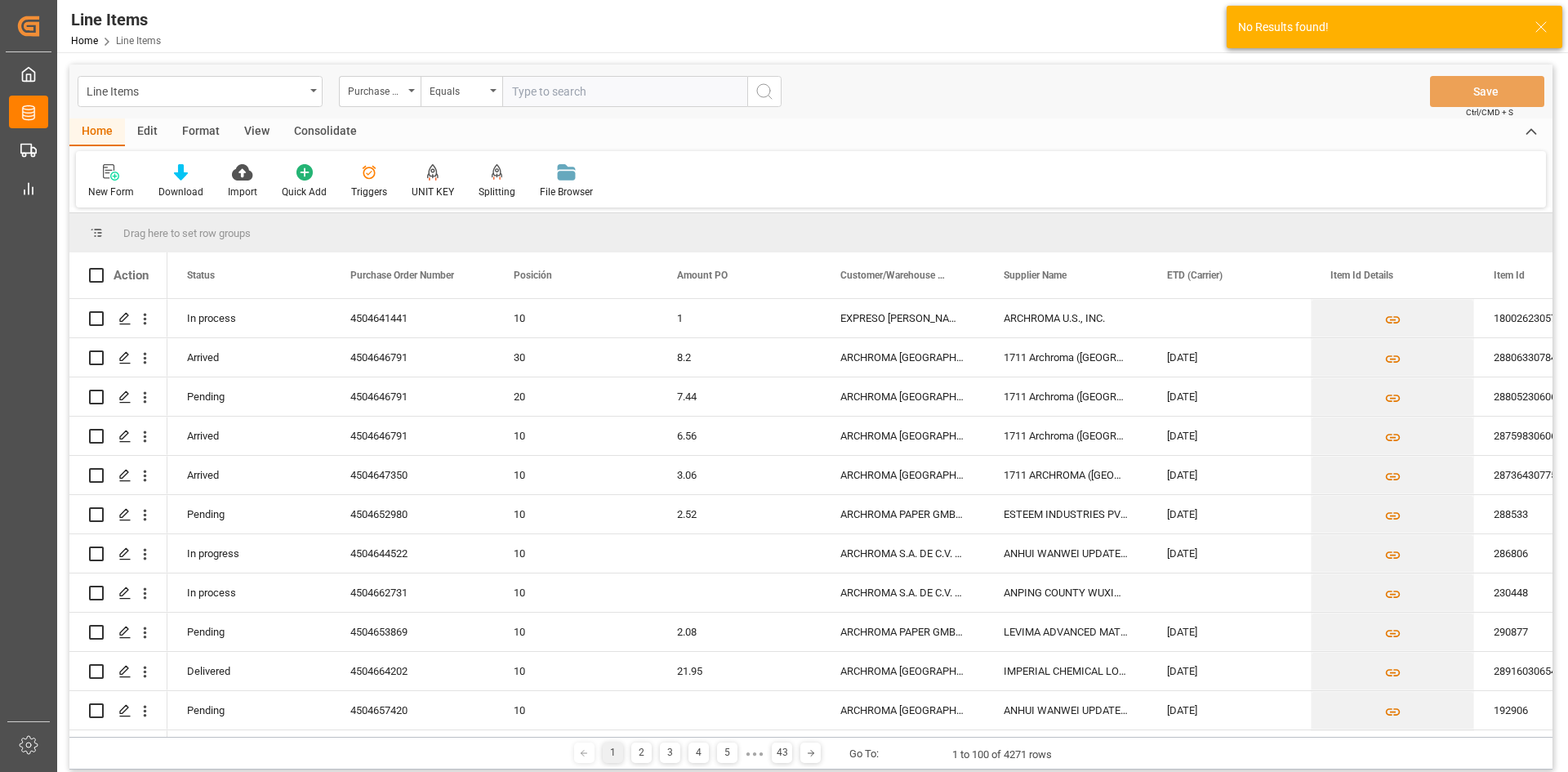
click at [1543, 22] on icon at bounding box center [1541, 27] width 20 height 20
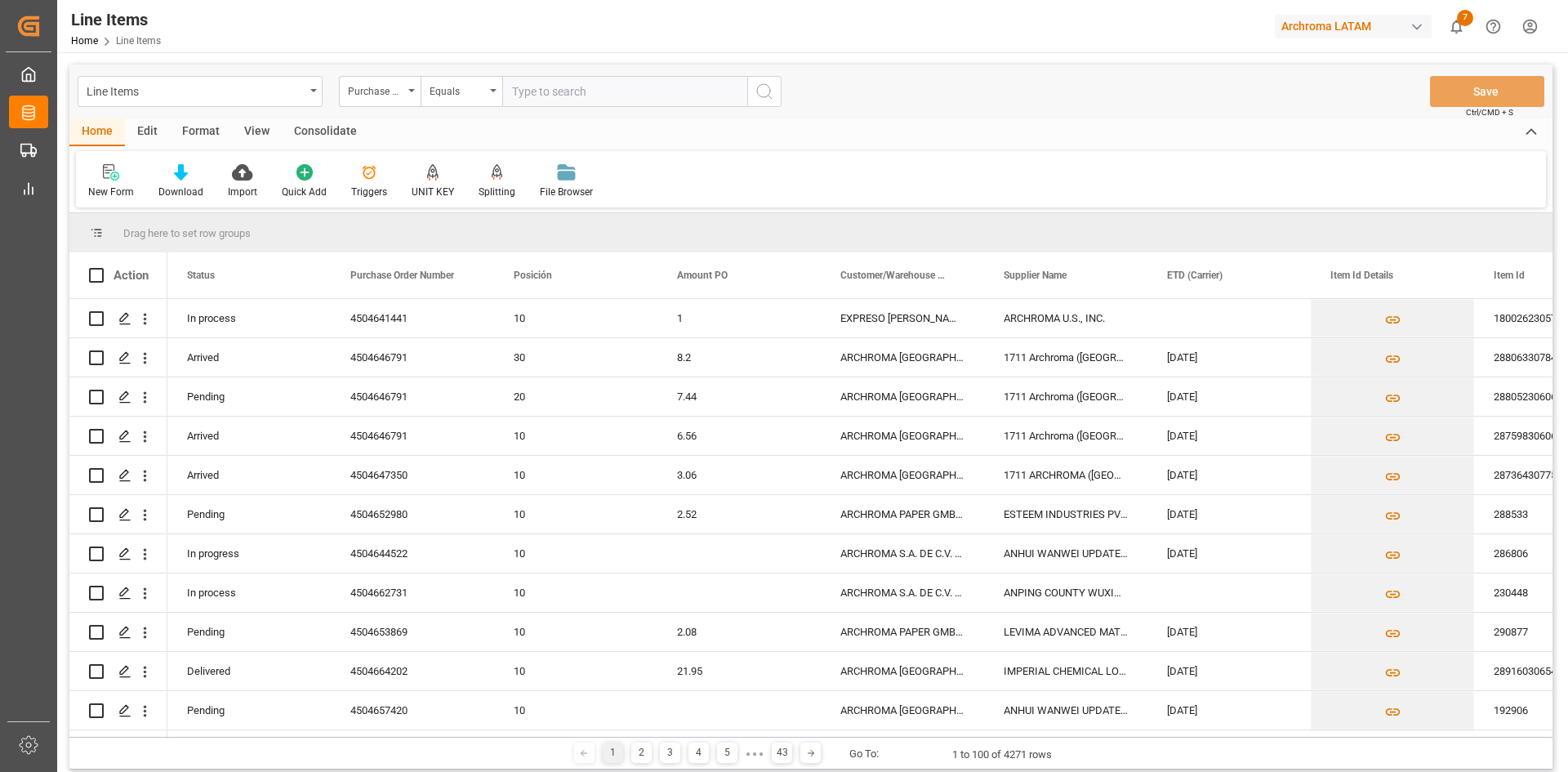
click at [1486, 23] on icon "Help Center" at bounding box center [1493, 26] width 17 height 17
click at [1520, 25] on html "Created by potrace 1.15, written by Peter Selinger 2001-2017 Created by potrace…" at bounding box center [784, 386] width 1568 height 772
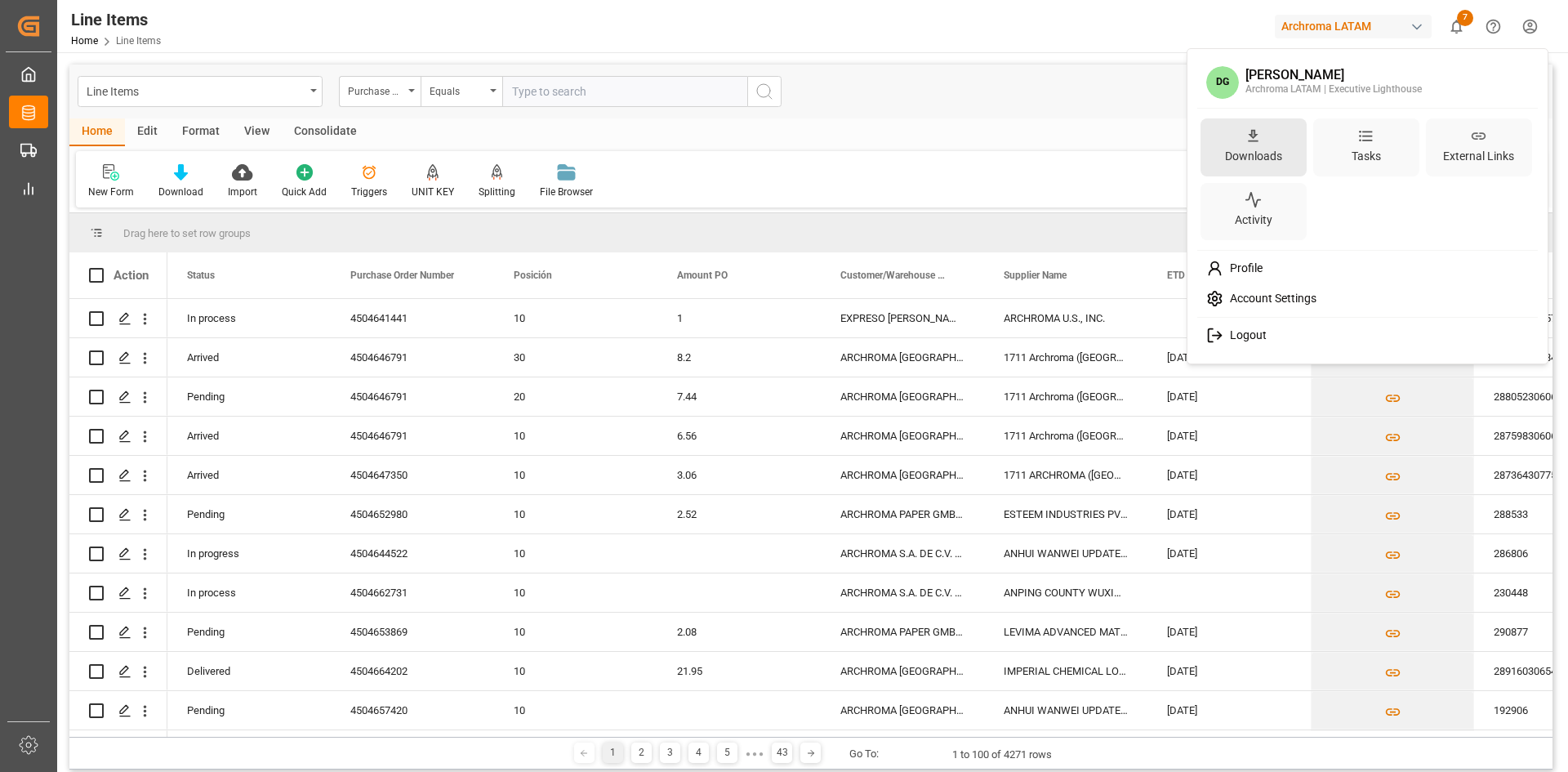
click at [1267, 165] on div "Downloads" at bounding box center [1254, 157] width 64 height 24
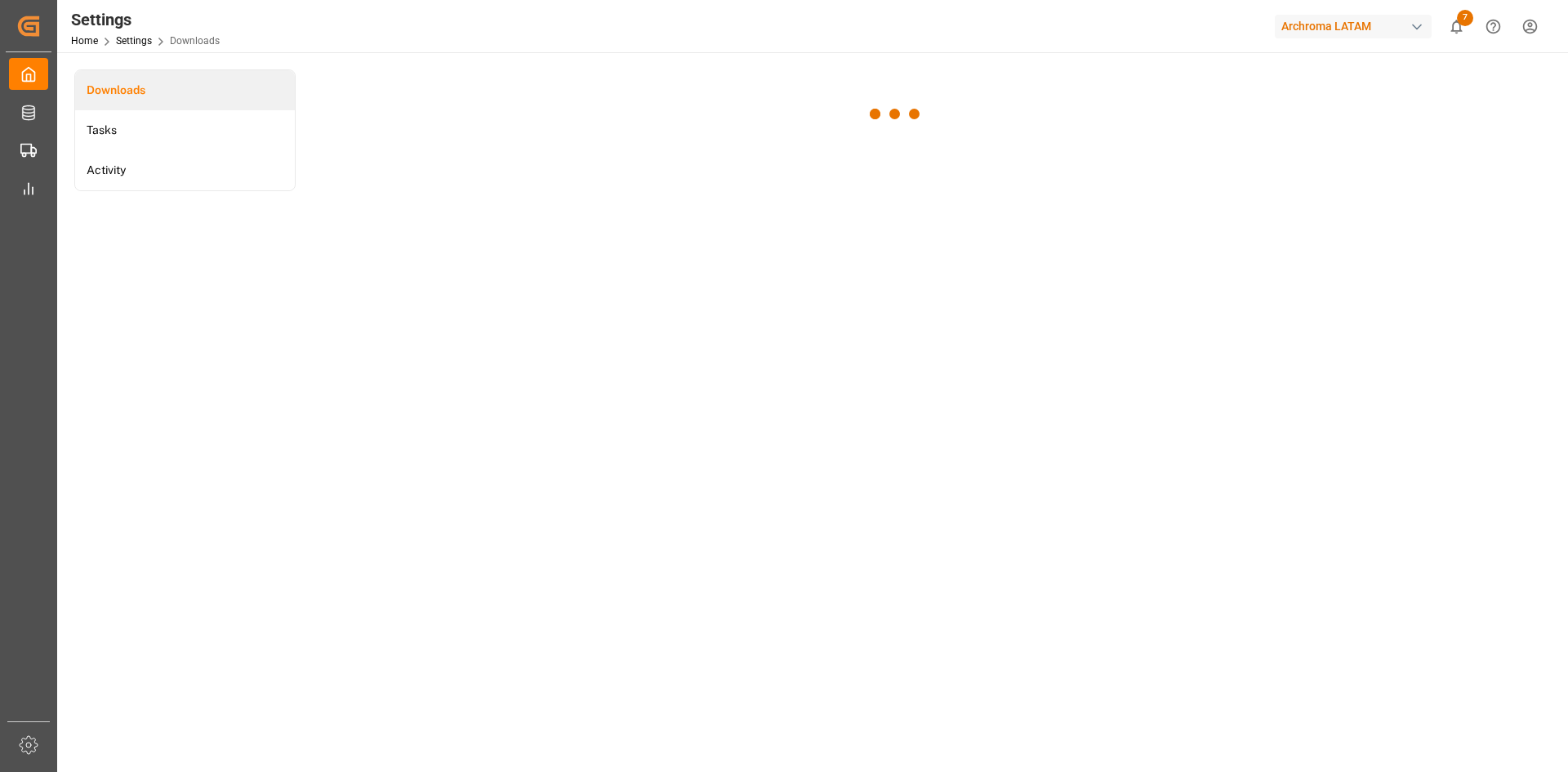
click at [1534, 25] on html "Created by potrace 1.15, written by Peter Selinger 2001-2017 Created by potrace…" at bounding box center [784, 386] width 1568 height 772
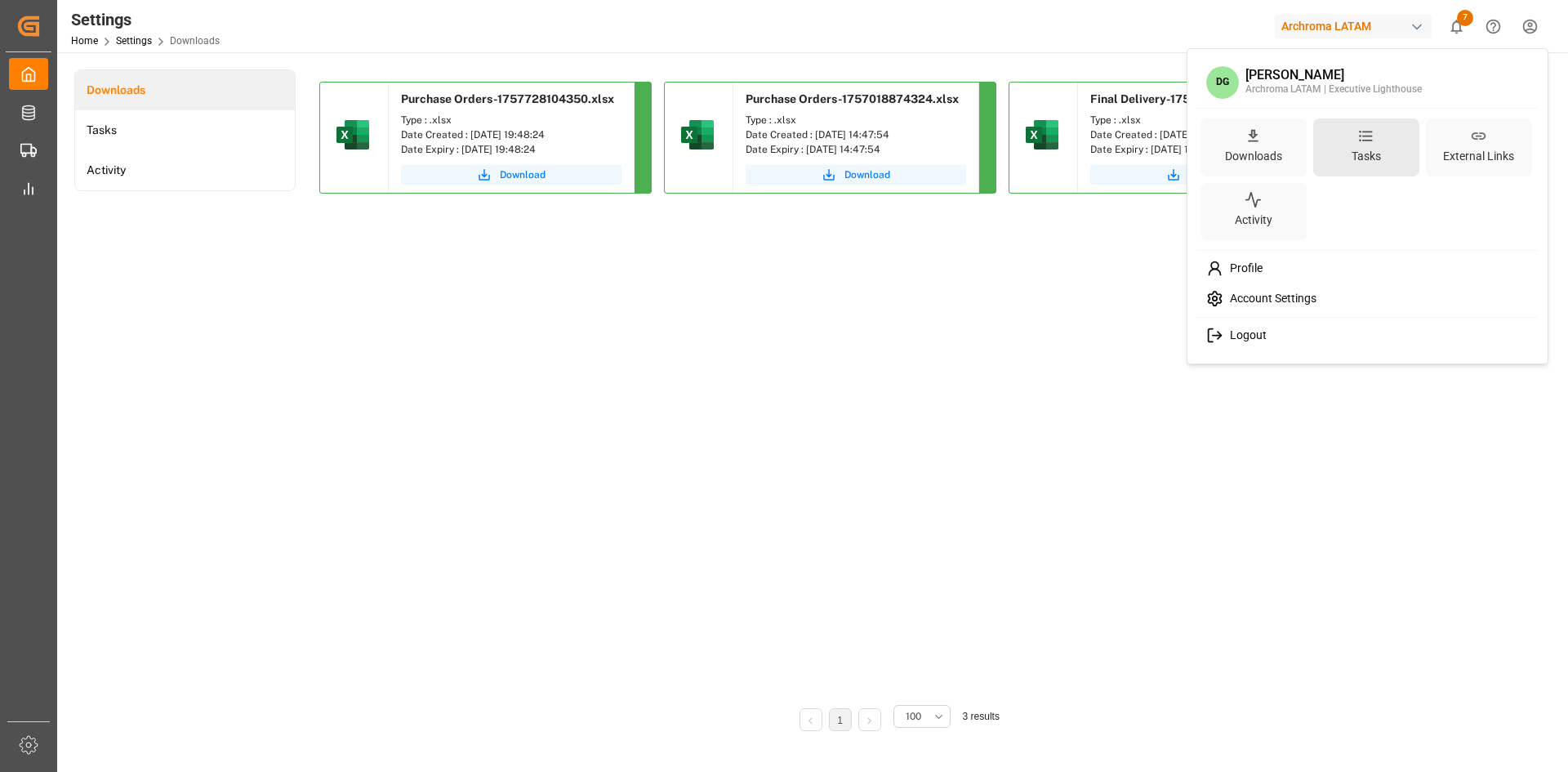
click at [1384, 132] on div "Tasks" at bounding box center [1367, 147] width 106 height 58
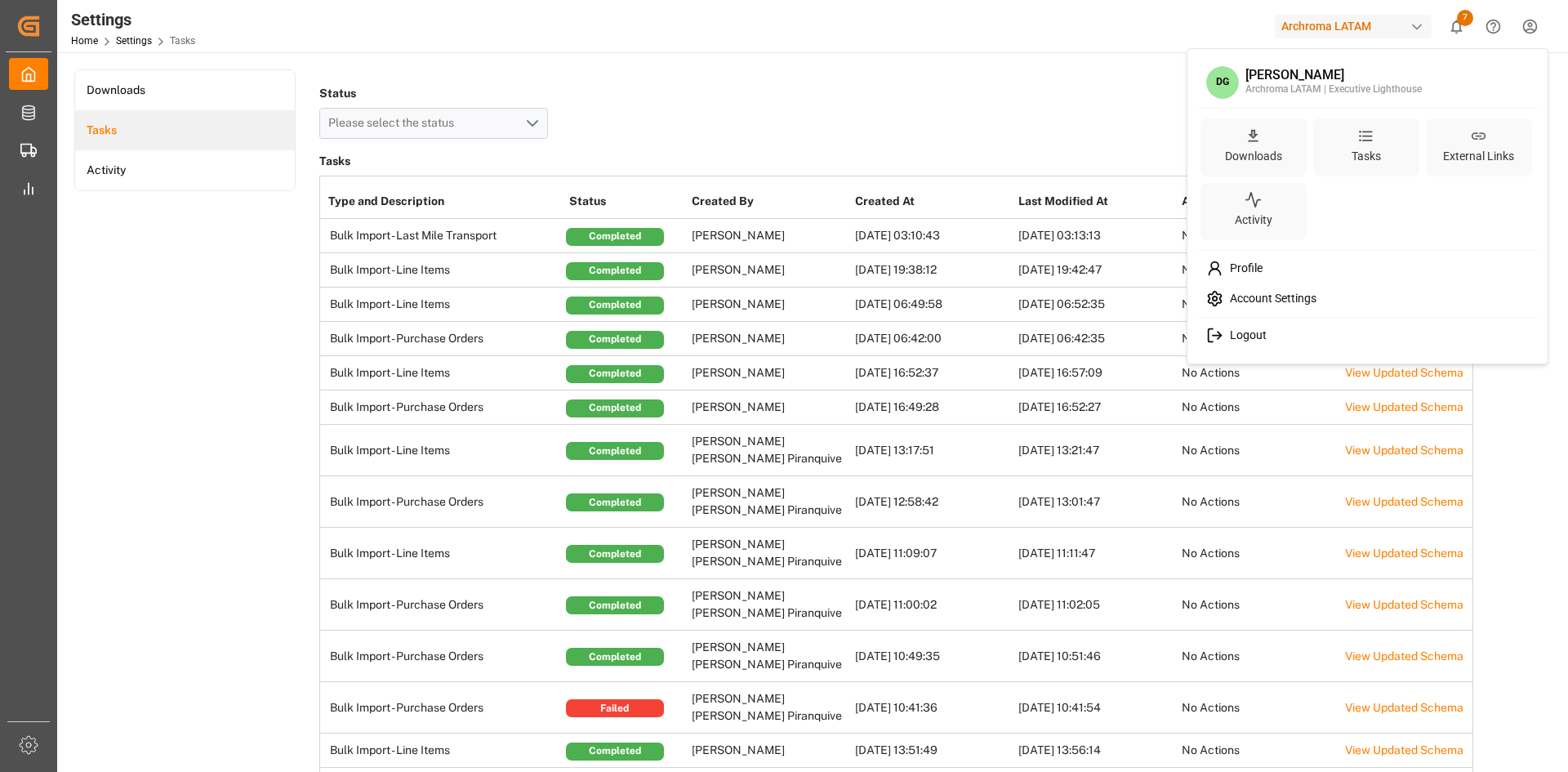
click at [819, 141] on html "Created by potrace 1.15, written by Peter Selinger 2001-2017 Created by potrace…" at bounding box center [784, 386] width 1568 height 772
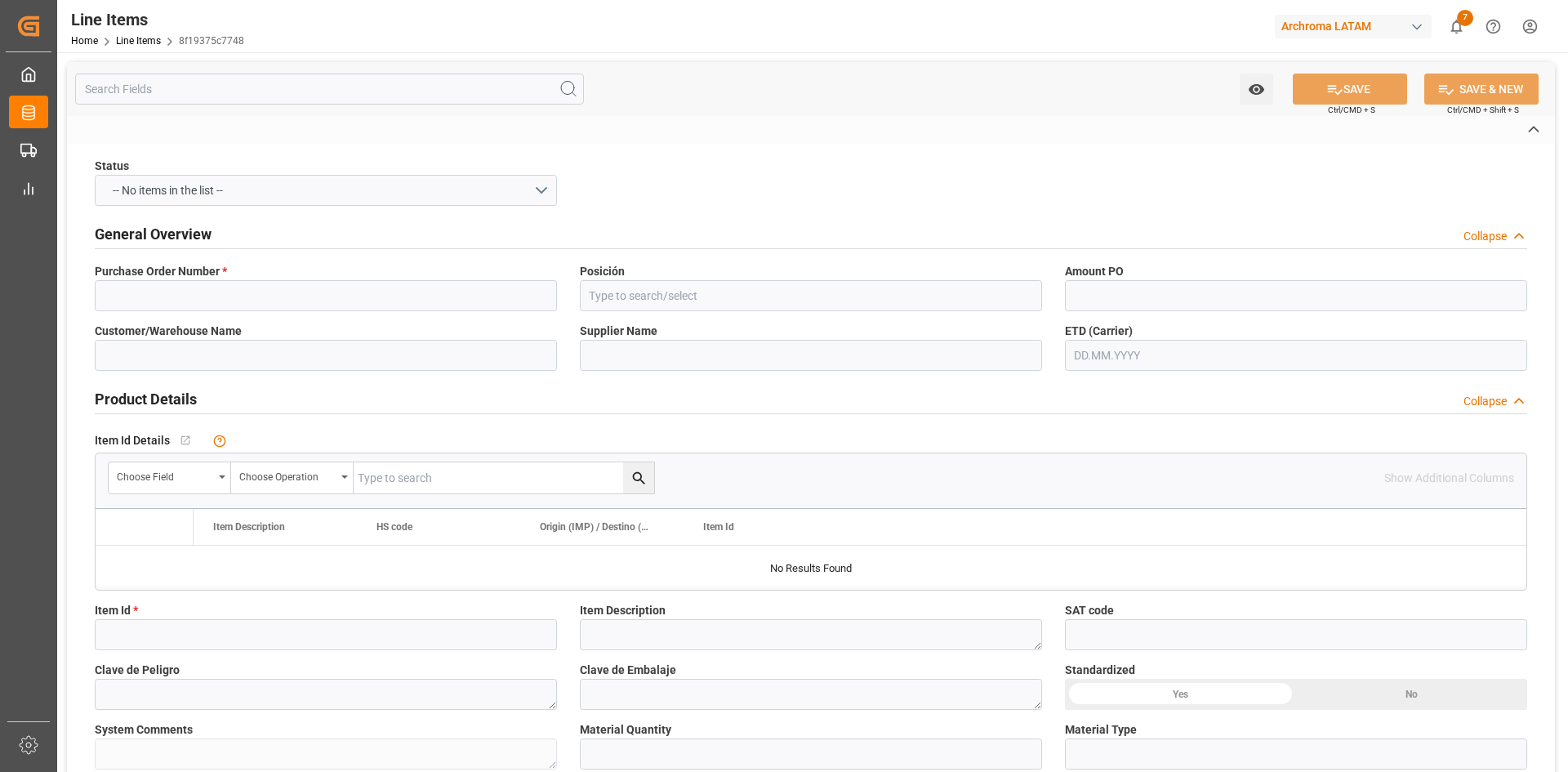
type input "4504641431"
type input "10"
type input "EXPRESO ANDINO CALI"
type input "ARCHROMA U.S., INC."
type input "15363511587"
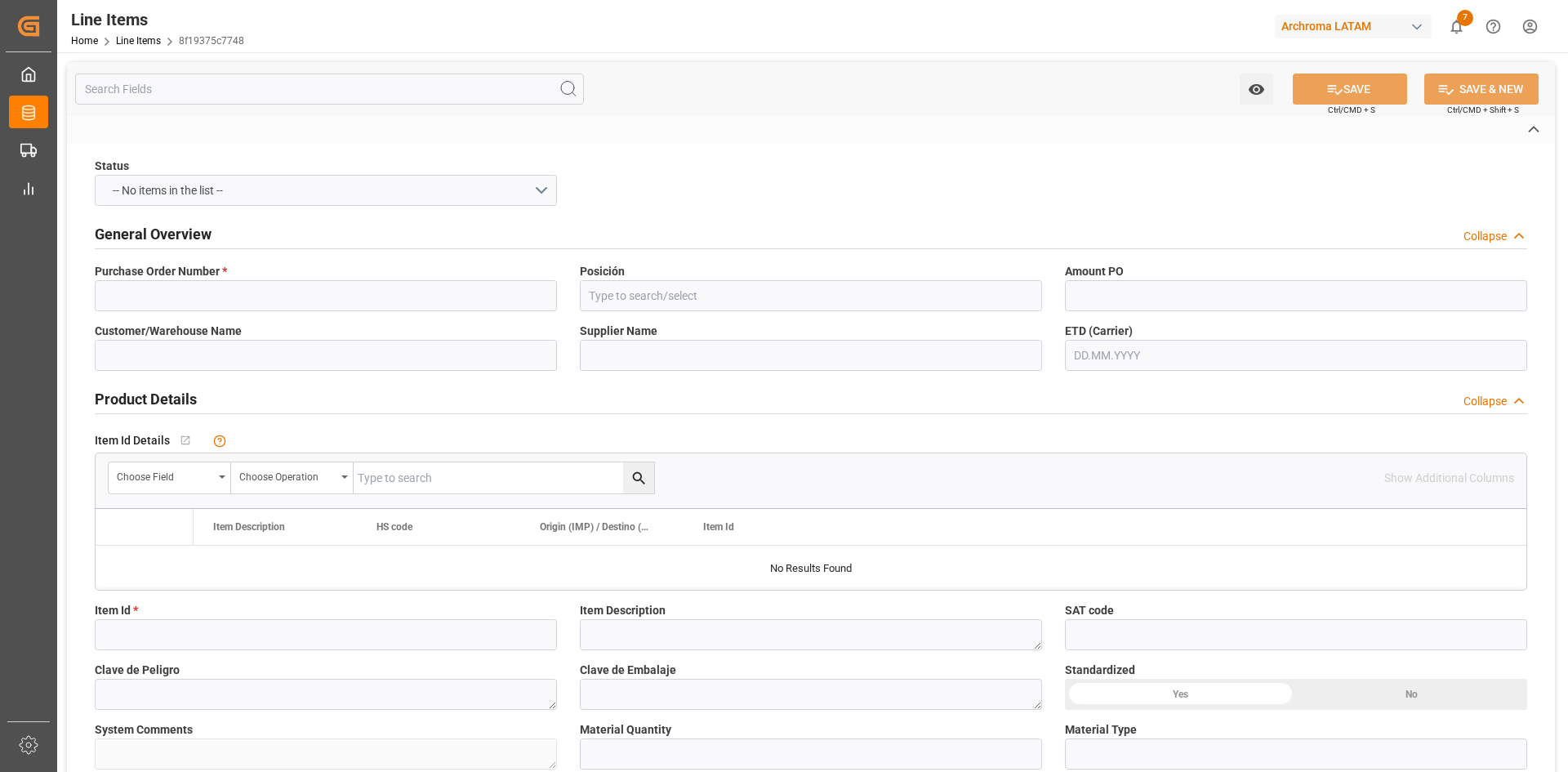
type textarea "Leucophor T4 liq Isotainer"
type textarea "0"
type input "ISOTANQUE"
type textarea "1 ISOTANQUE"
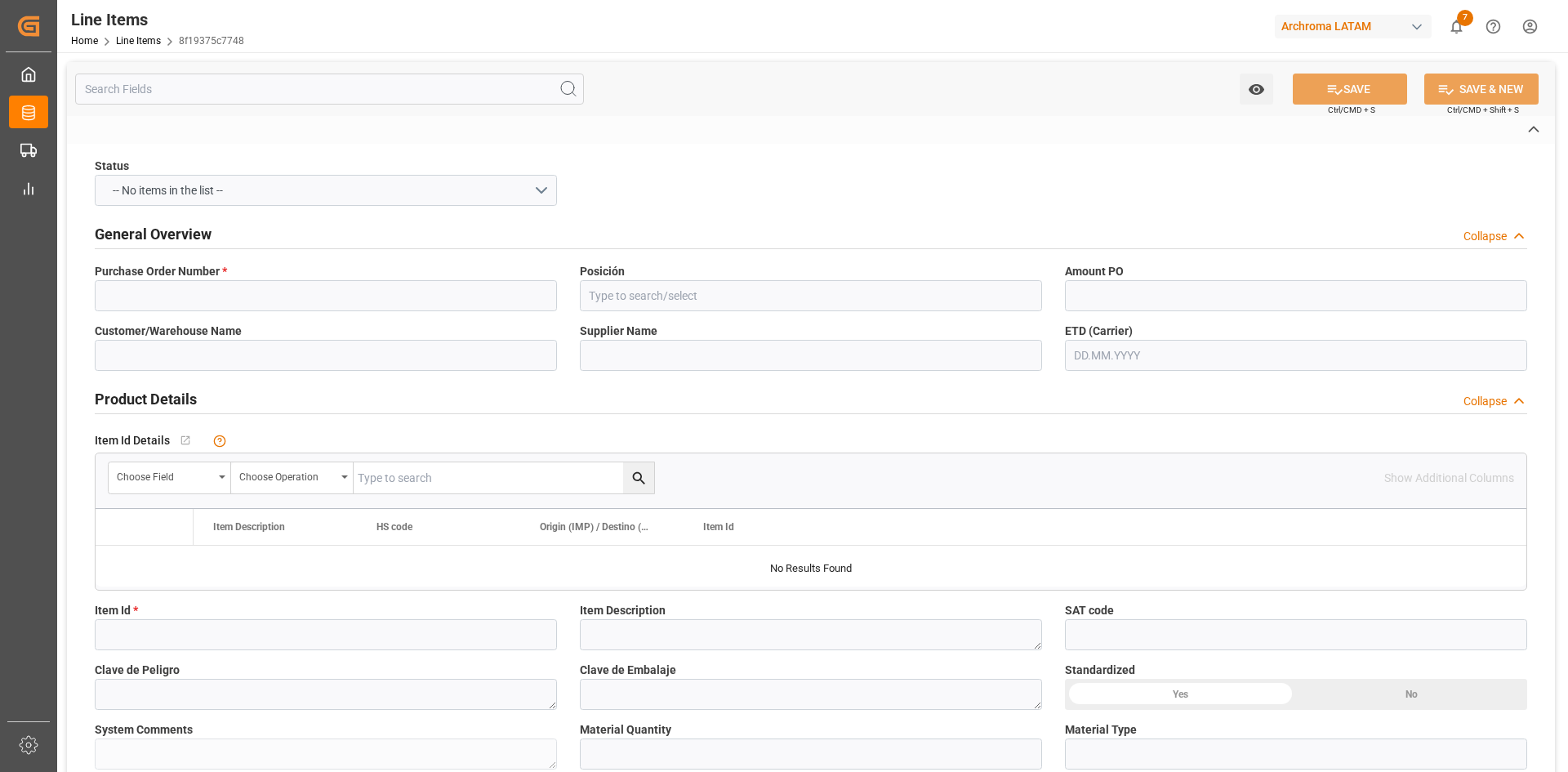
type input "KGM"
type input "KG"
type textarea "KG"
type textarea "9021167184"
type input "USD"
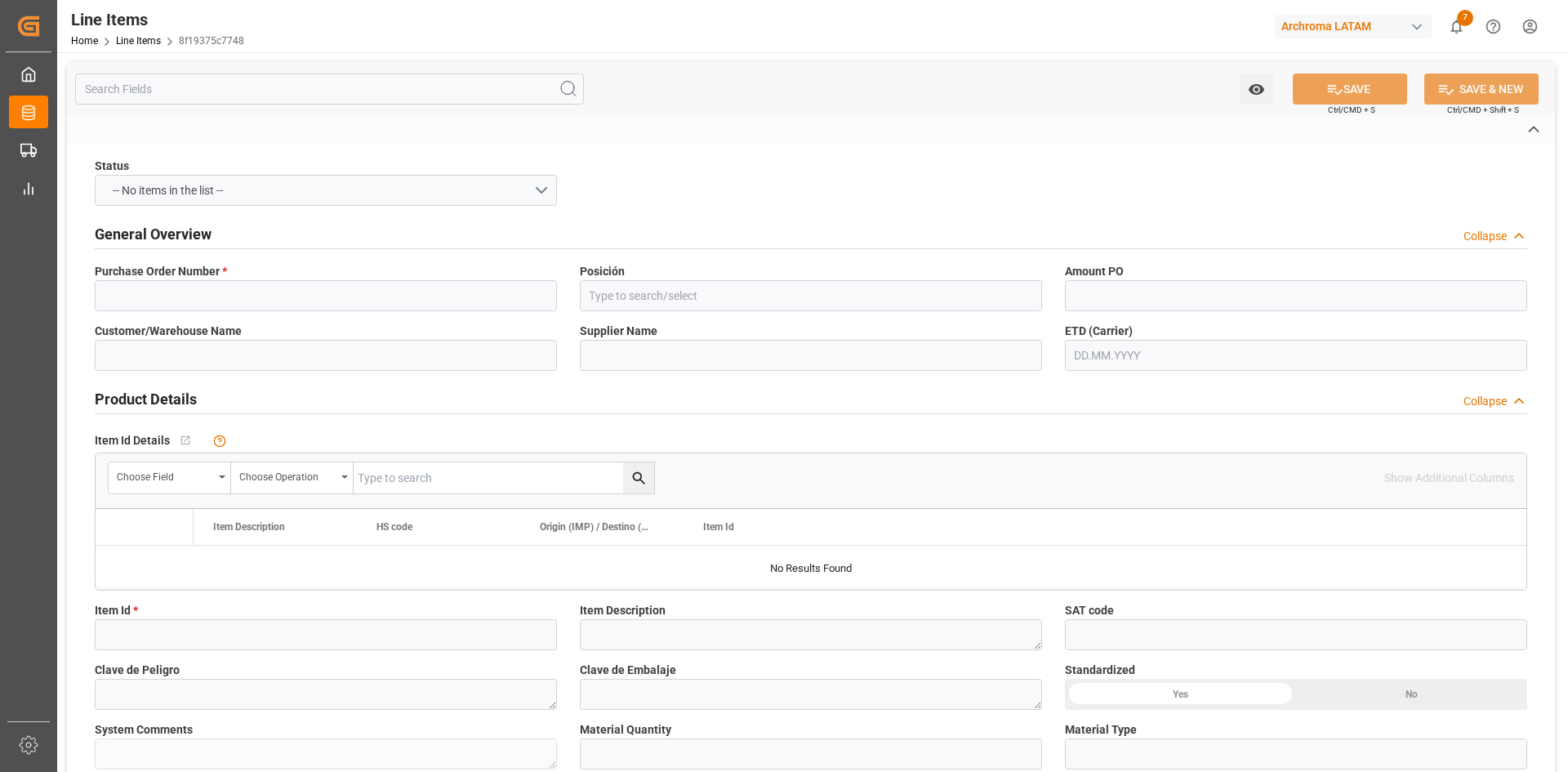
type input "SEAFREIGHT"
type textarea "CARTAGENA"
type input "2001"
type textarea "PT"
type input "CIF"
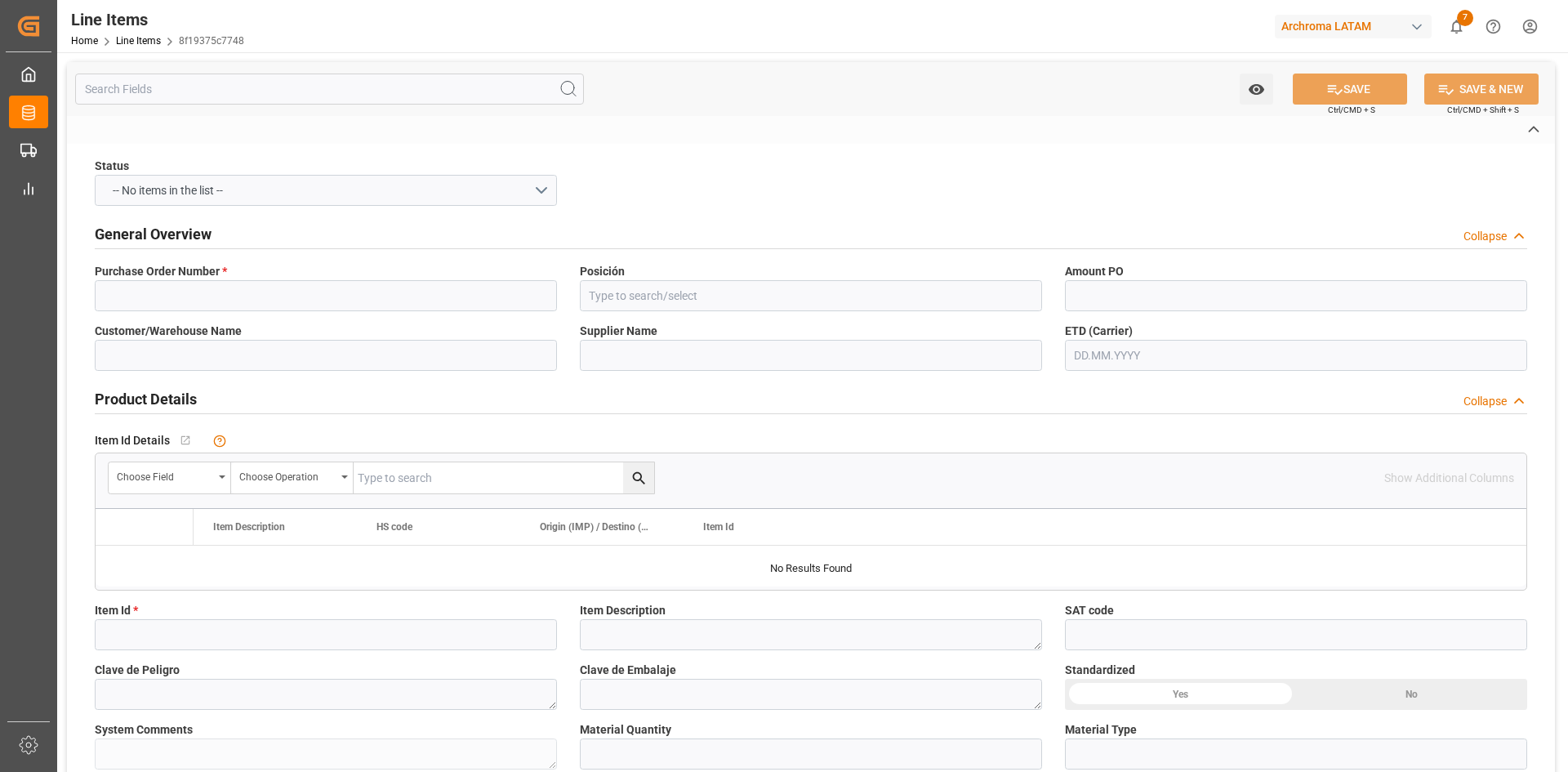
type input "USA"
type textarea "Definitivo"
type input "c1c8c8ebb2d1"
type input "Import Process"
type input "On time"
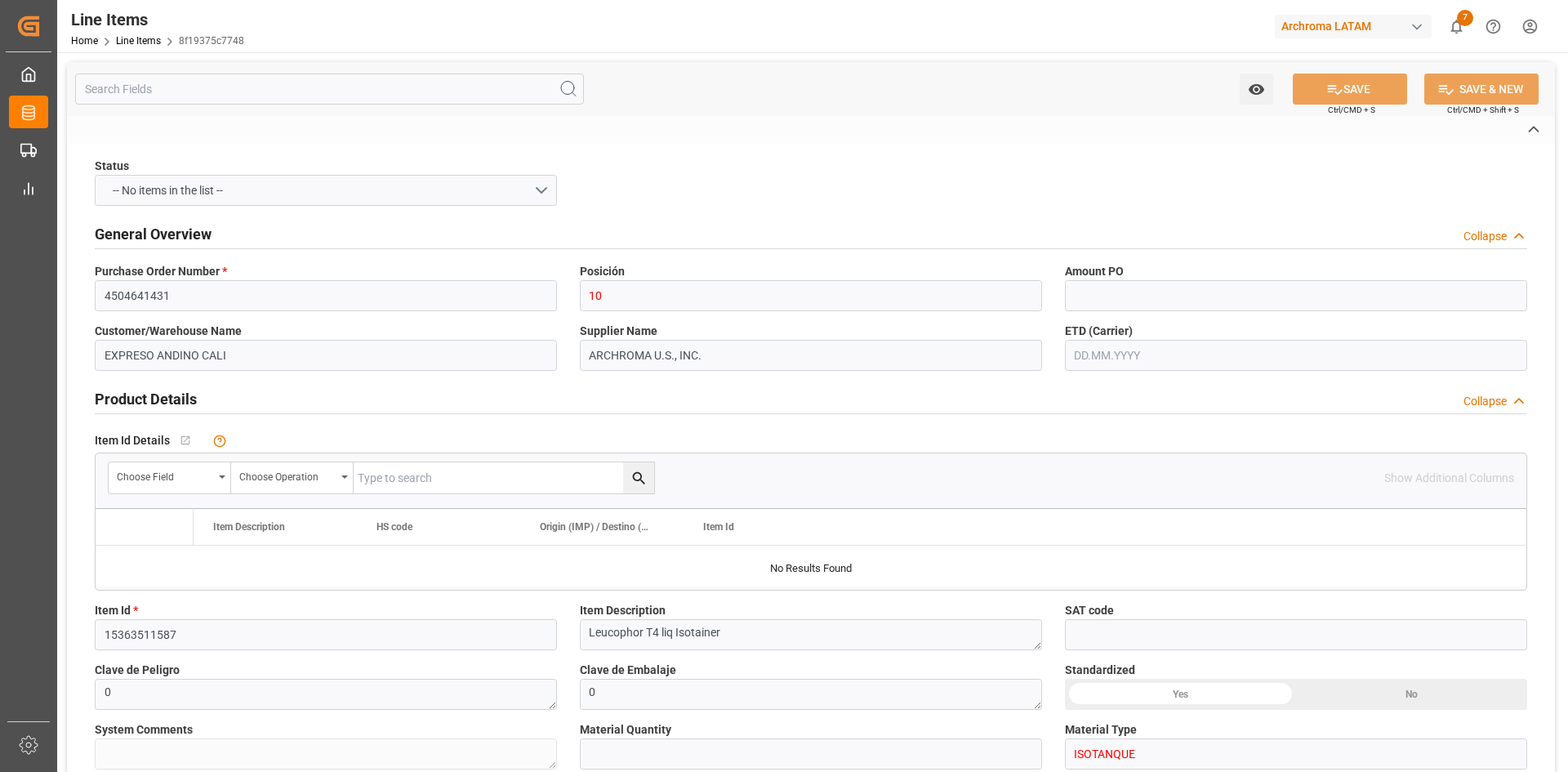
type input "SEAFREIGHT"
type input "ISOTANQUE"
type input "false"
type input "CMA CGM Group"
type input "NAM7887380"
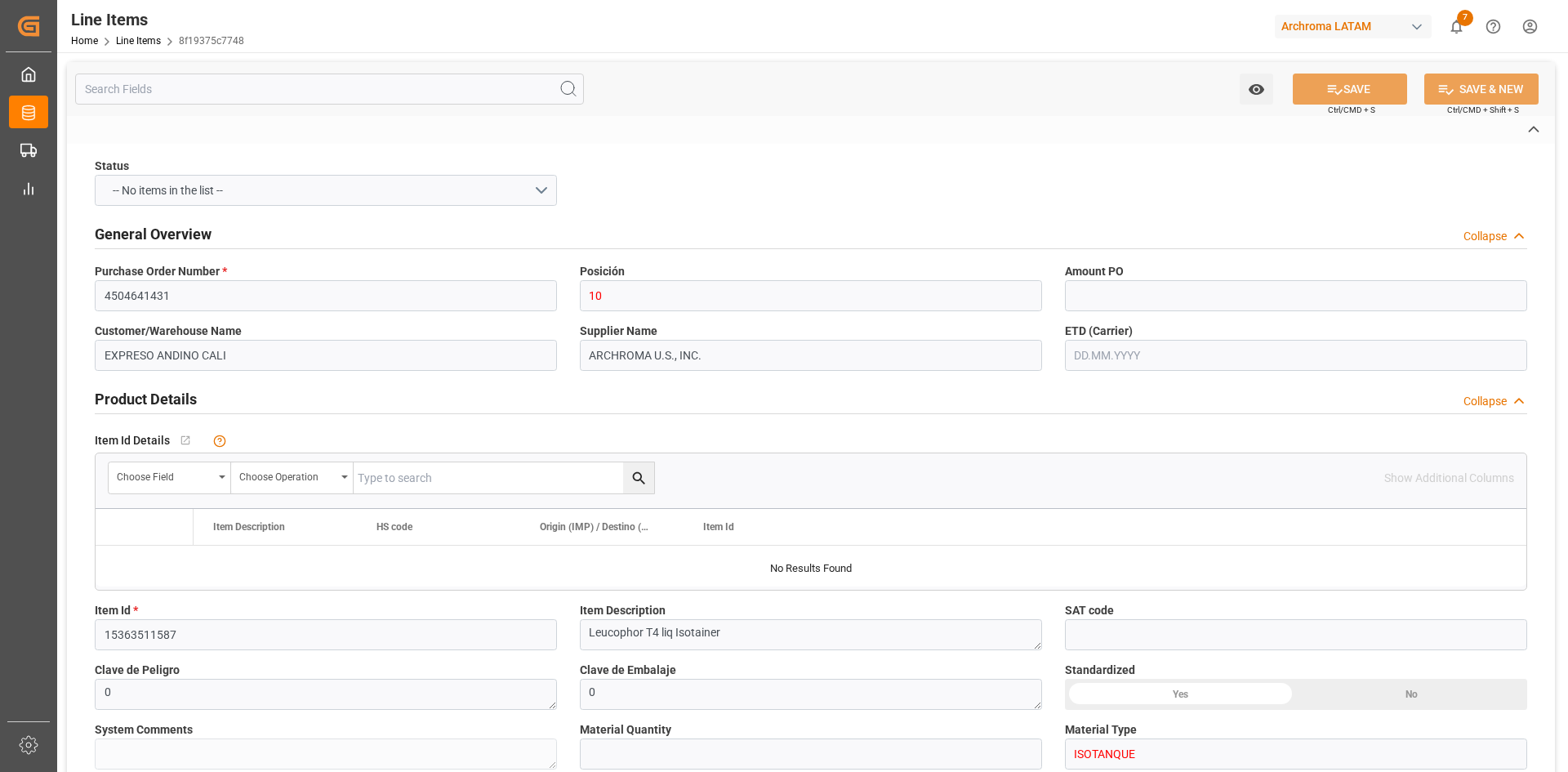
type input "8f19375c7748"
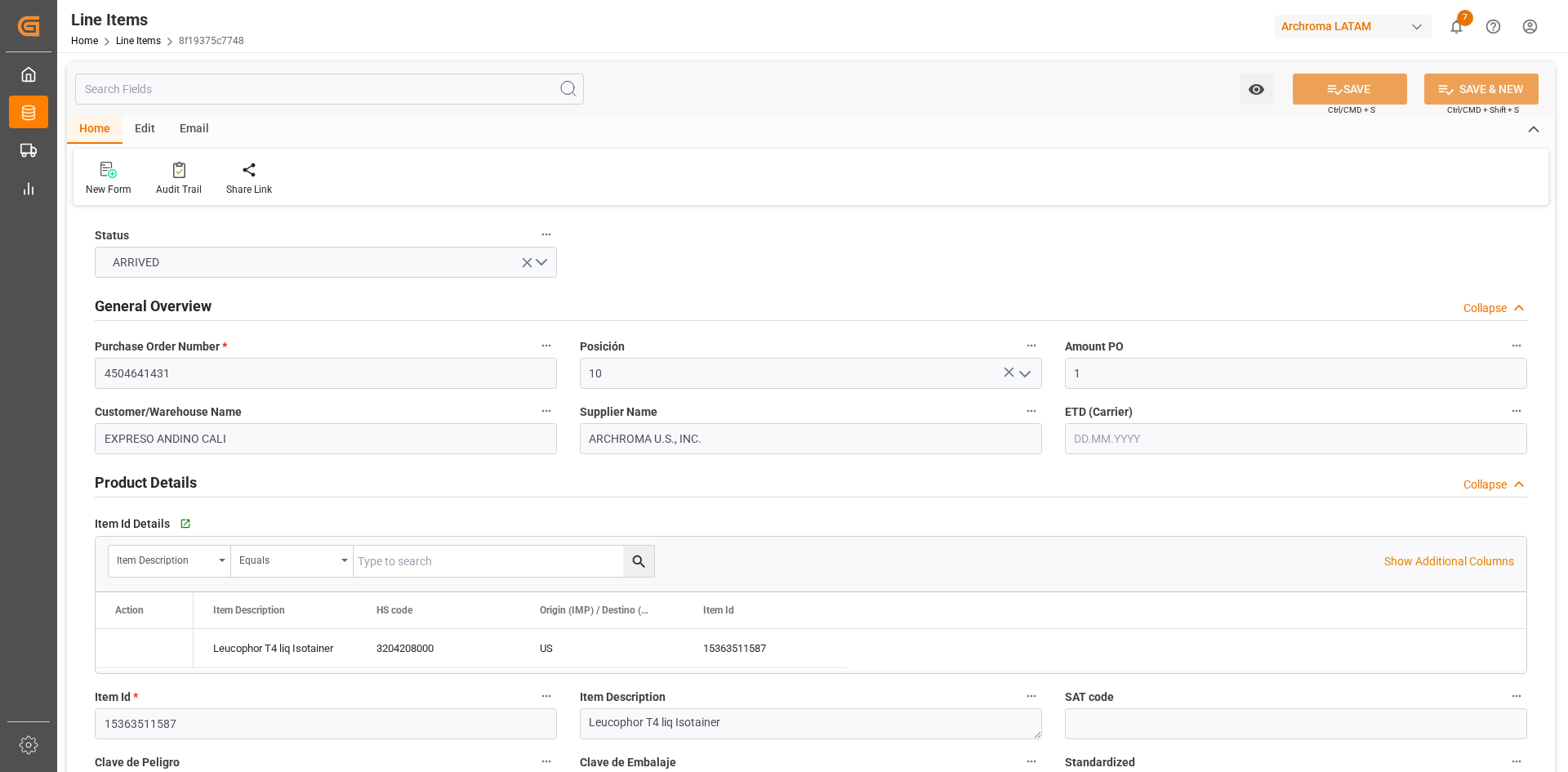
type input "1"
type input "25000"
type input "25190"
type input "26197.6"
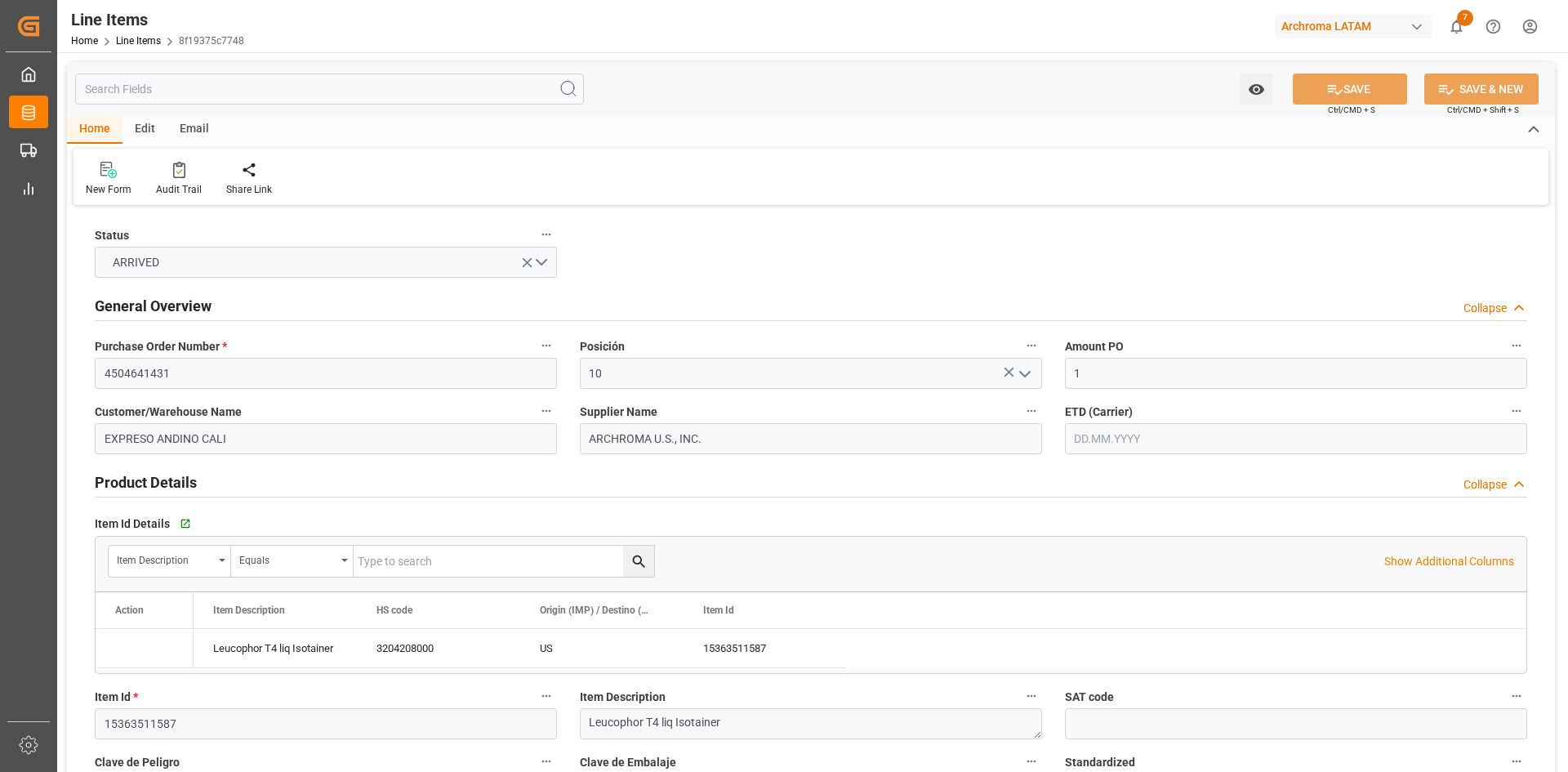
type input "3204208000"
type input "13"
type input "[DATE]"
type input "26.09.2025 07:05"
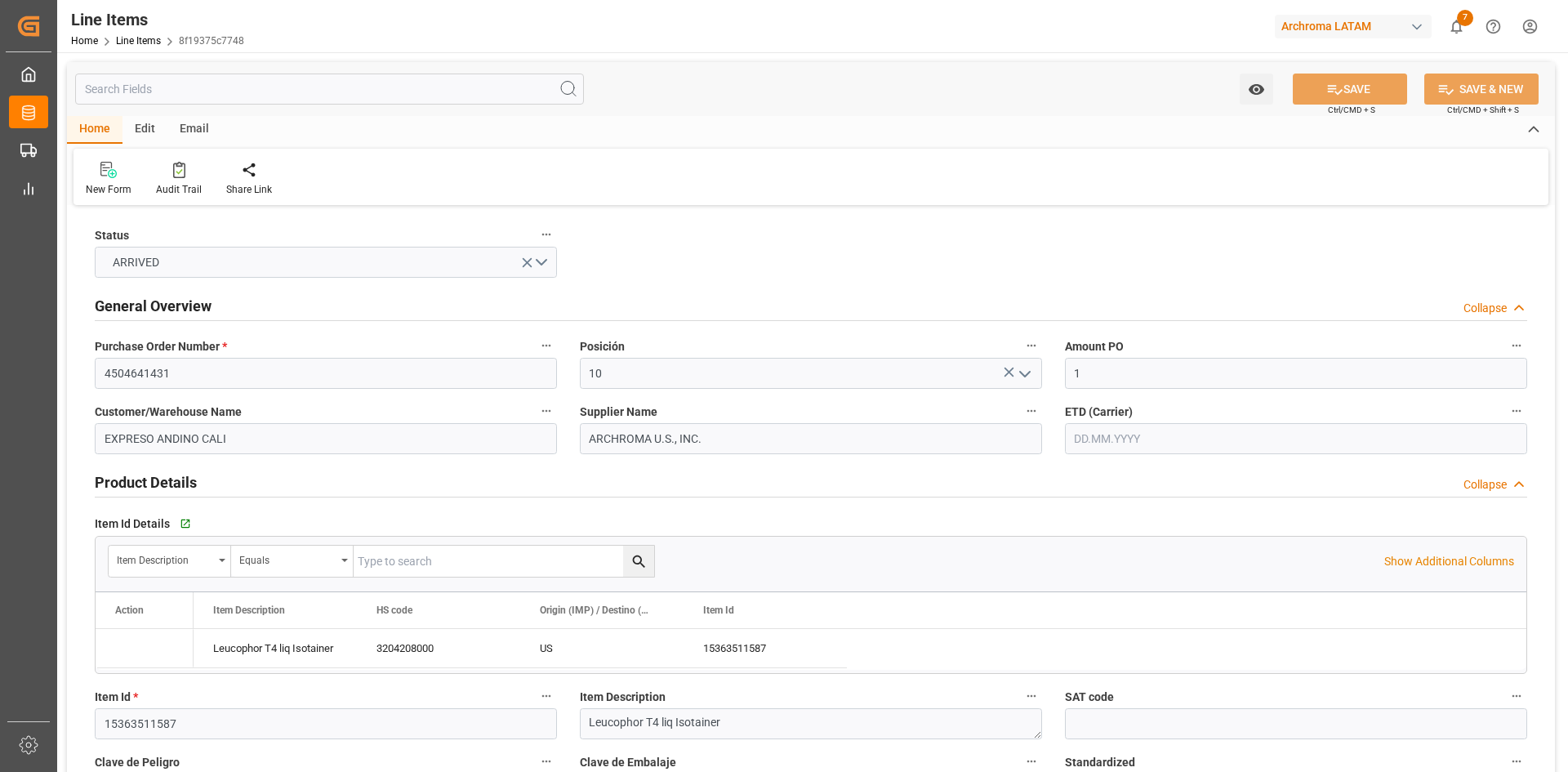
type input "10.07.2025 16:16"
type input "[DATE]"
type input "09.09.2025"
type input "08.09.2025"
type input "21.09.2025"
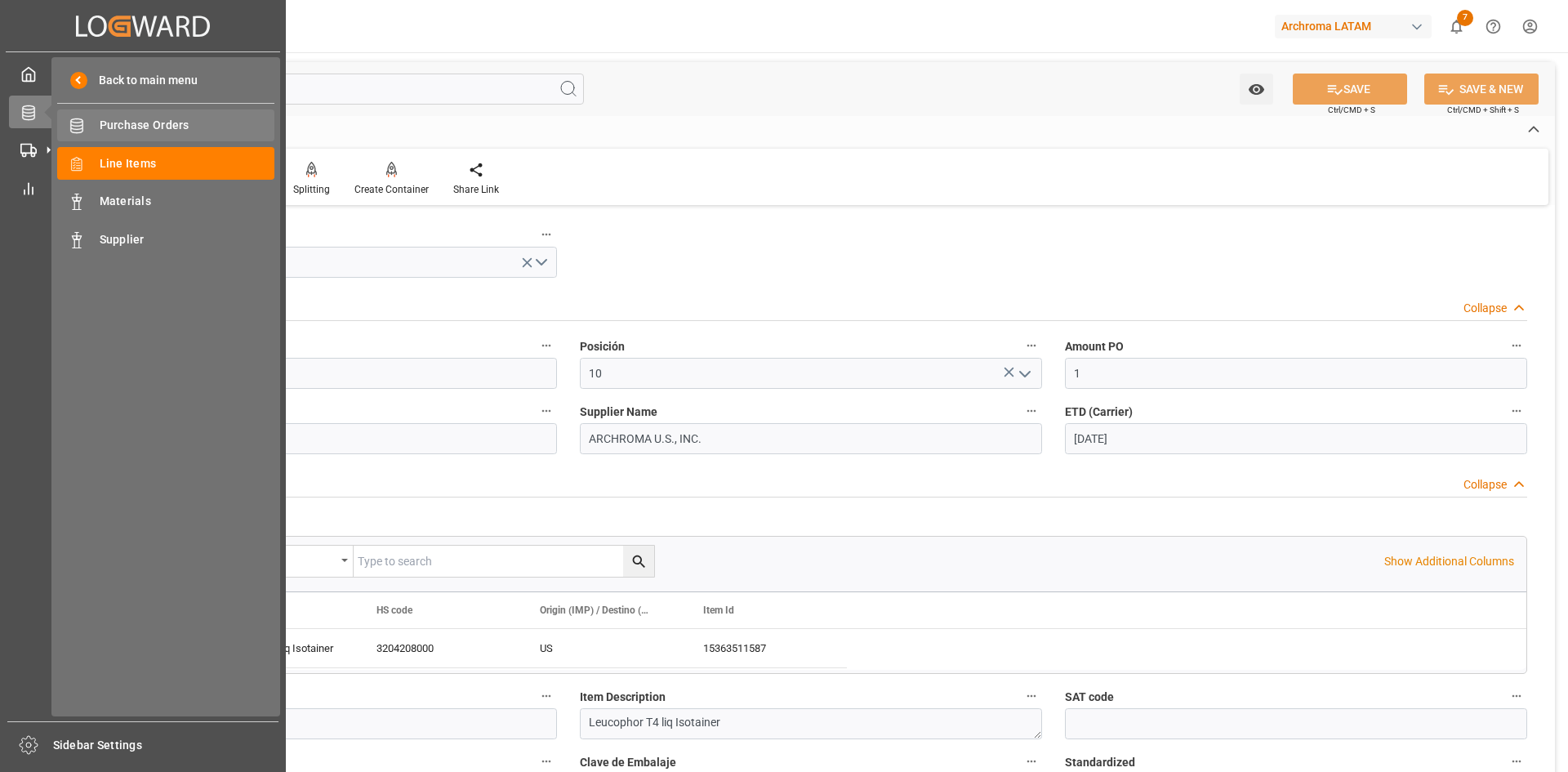
click at [135, 131] on span "Purchase Orders" at bounding box center [187, 125] width 175 height 17
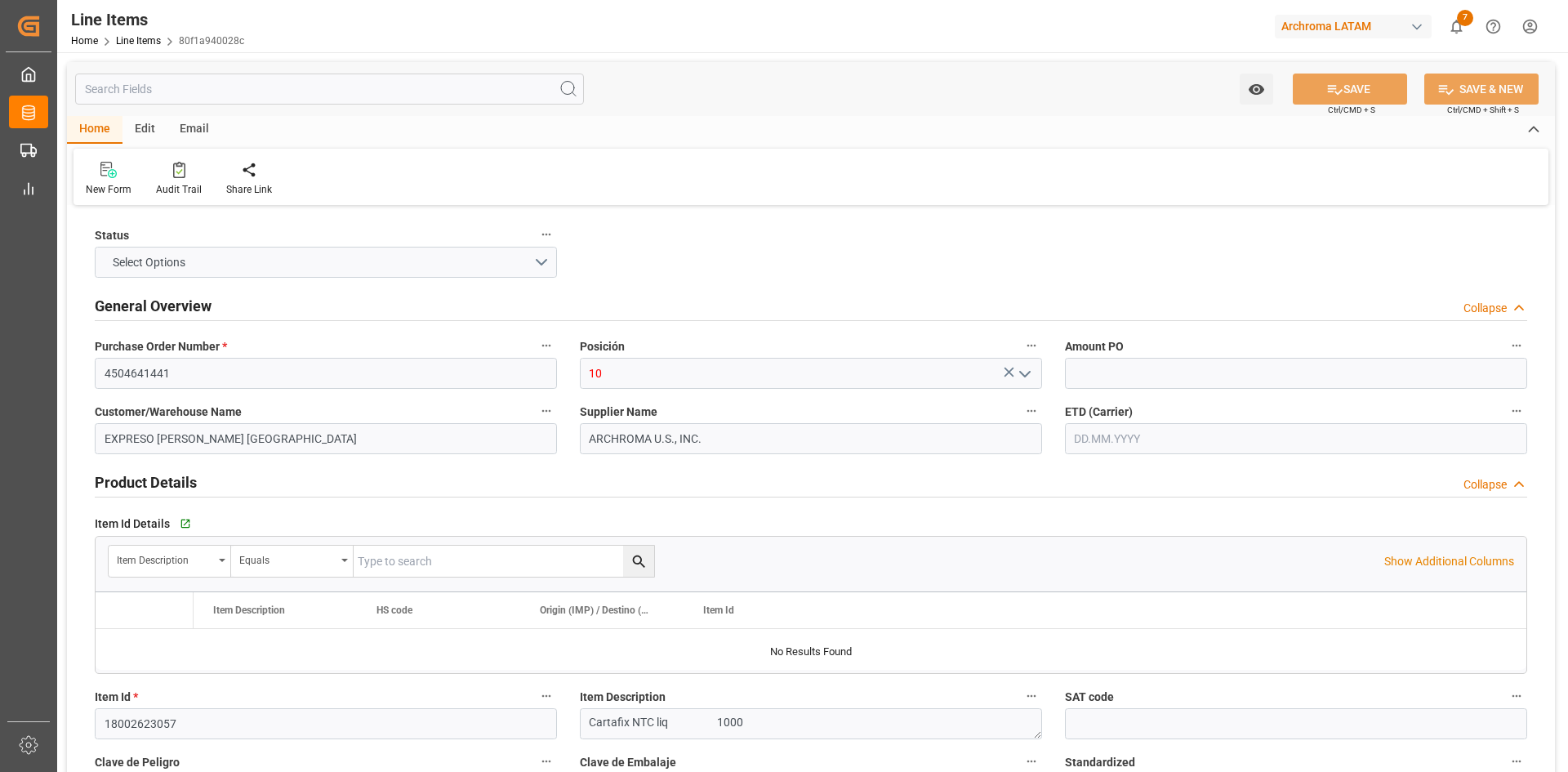
type input "1"
type input "12352400"
type input "18000"
type input "3809929999"
type input "[DATE] 21:38"
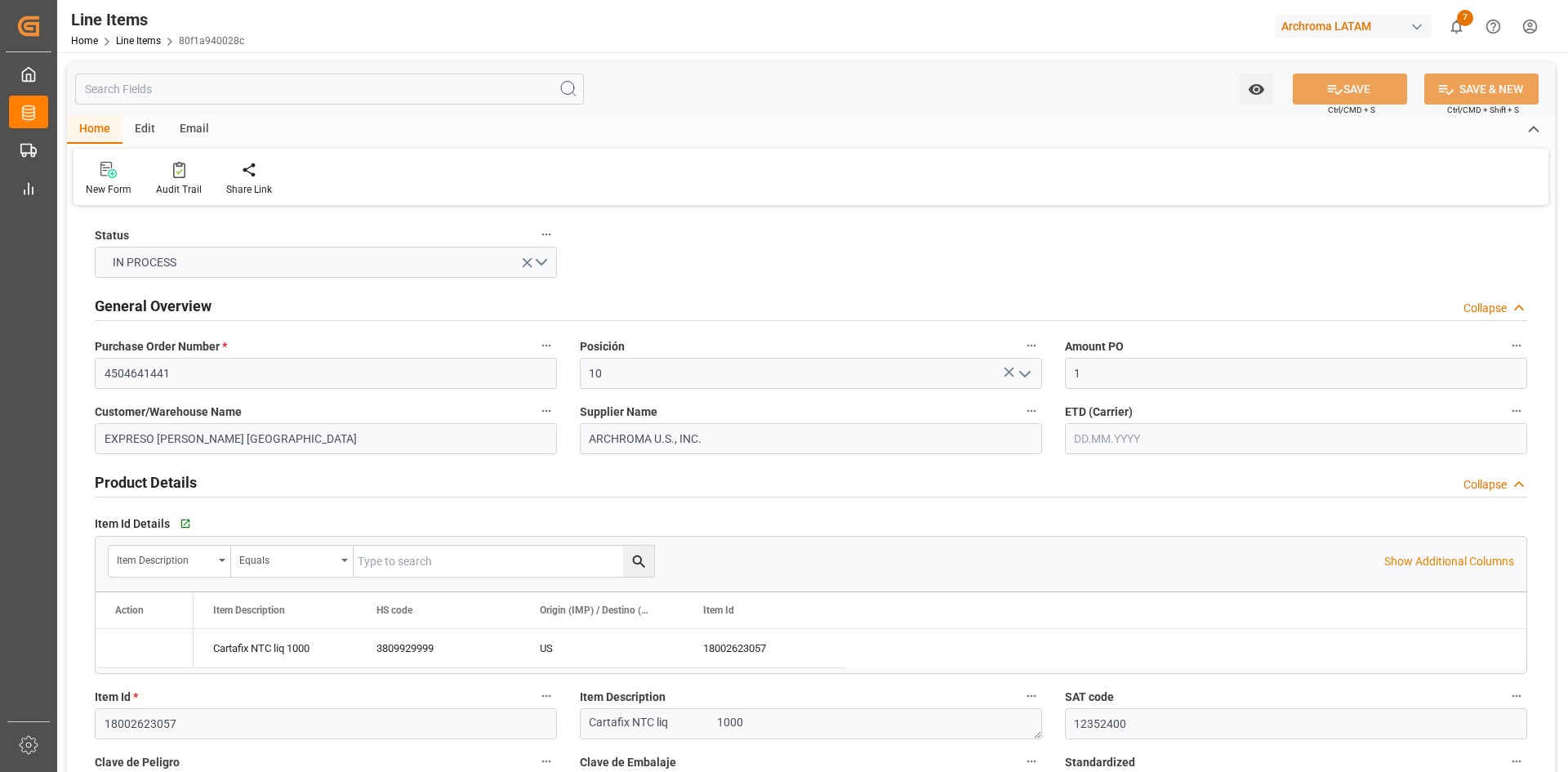
type input "10.07.2025 16:16"
type input "[DATE]"
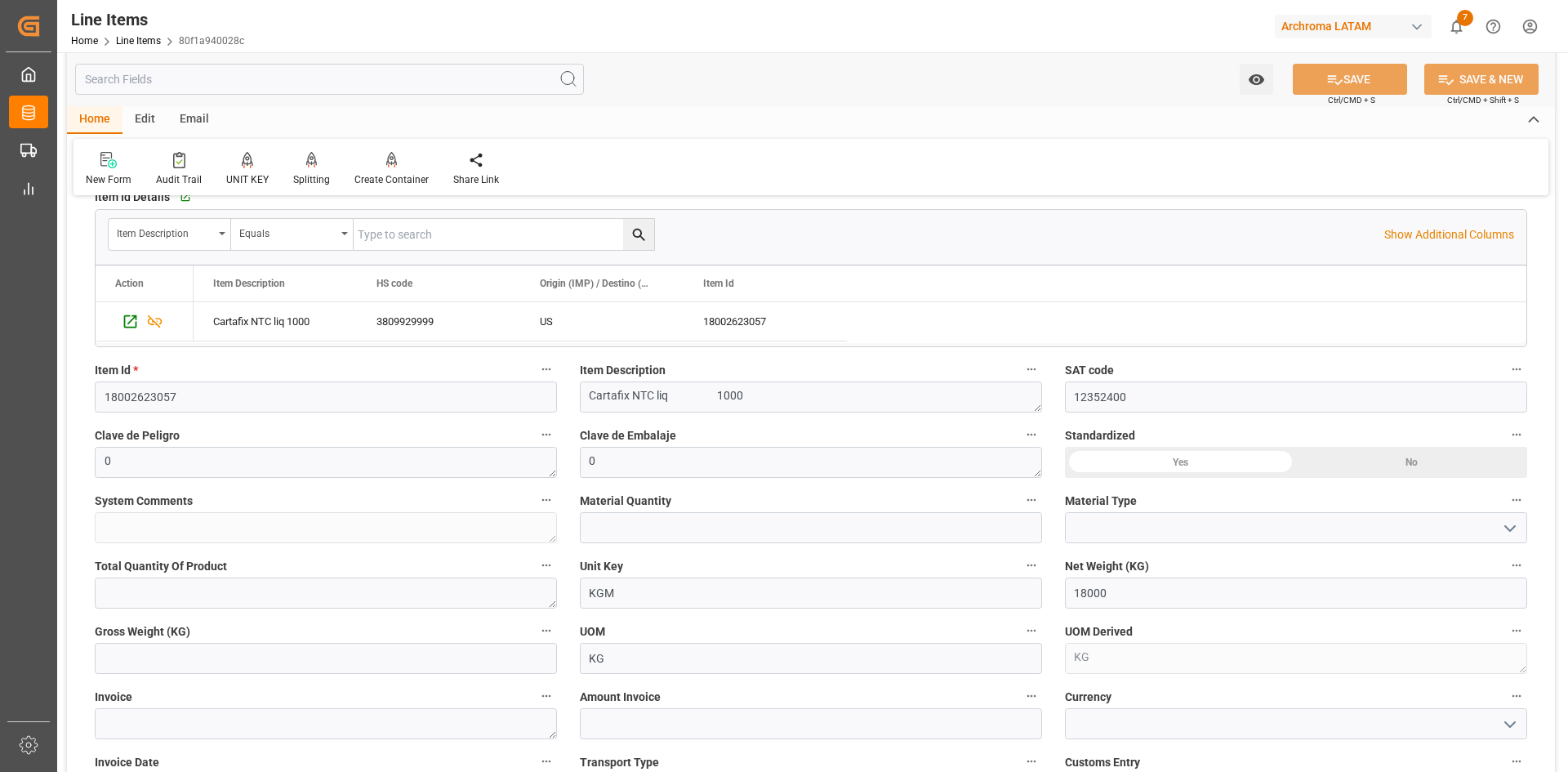
scroll to position [490, 0]
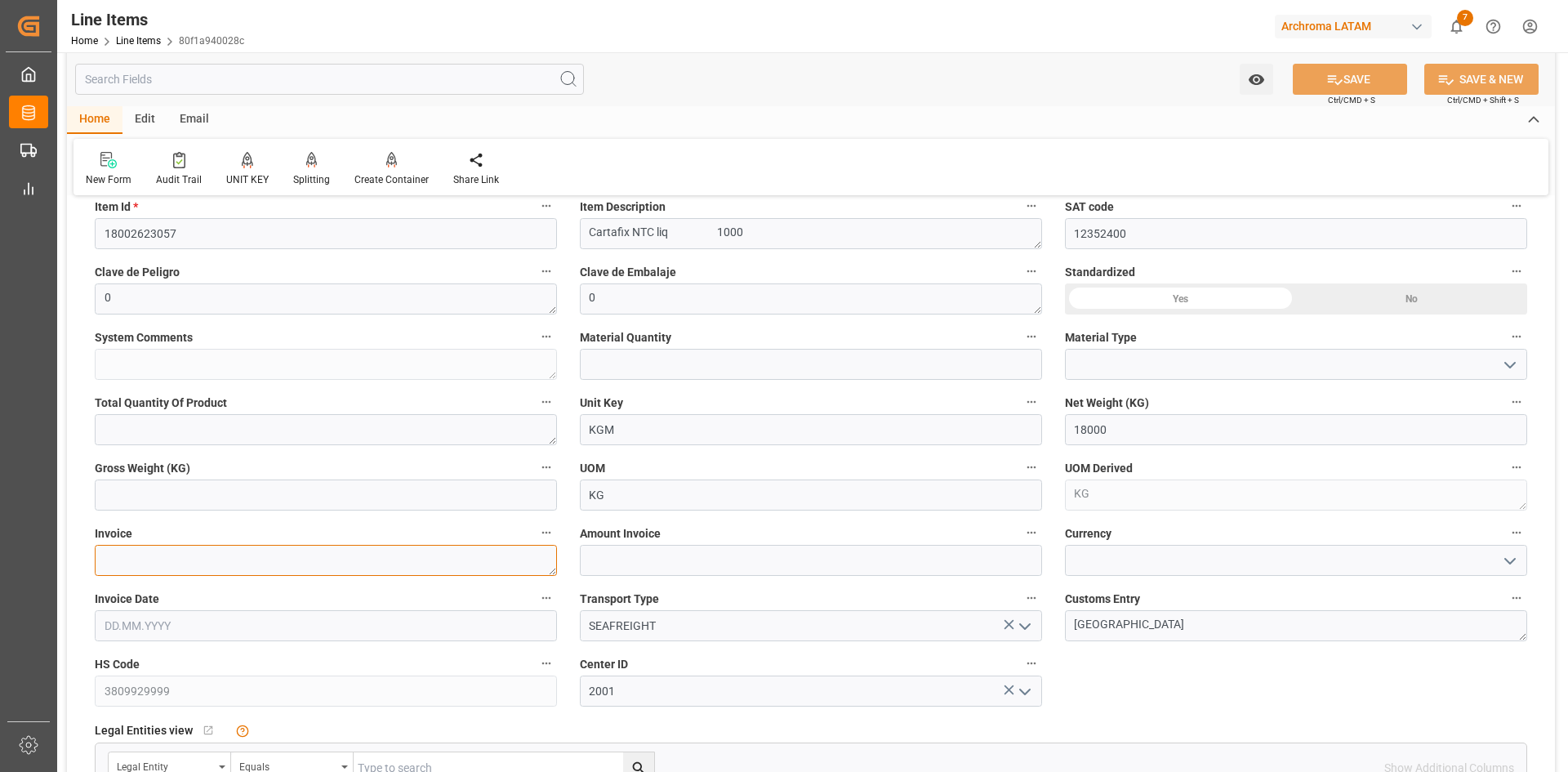
click at [378, 568] on textarea at bounding box center [325, 560] width 462 height 31
paste textarea "9021167325"
type textarea "9021167325"
click at [694, 557] on input "text" at bounding box center [810, 560] width 462 height 31
click at [665, 567] on input "text" at bounding box center [810, 560] width 462 height 31
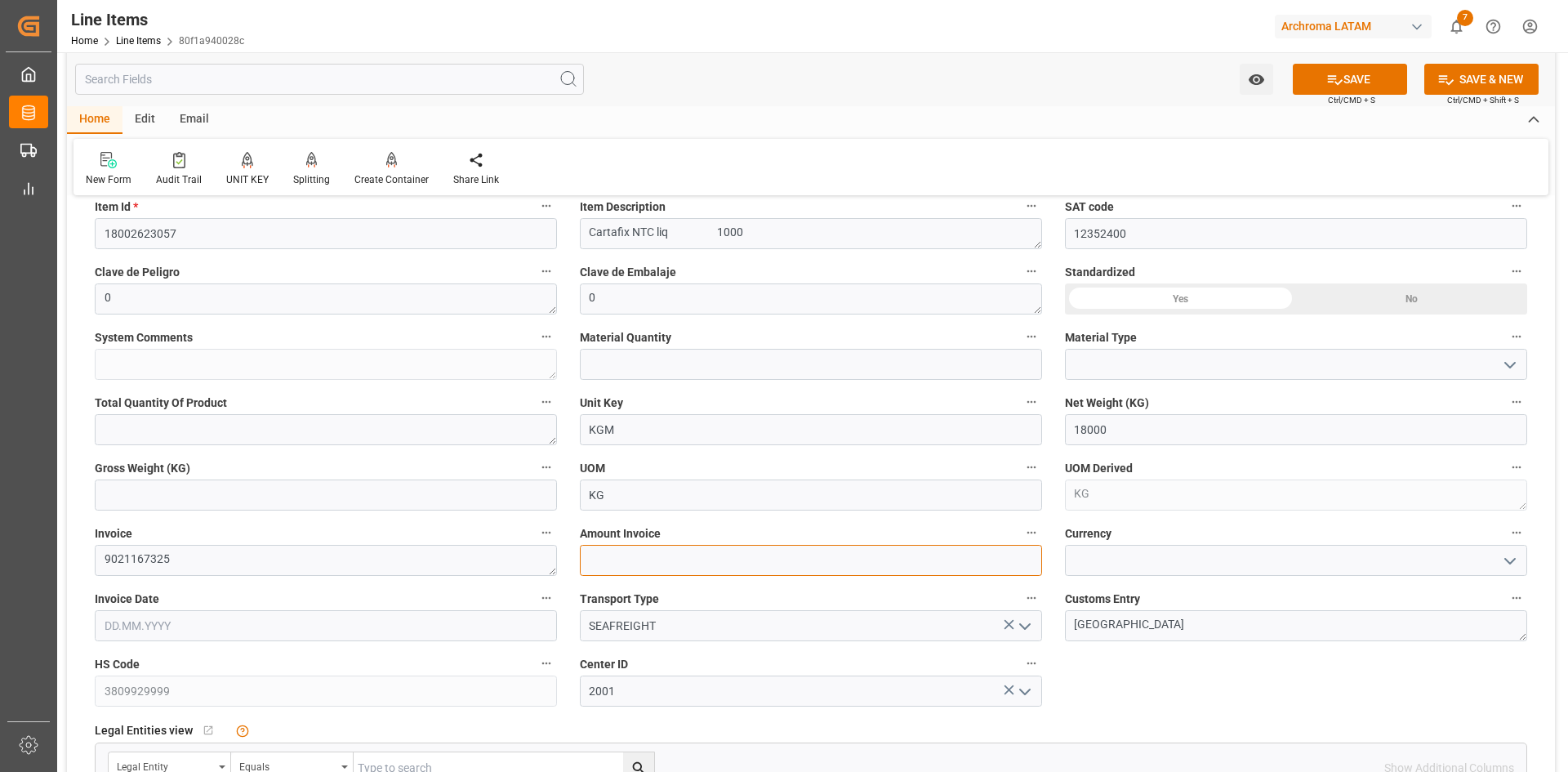
paste input "text"
click at [754, 564] on input "text" at bounding box center [810, 560] width 462 height 31
paste input "text"
click at [754, 564] on input "text" at bounding box center [810, 560] width 462 height 31
paste input "text"
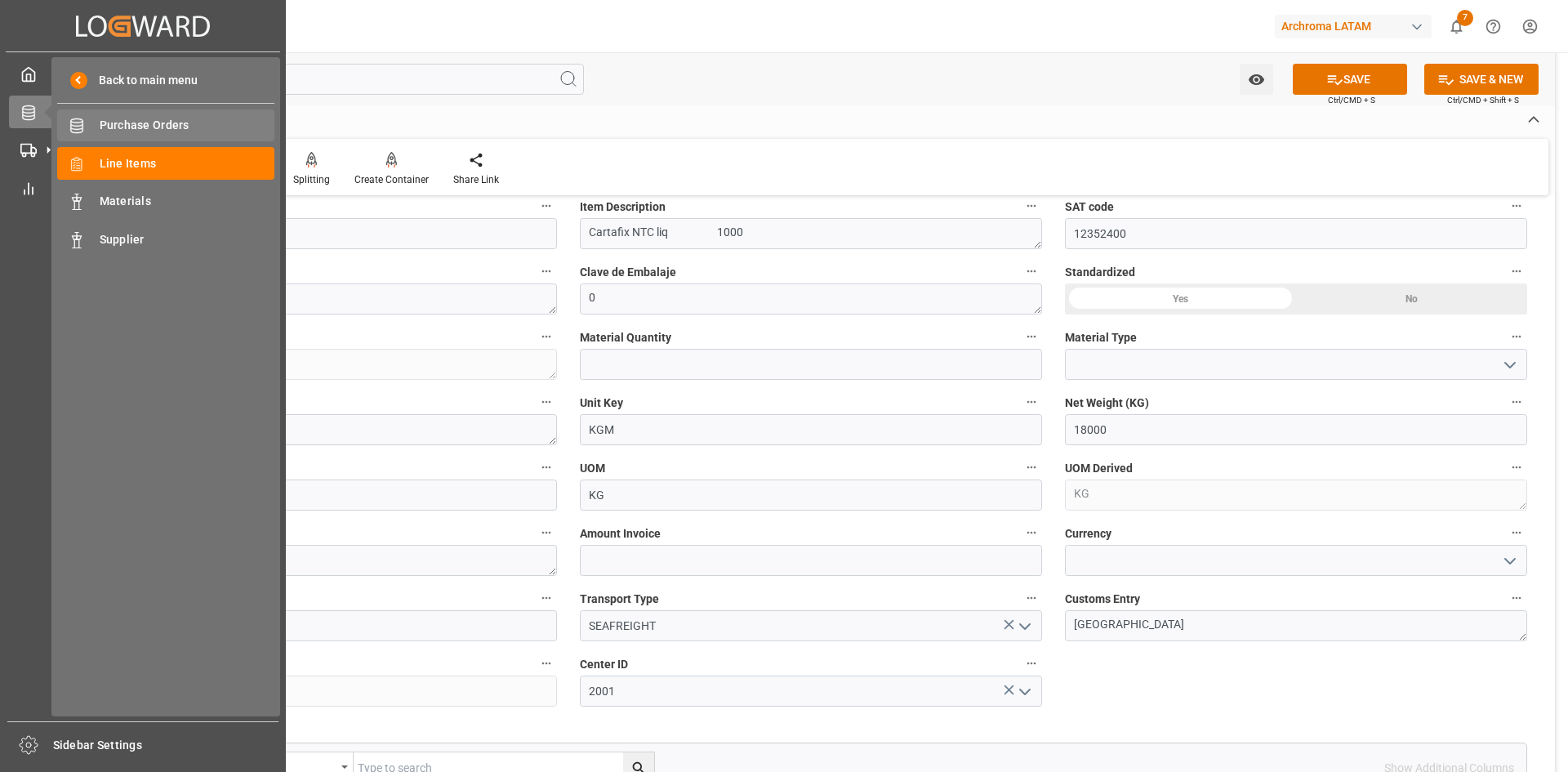
click at [126, 129] on span "Purchase Orders" at bounding box center [187, 125] width 175 height 17
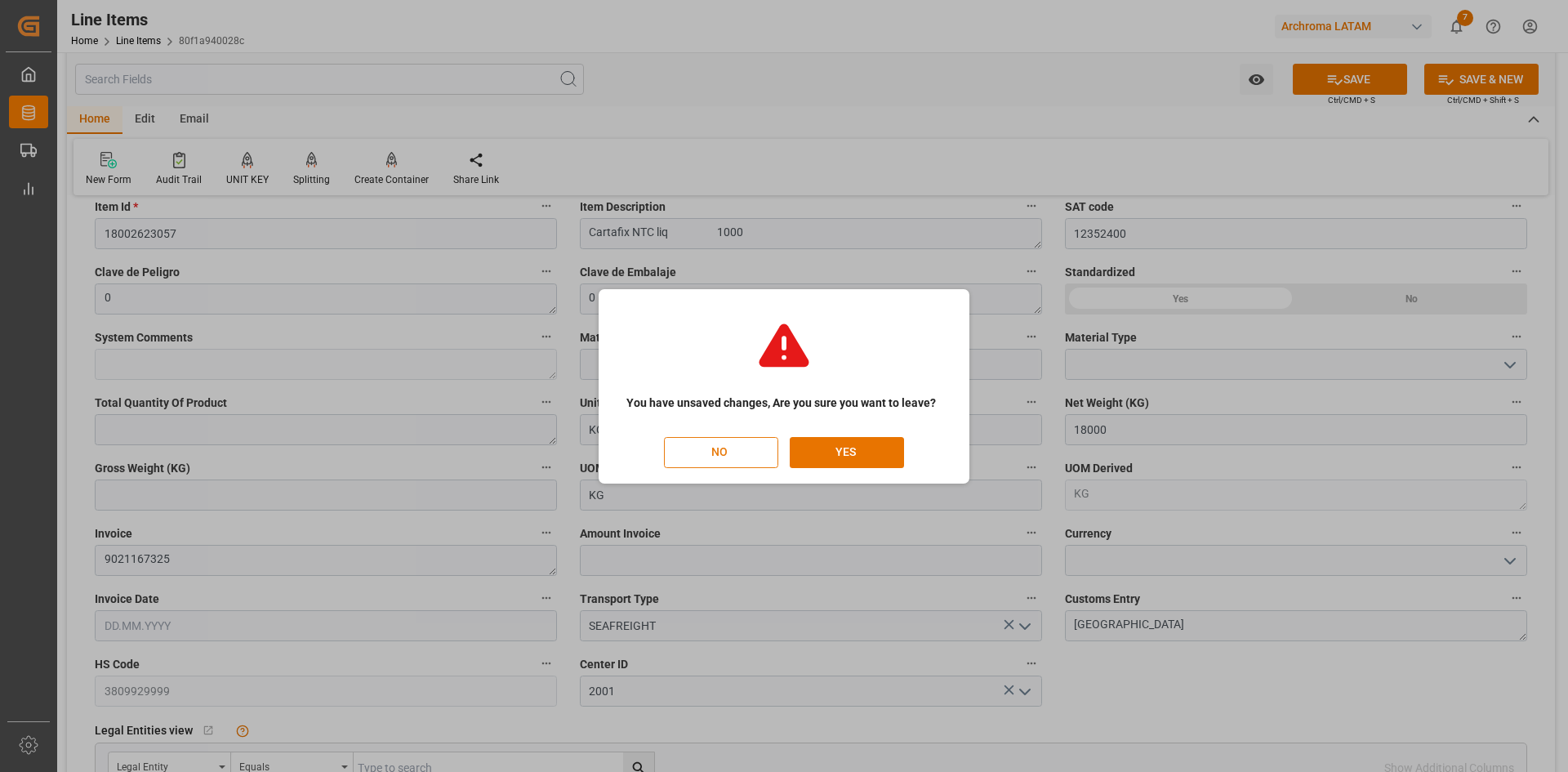
click at [741, 458] on button "NO" at bounding box center [721, 452] width 114 height 31
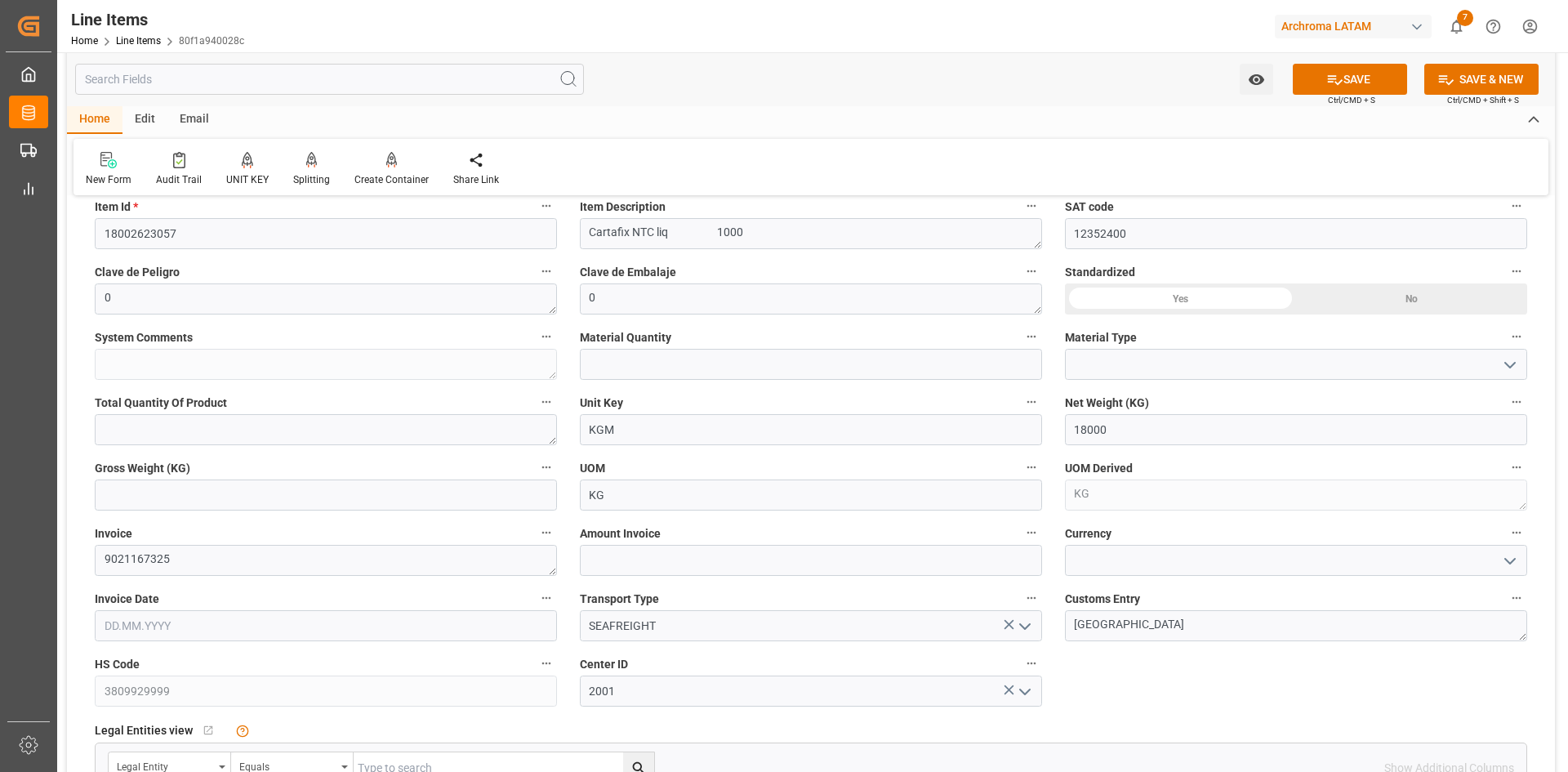
scroll to position [0, 45]
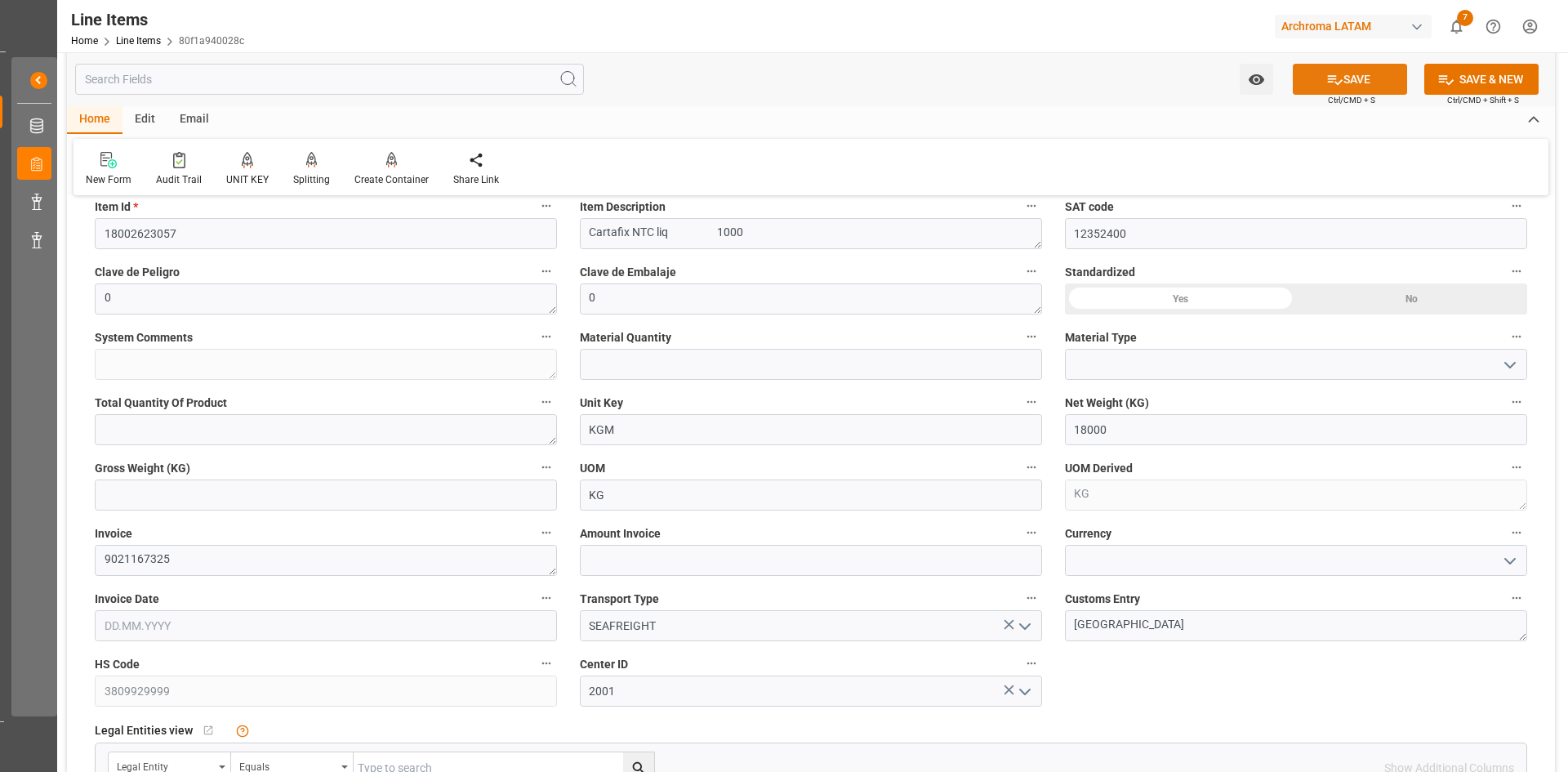
click at [1337, 75] on icon at bounding box center [1334, 79] width 17 height 17
type input "26.09.2025 21:46"
click at [754, 562] on input "text" at bounding box center [810, 560] width 462 height 31
type input "31320"
click at [1509, 554] on icon "open menu" at bounding box center [1510, 561] width 20 height 20
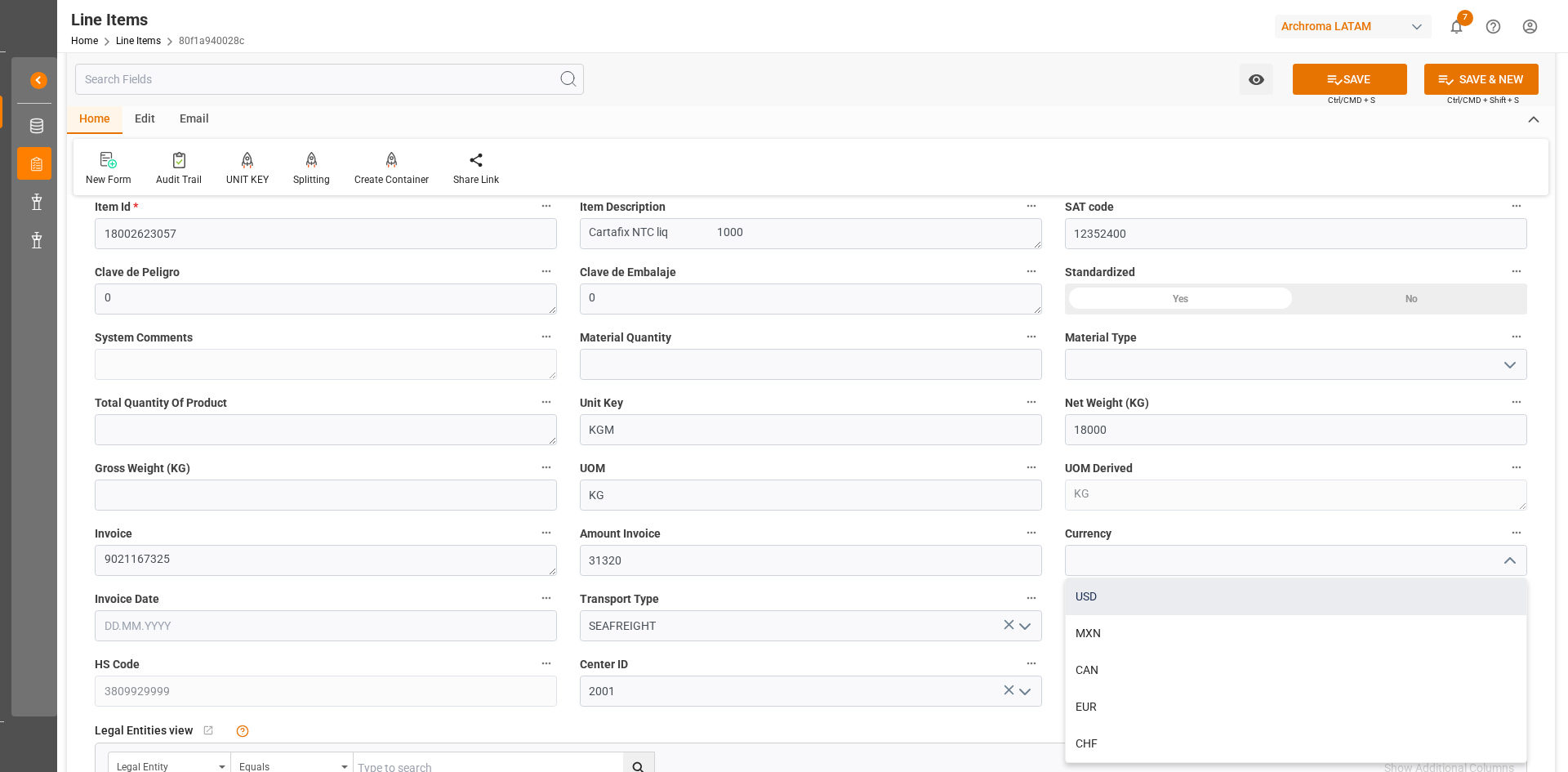
click at [1187, 599] on div "USD" at bounding box center [1295, 597] width 460 height 36
type input "USD"
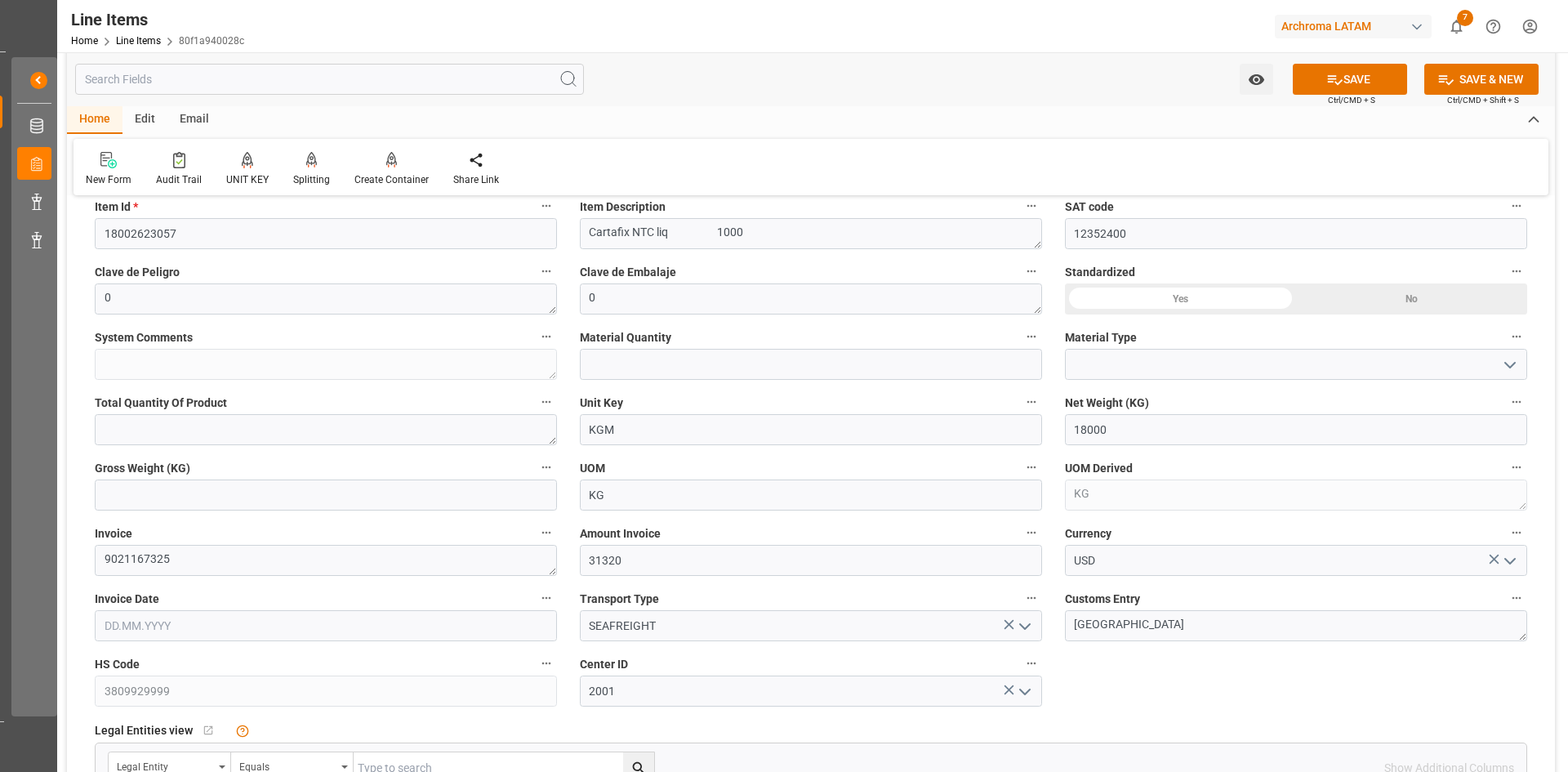
click at [294, 632] on input "text" at bounding box center [325, 625] width 462 height 31
click at [175, 480] on span "10" at bounding box center [179, 480] width 11 height 12
type input "10.09.2025"
click at [1342, 79] on button "SAVE" at bounding box center [1350, 79] width 114 height 31
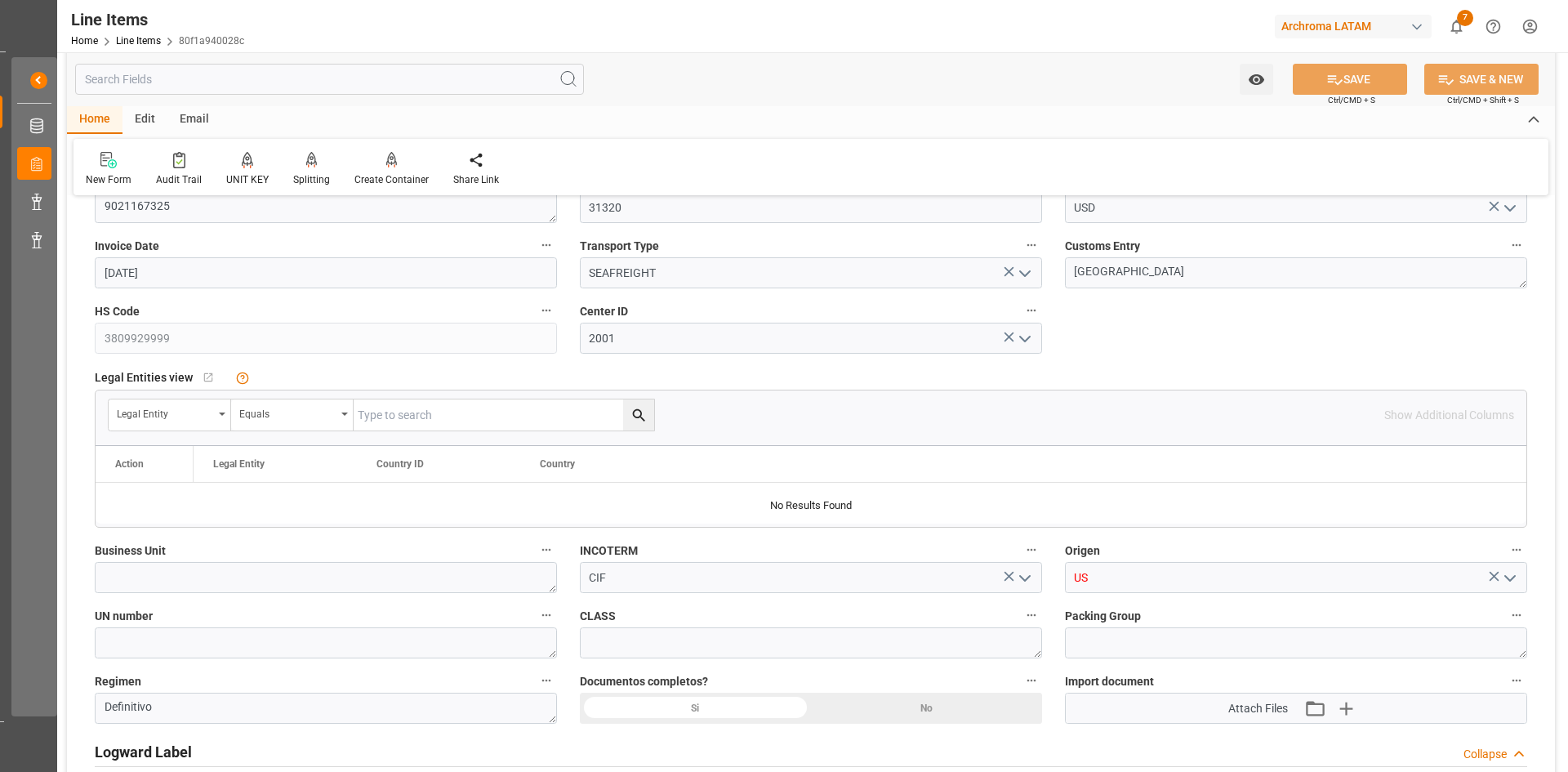
scroll to position [899, 0]
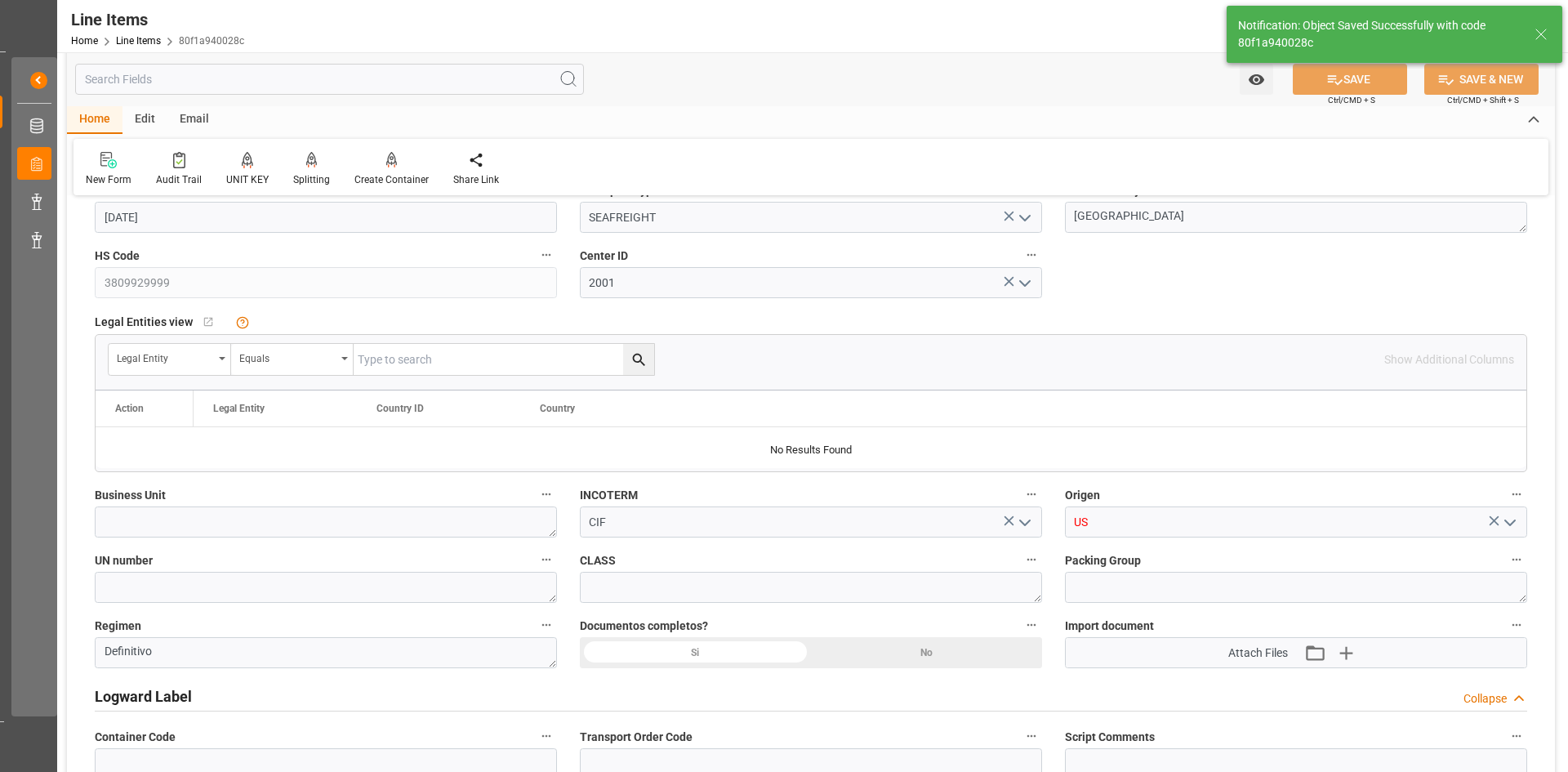
type input "26.09.2025 21:50"
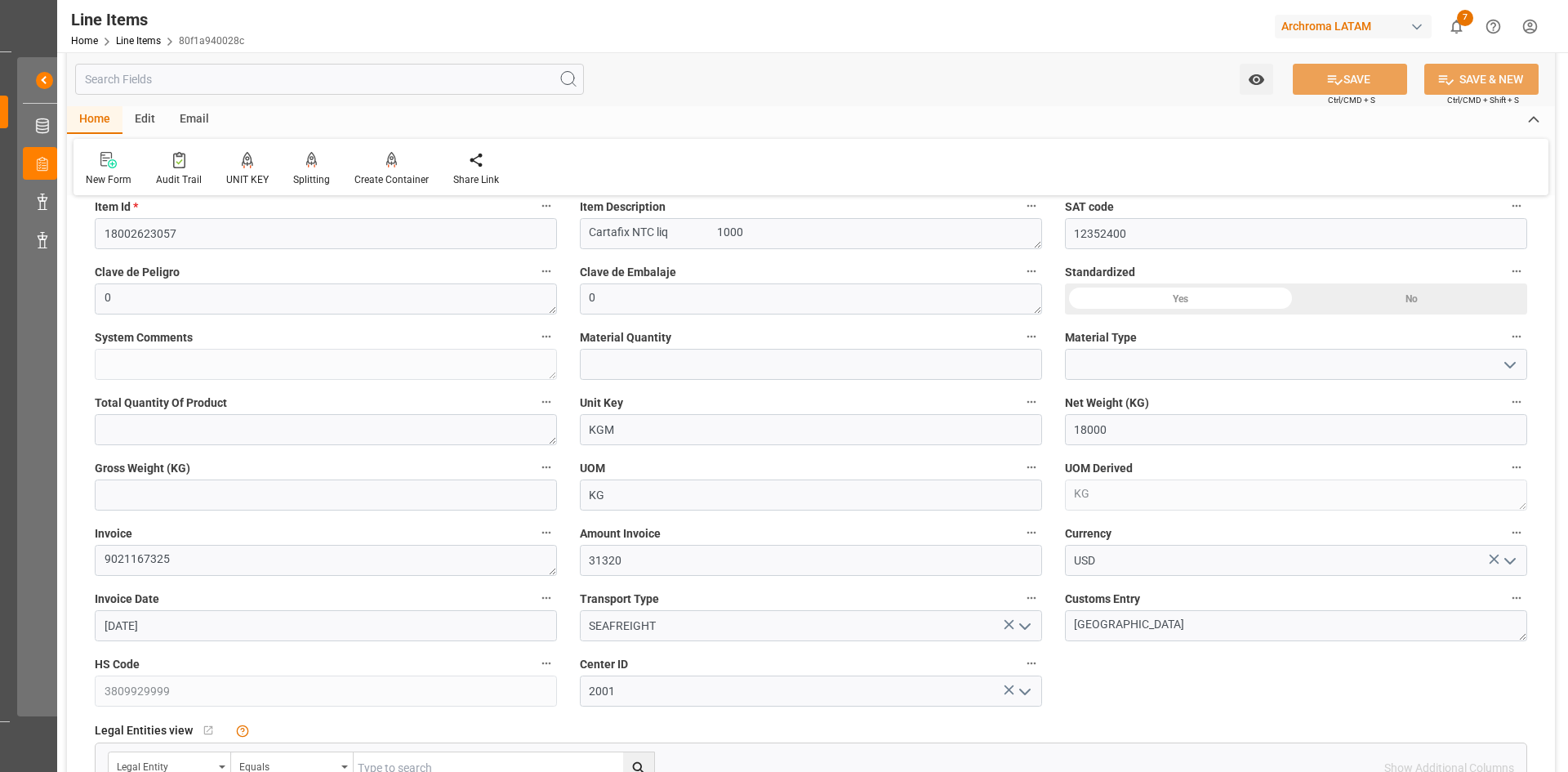
scroll to position [0, 0]
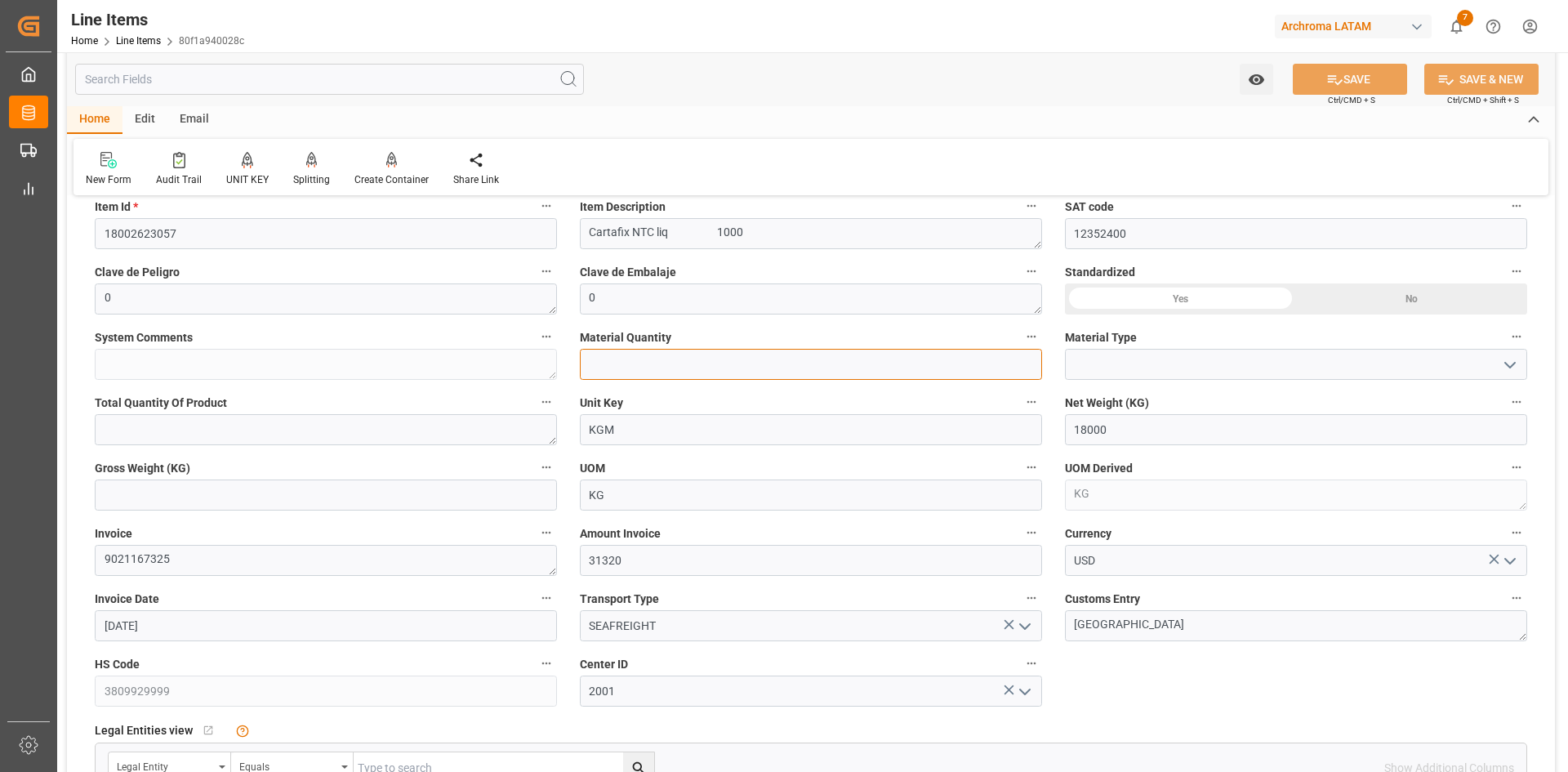
click at [708, 365] on input "text" at bounding box center [810, 364] width 462 height 31
type input "18"
click at [1215, 364] on input at bounding box center [1296, 364] width 462 height 31
click at [1504, 368] on icon "open menu" at bounding box center [1510, 365] width 20 height 20
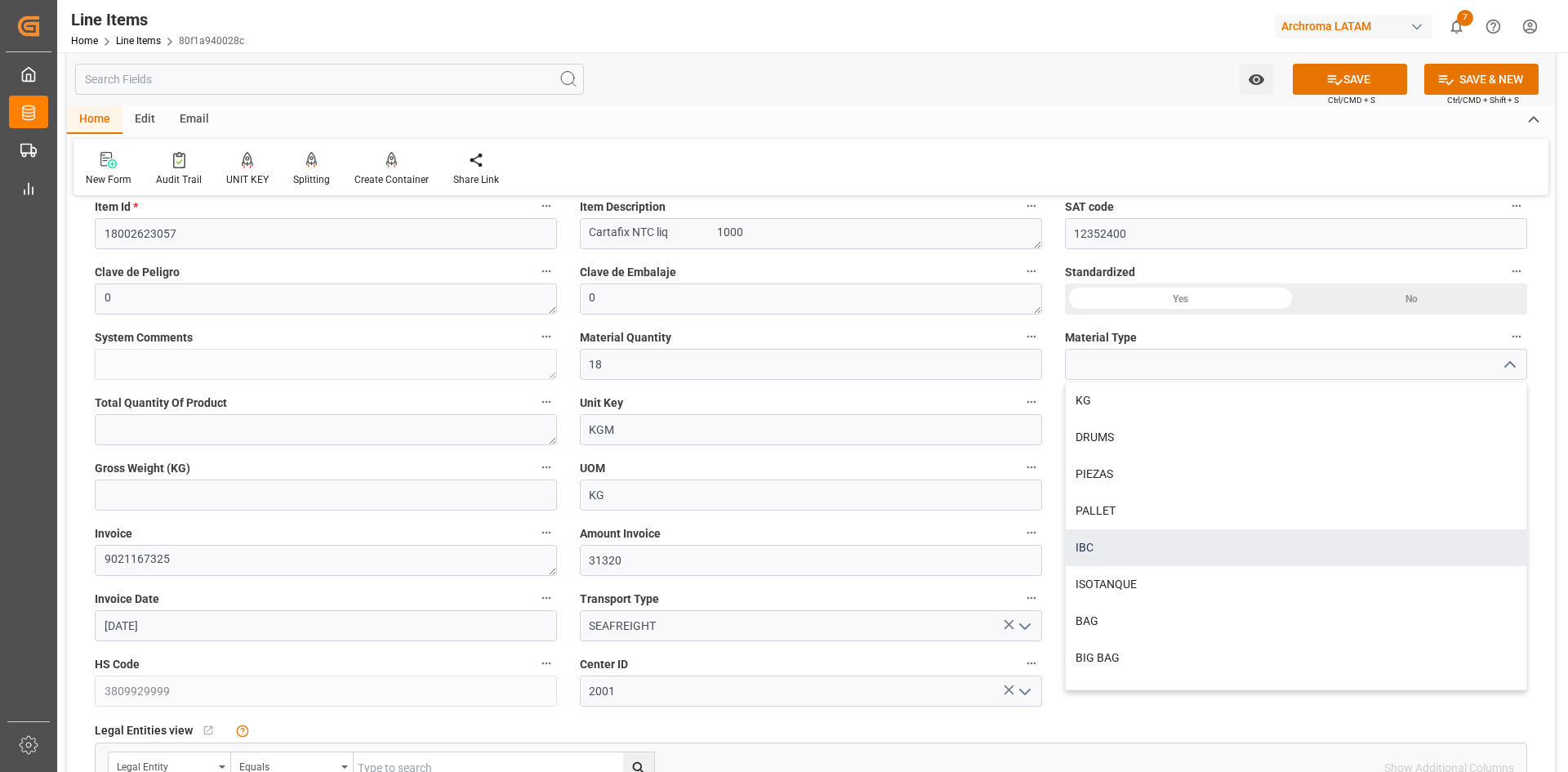
click at [1112, 547] on div "IBC" at bounding box center [1295, 547] width 460 height 36
type input "IBC"
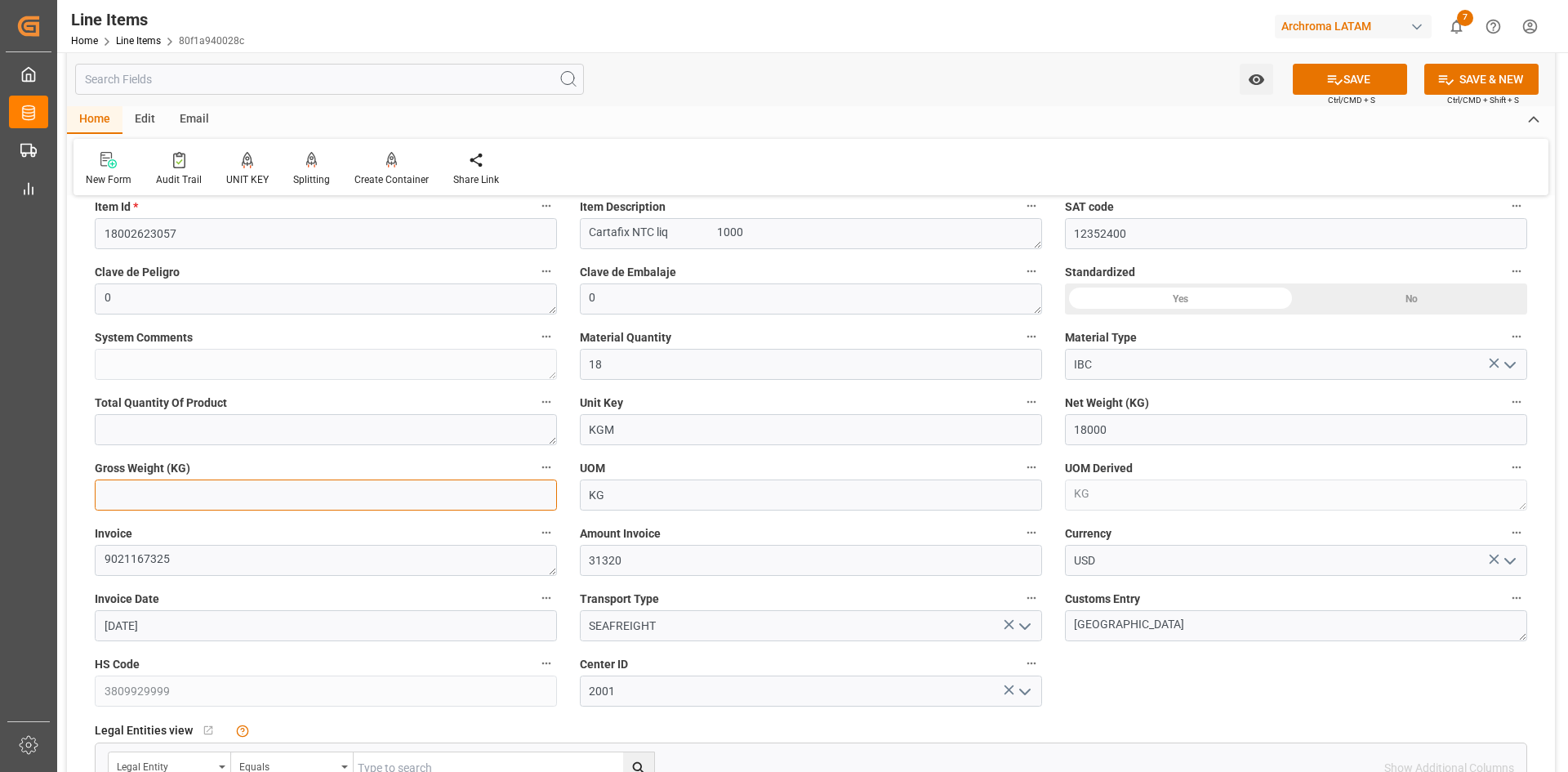
click at [216, 494] on input "text" at bounding box center [325, 494] width 462 height 31
type input "19044"
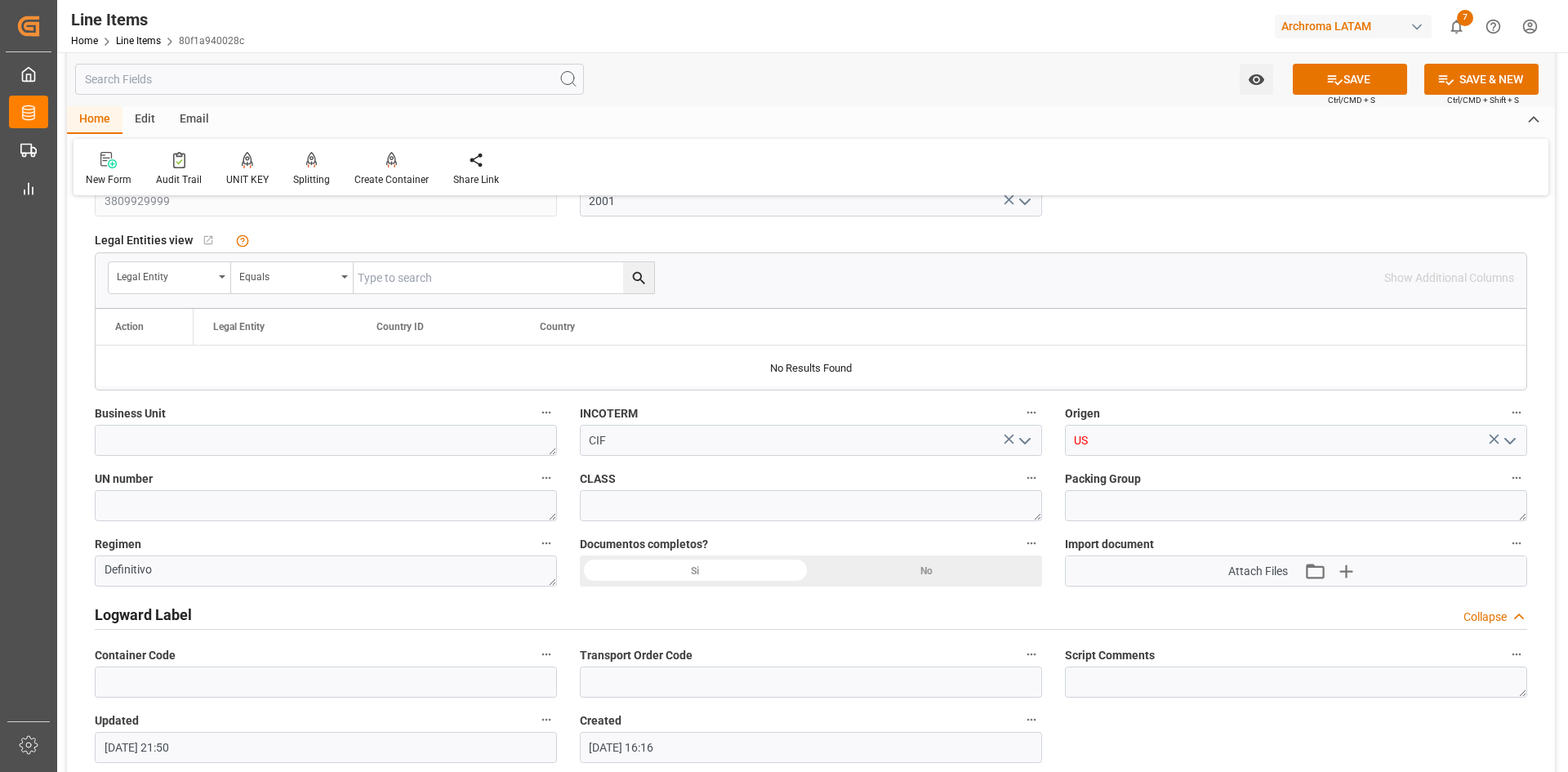
scroll to position [1062, 0]
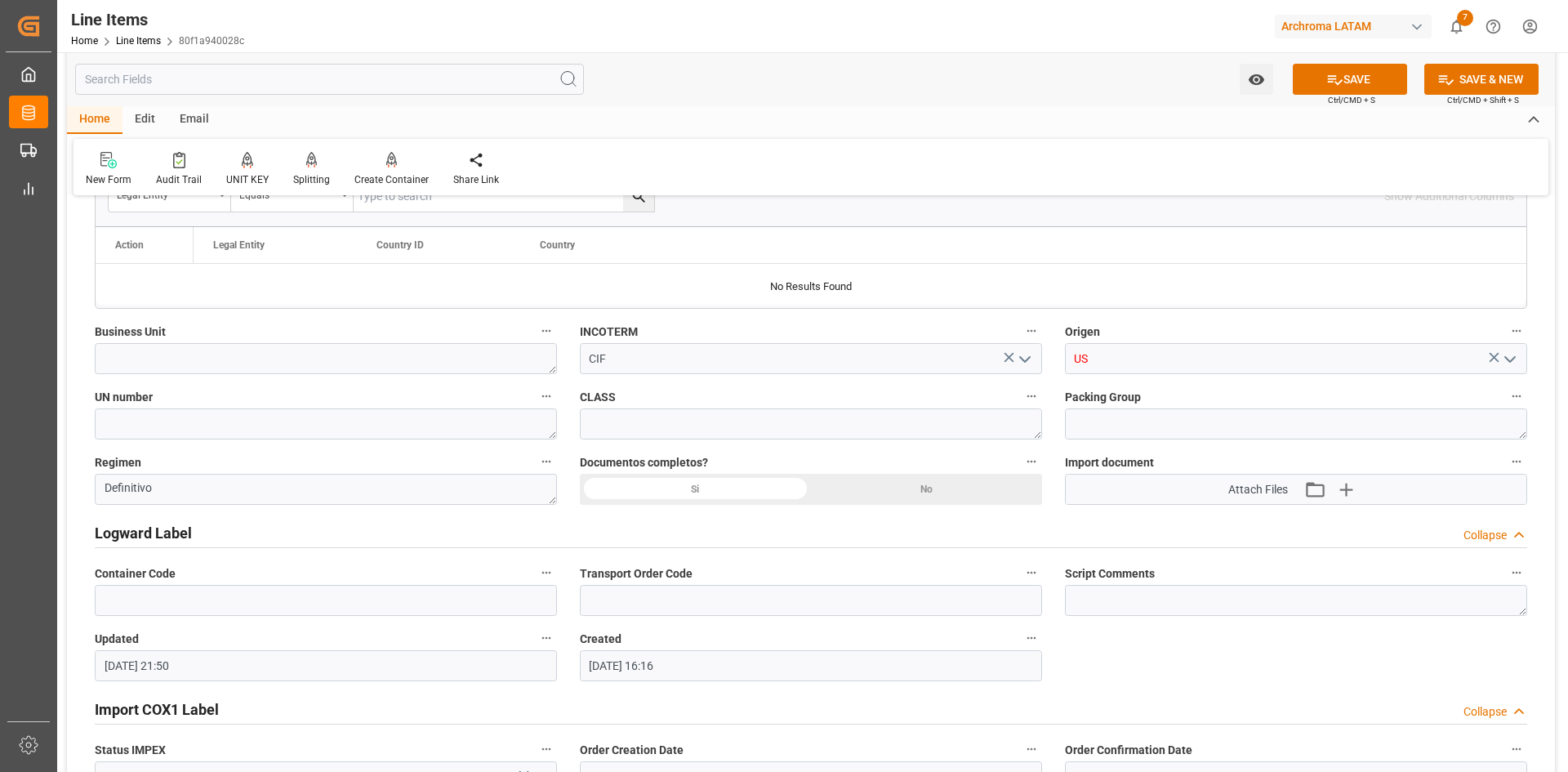
click at [1517, 365] on icon "open menu" at bounding box center [1510, 360] width 20 height 20
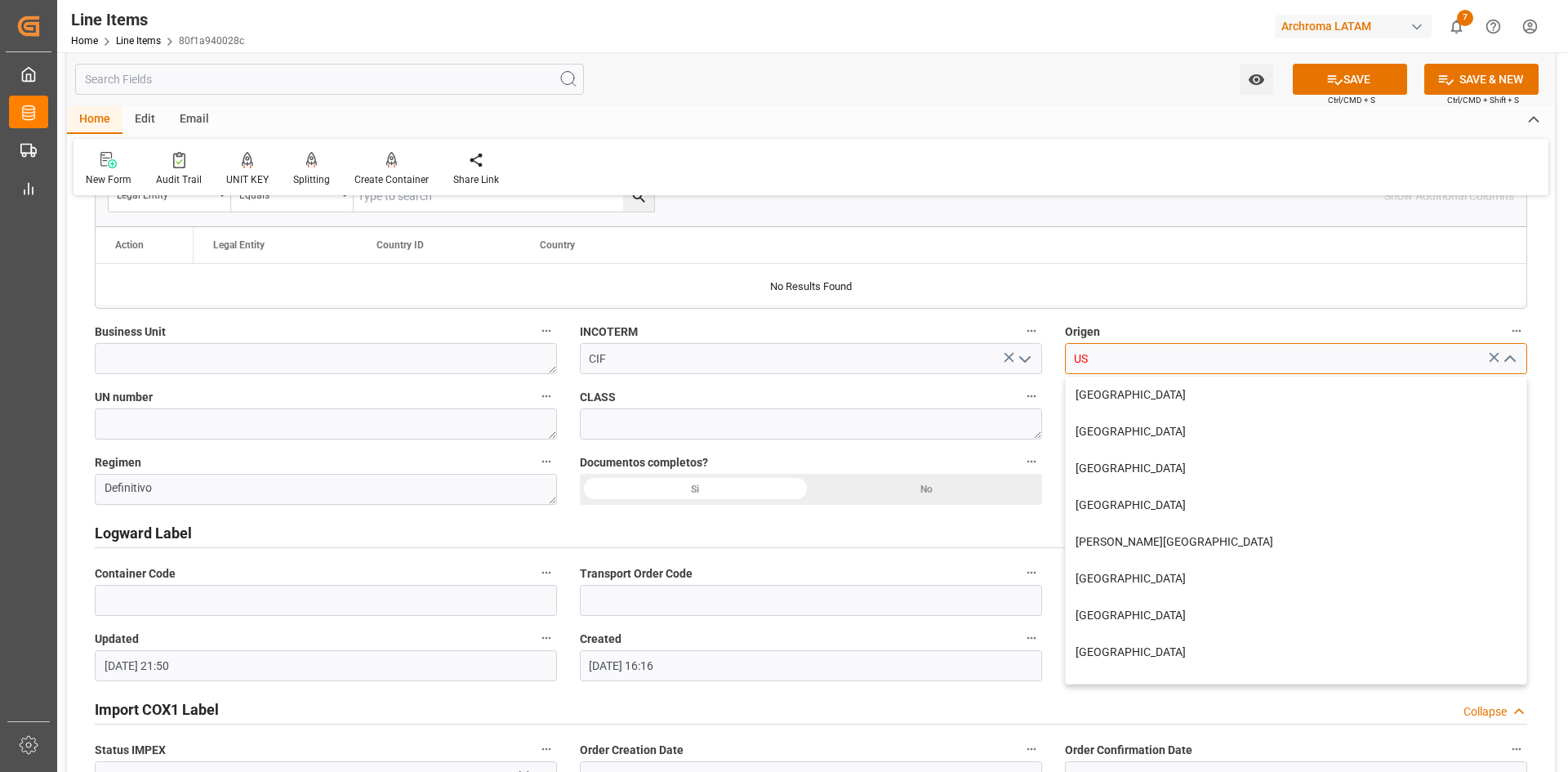
click at [1166, 360] on input "US" at bounding box center [1296, 358] width 462 height 31
drag, startPoint x: 1134, startPoint y: 365, endPoint x: 1031, endPoint y: 375, distance: 103.5
click at [1031, 375] on div "Status IN PROCESS General Overview Collapse Purchase Order Number * 4504641441 …" at bounding box center [811, 692] width 1488 height 3089
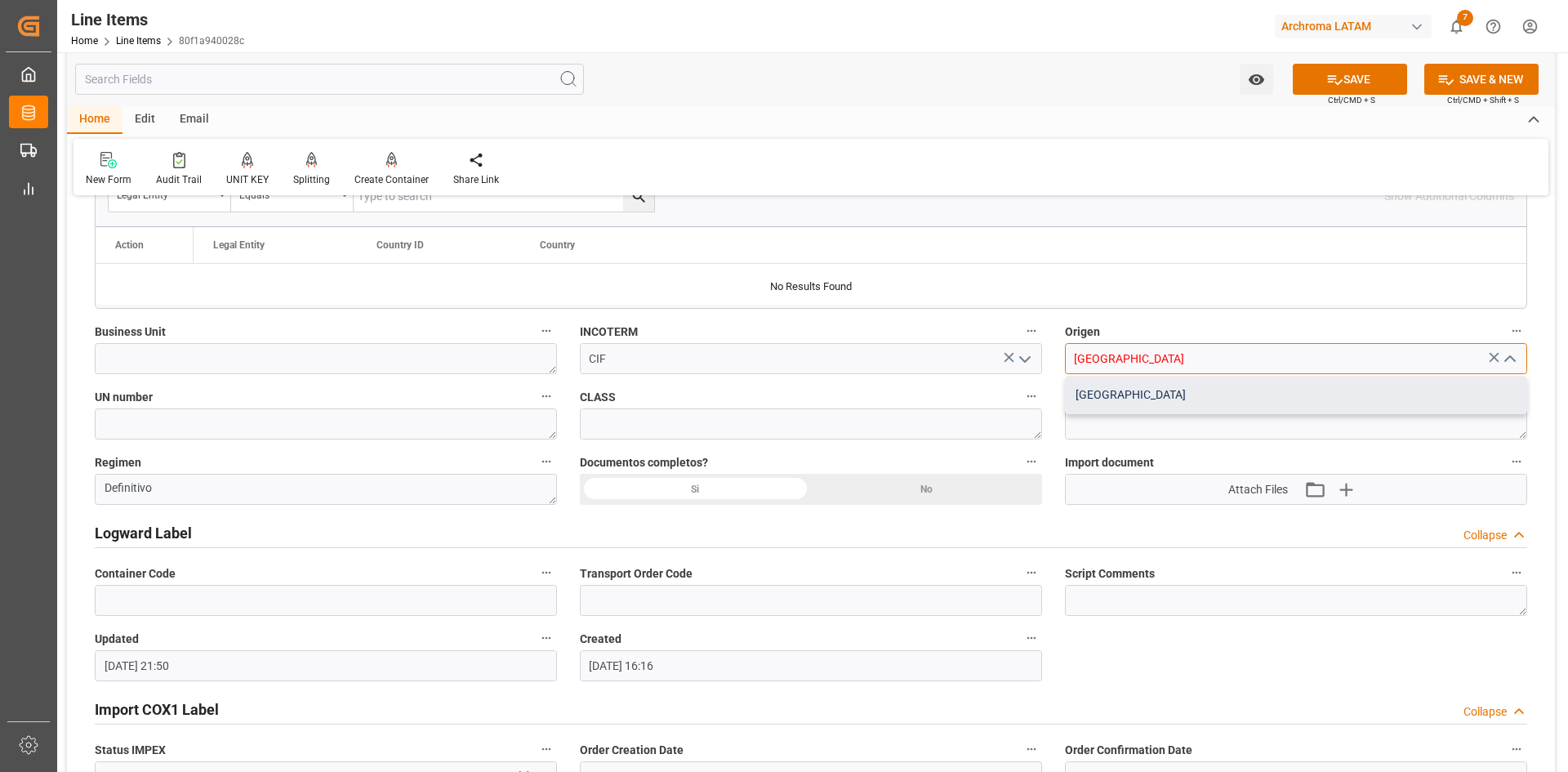
click at [1127, 392] on div "USA" at bounding box center [1295, 394] width 460 height 36
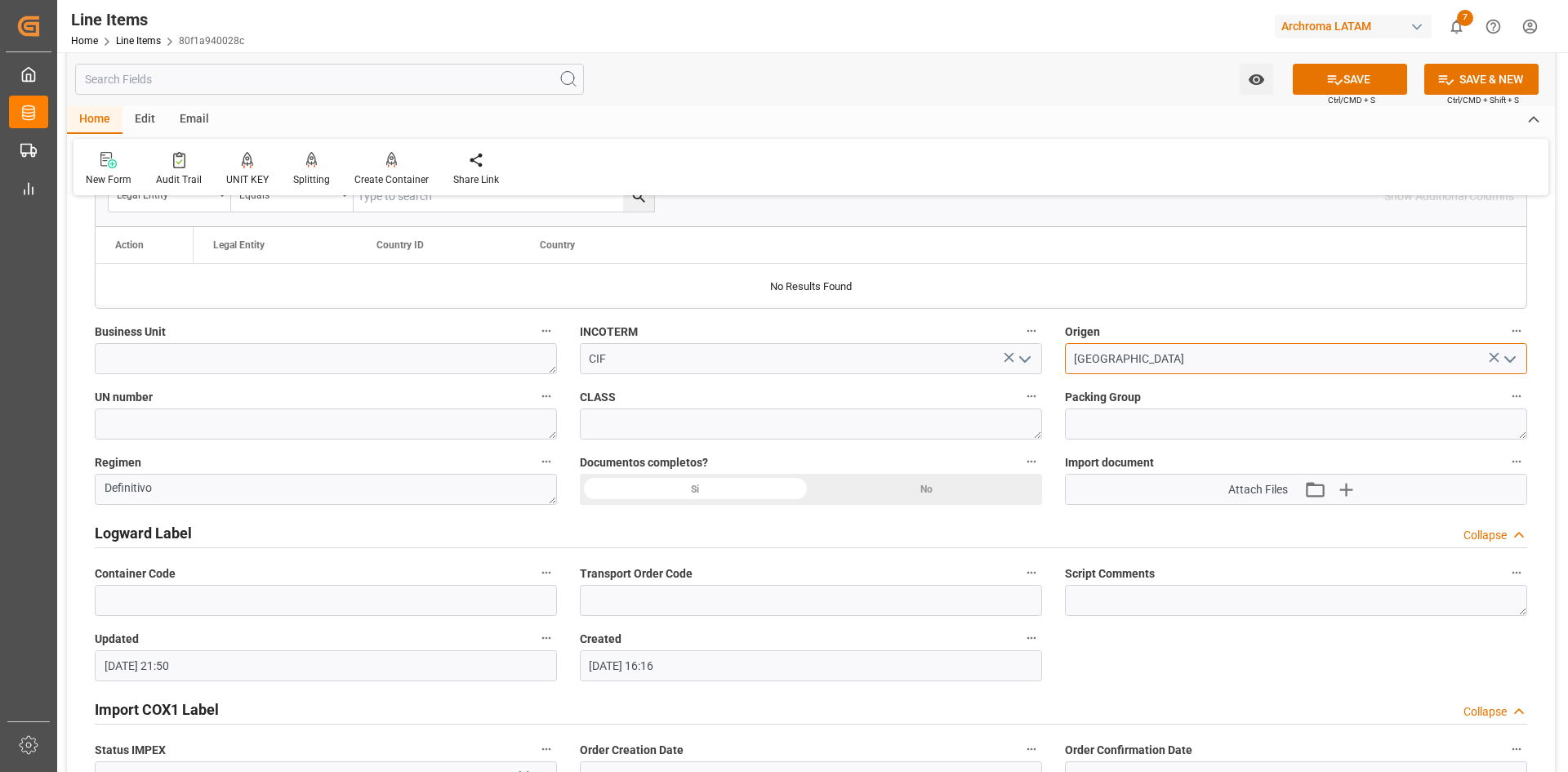
type input "USA"
click at [370, 359] on textarea at bounding box center [325, 358] width 462 height 31
type textarea "PT"
click at [1109, 417] on textarea at bounding box center [1296, 423] width 462 height 31
click at [684, 489] on div "Si" at bounding box center [695, 489] width 232 height 31
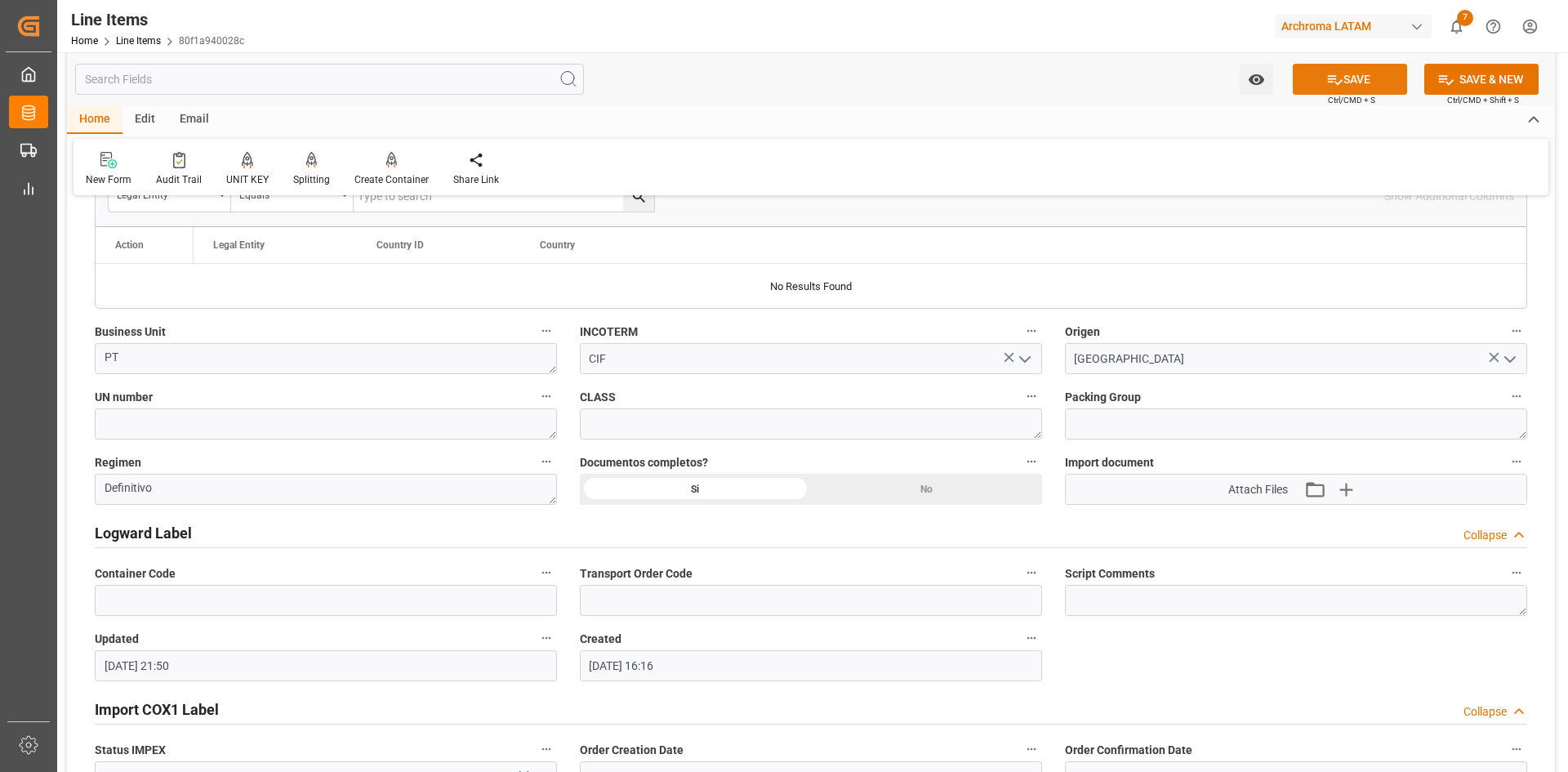
click at [1357, 69] on button "SAVE" at bounding box center [1350, 79] width 114 height 31
type textarea "18 IBC"
type input "26.09.2025 21:51"
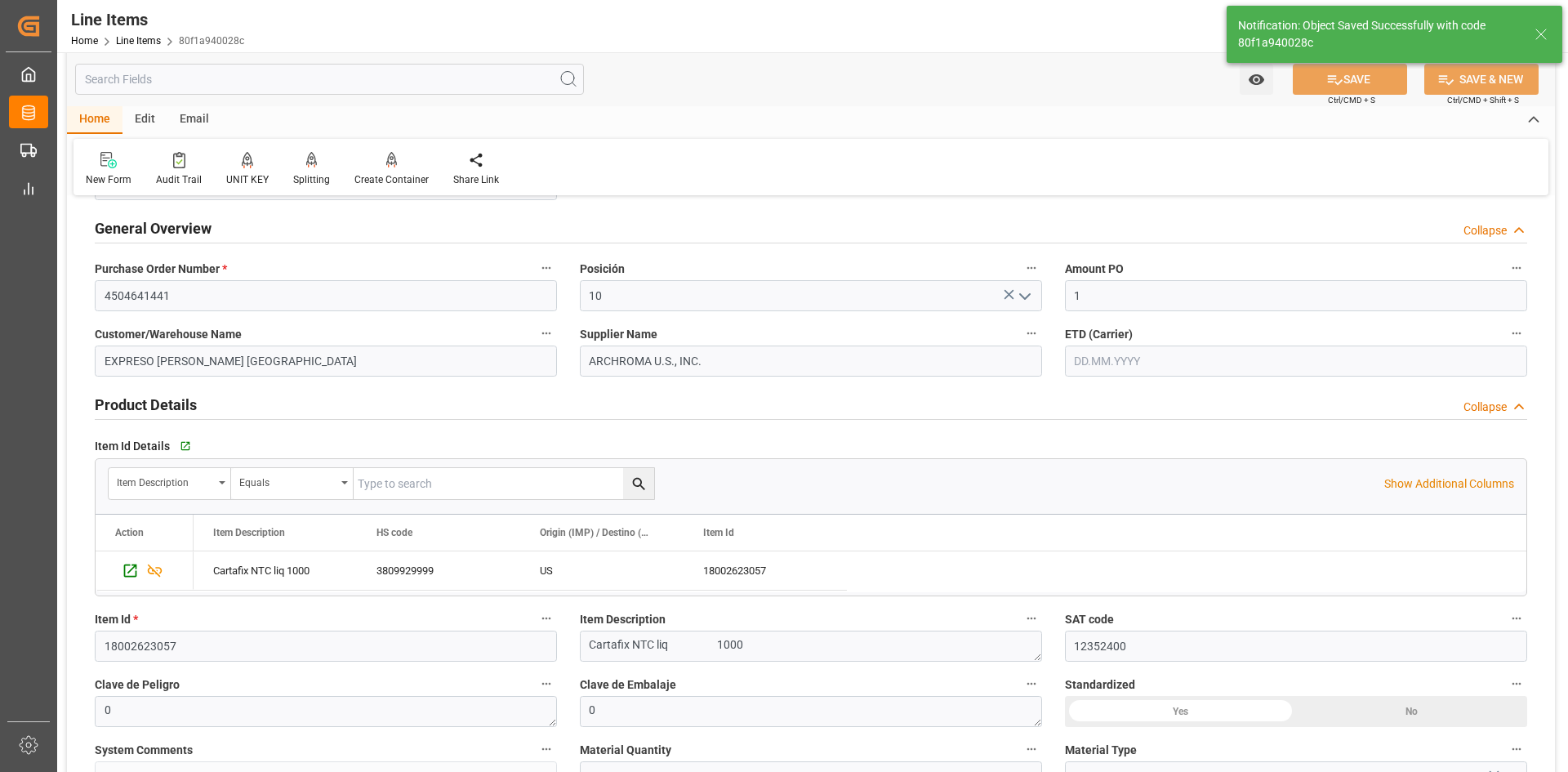
scroll to position [0, 0]
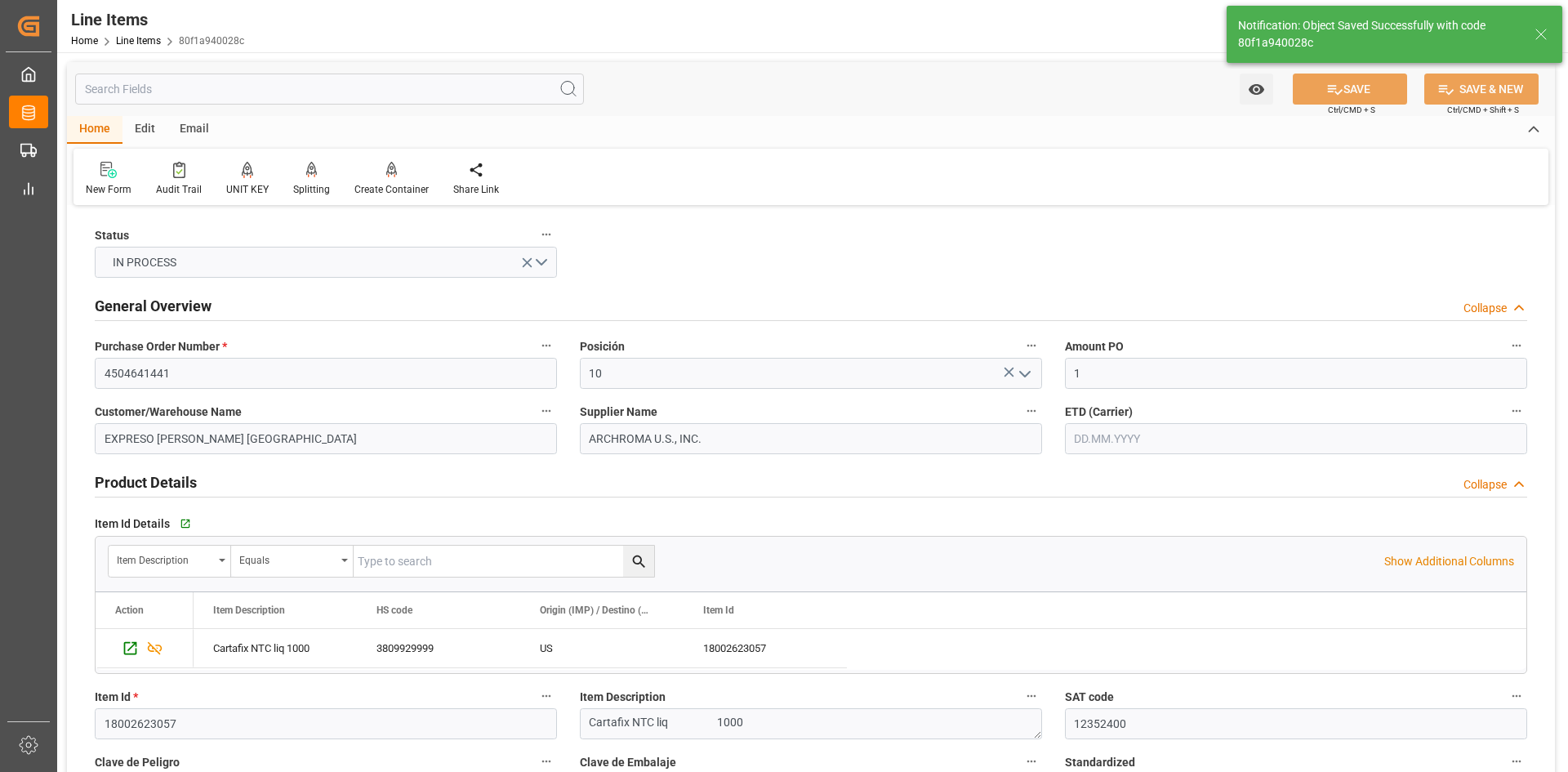
click at [278, 394] on div "Customer/Warehouse Name EXPRESO ANDINO BOGOTÁ" at bounding box center [326, 427] width 485 height 65
click at [297, 381] on input "4504641441" at bounding box center [325, 373] width 462 height 31
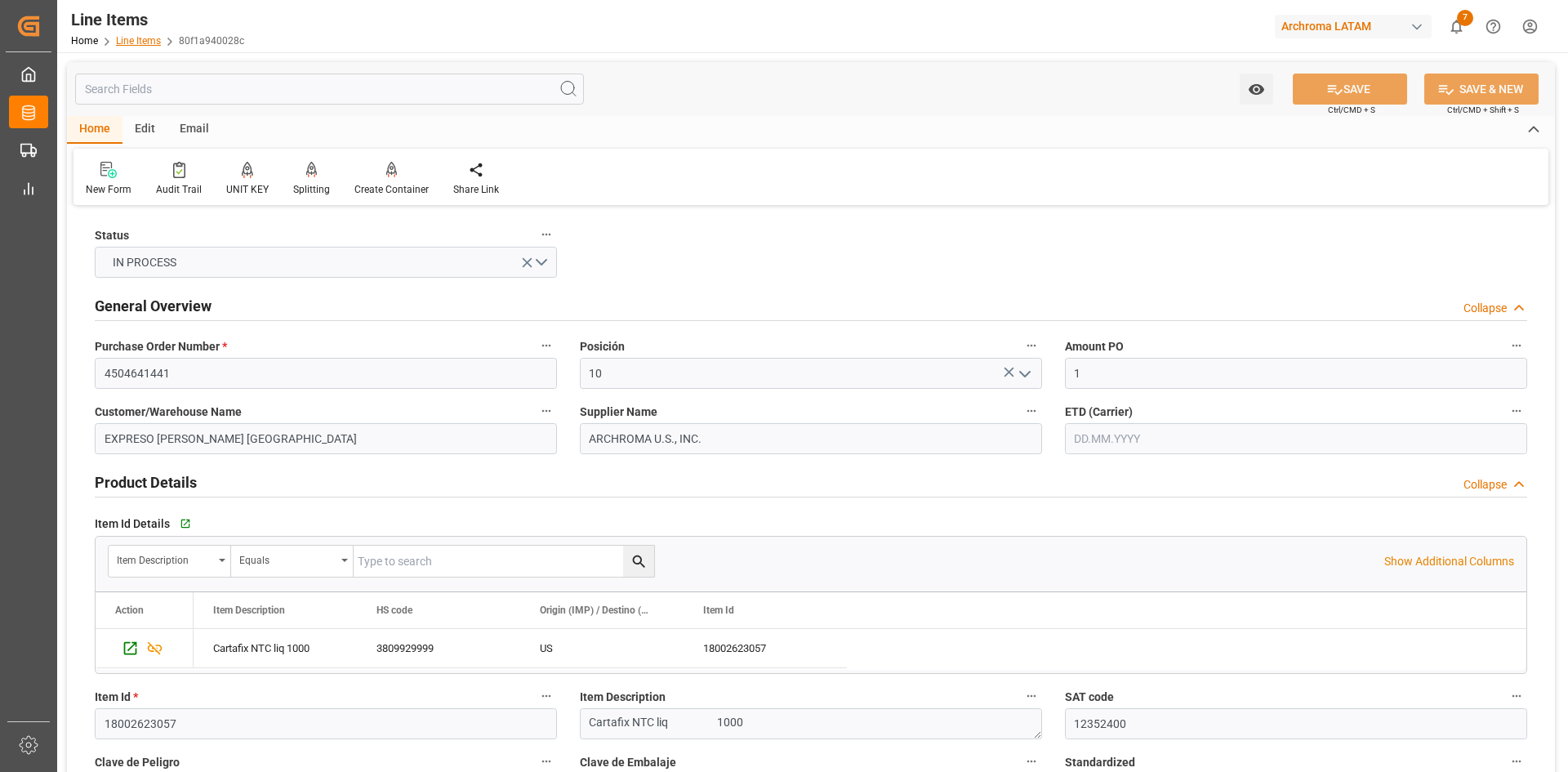
click at [130, 39] on link "Line Items" at bounding box center [139, 41] width 45 height 12
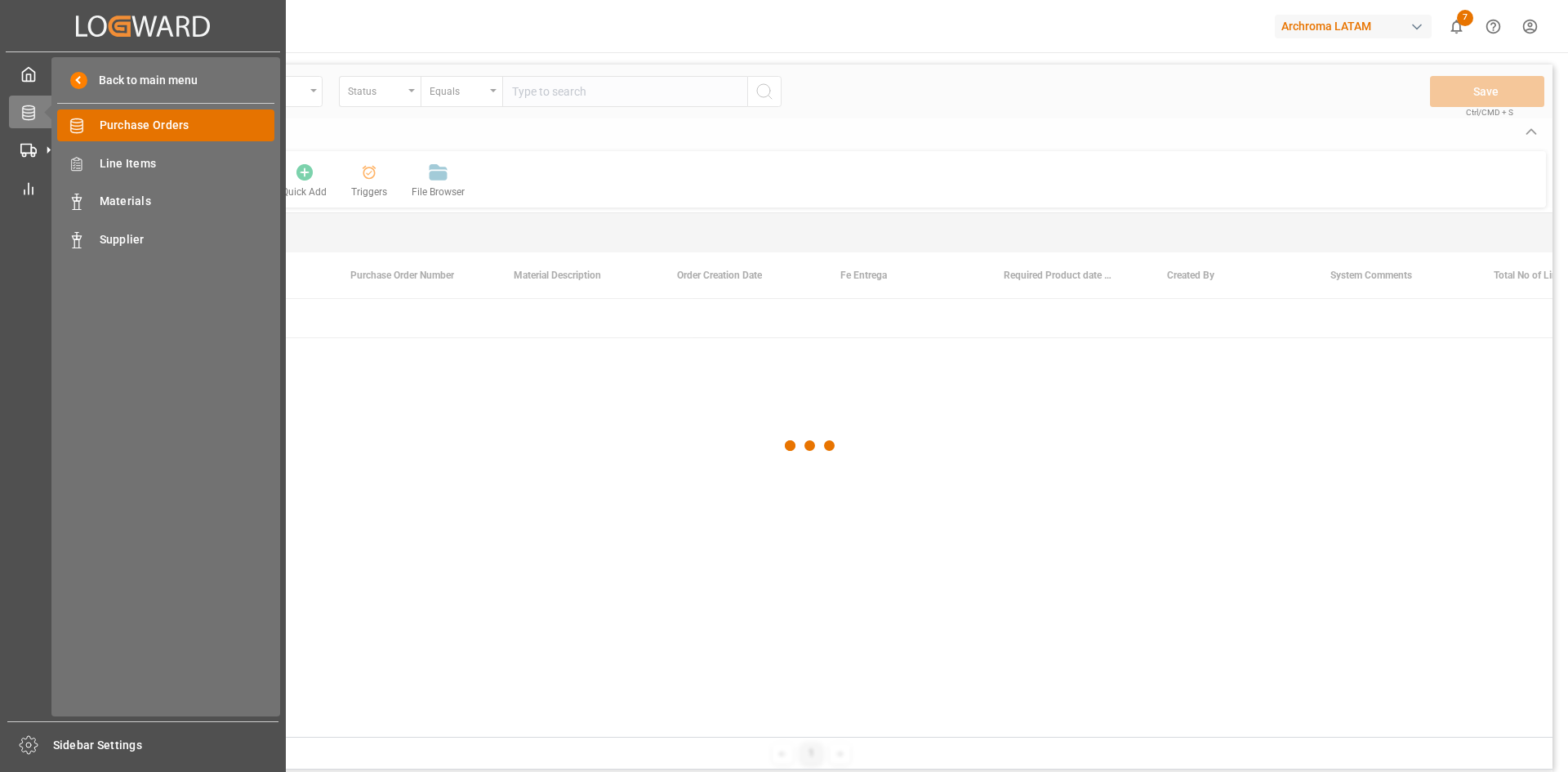
click at [136, 119] on span "Purchase Orders" at bounding box center [187, 125] width 175 height 17
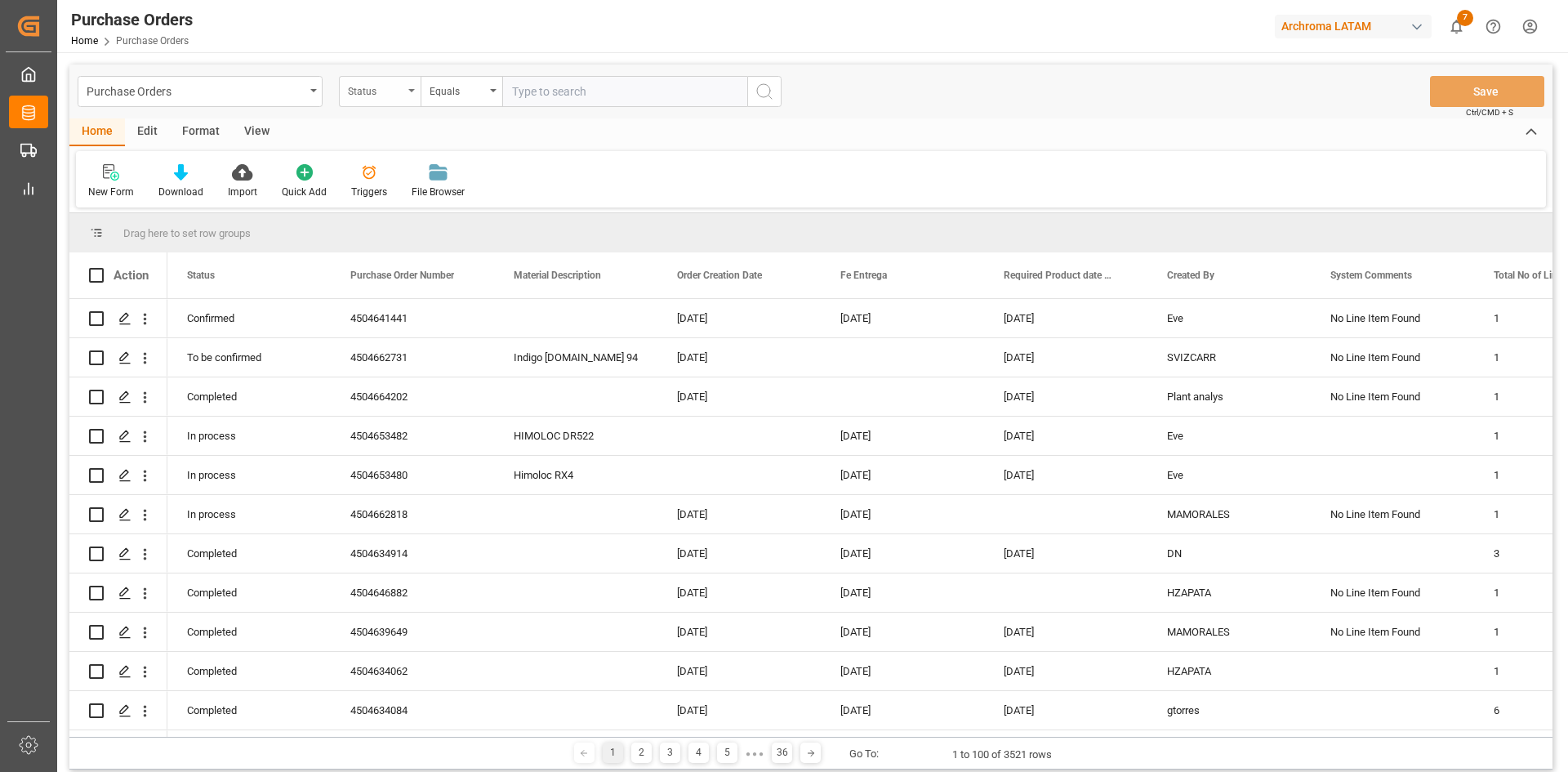
click at [405, 91] on div "Status" at bounding box center [379, 91] width 82 height 31
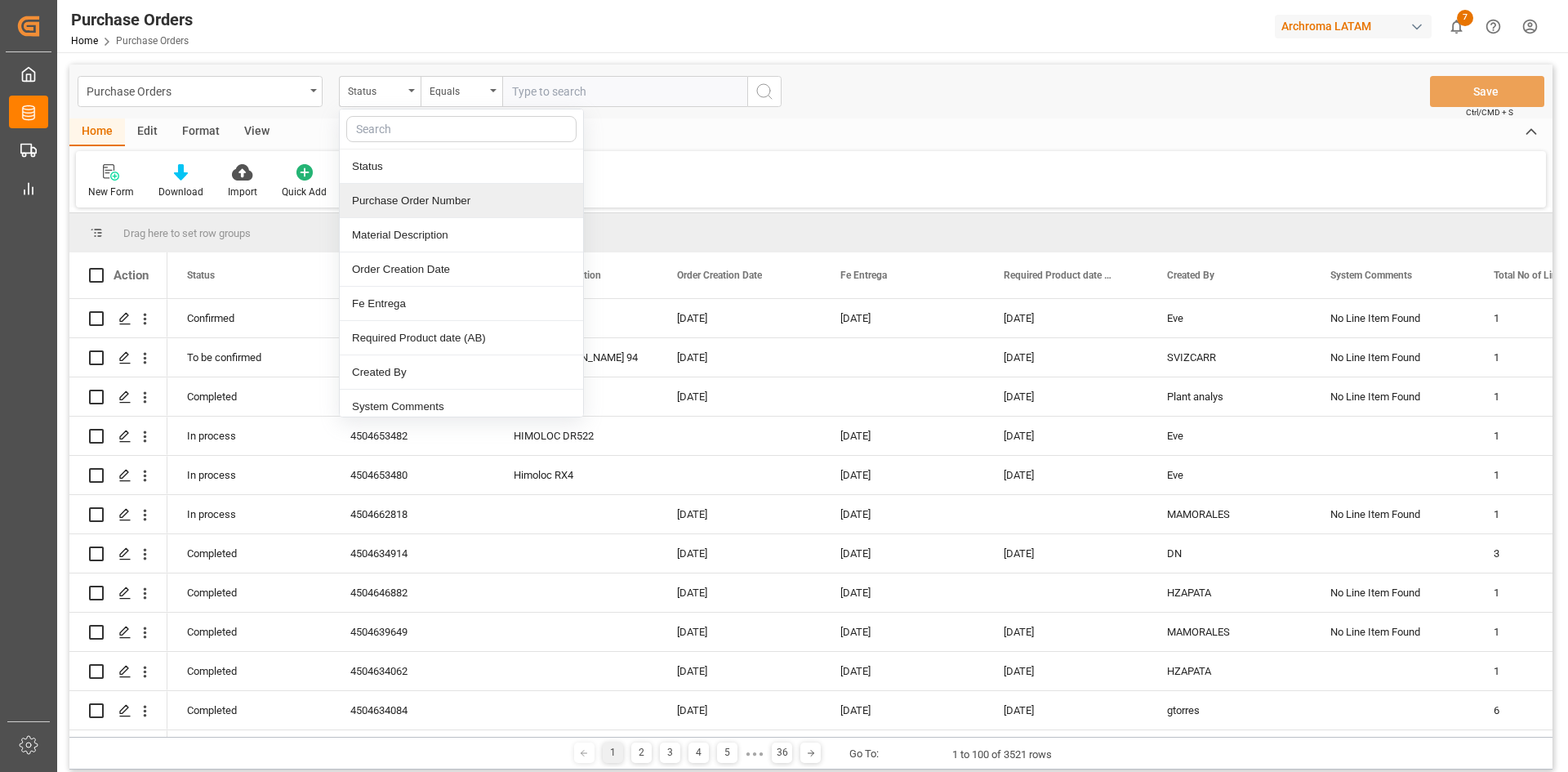
click at [428, 201] on div "Purchase Order Number" at bounding box center [461, 200] width 243 height 35
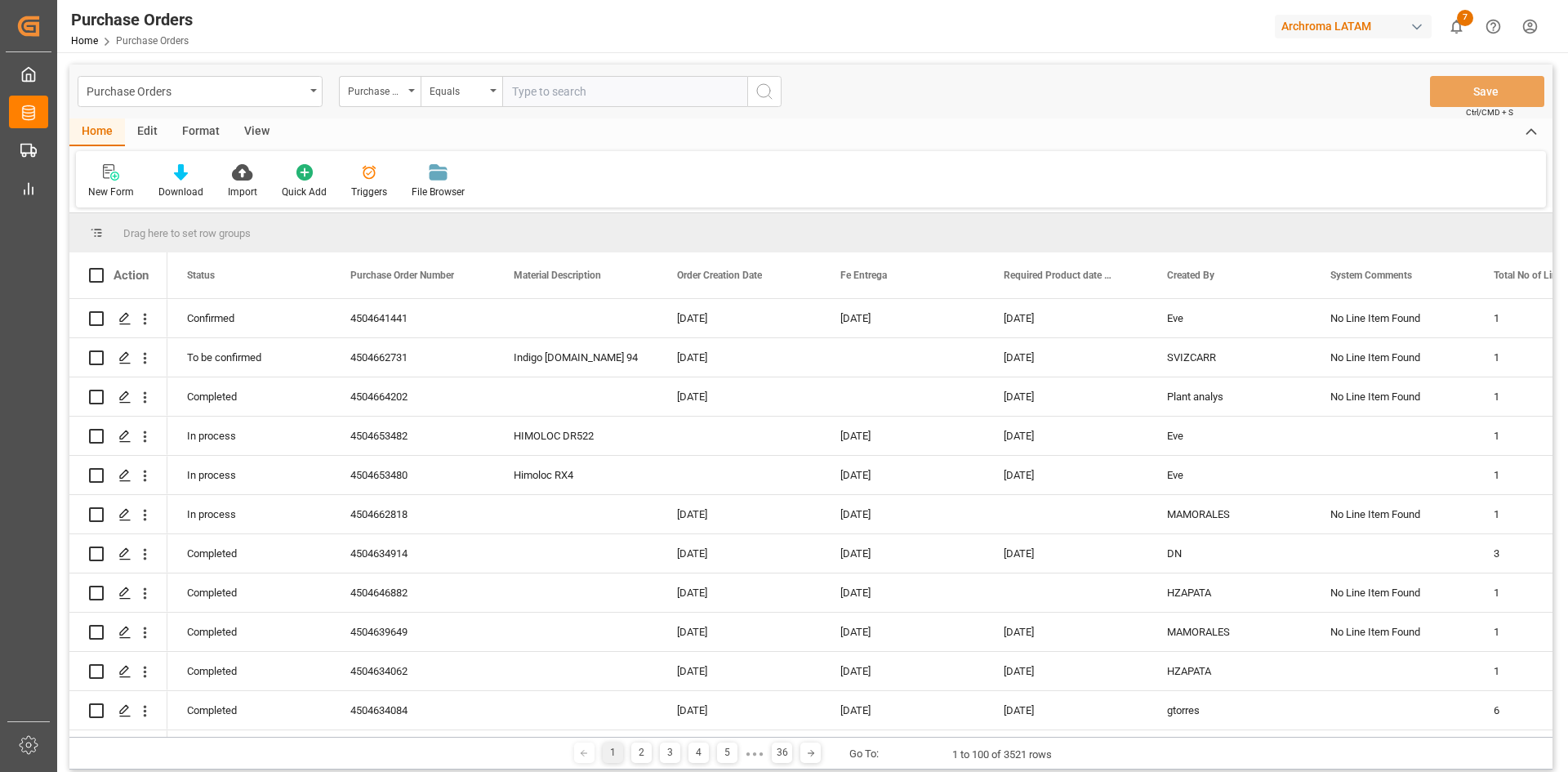
click at [536, 89] on input "text" at bounding box center [625, 91] width 245 height 31
type input "4504640906"
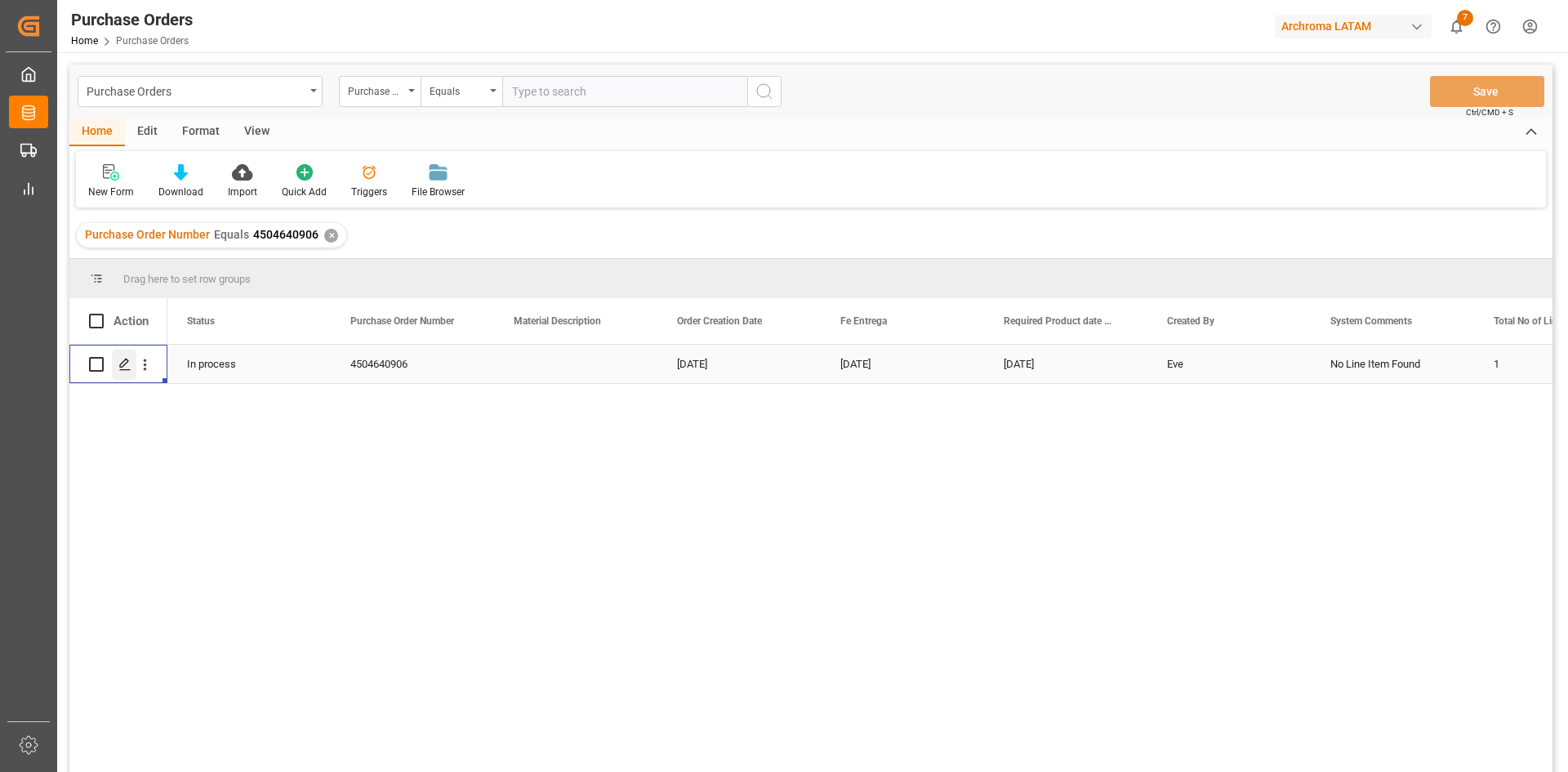
click at [117, 359] on div "Press SPACE to select this row." at bounding box center [124, 365] width 25 height 31
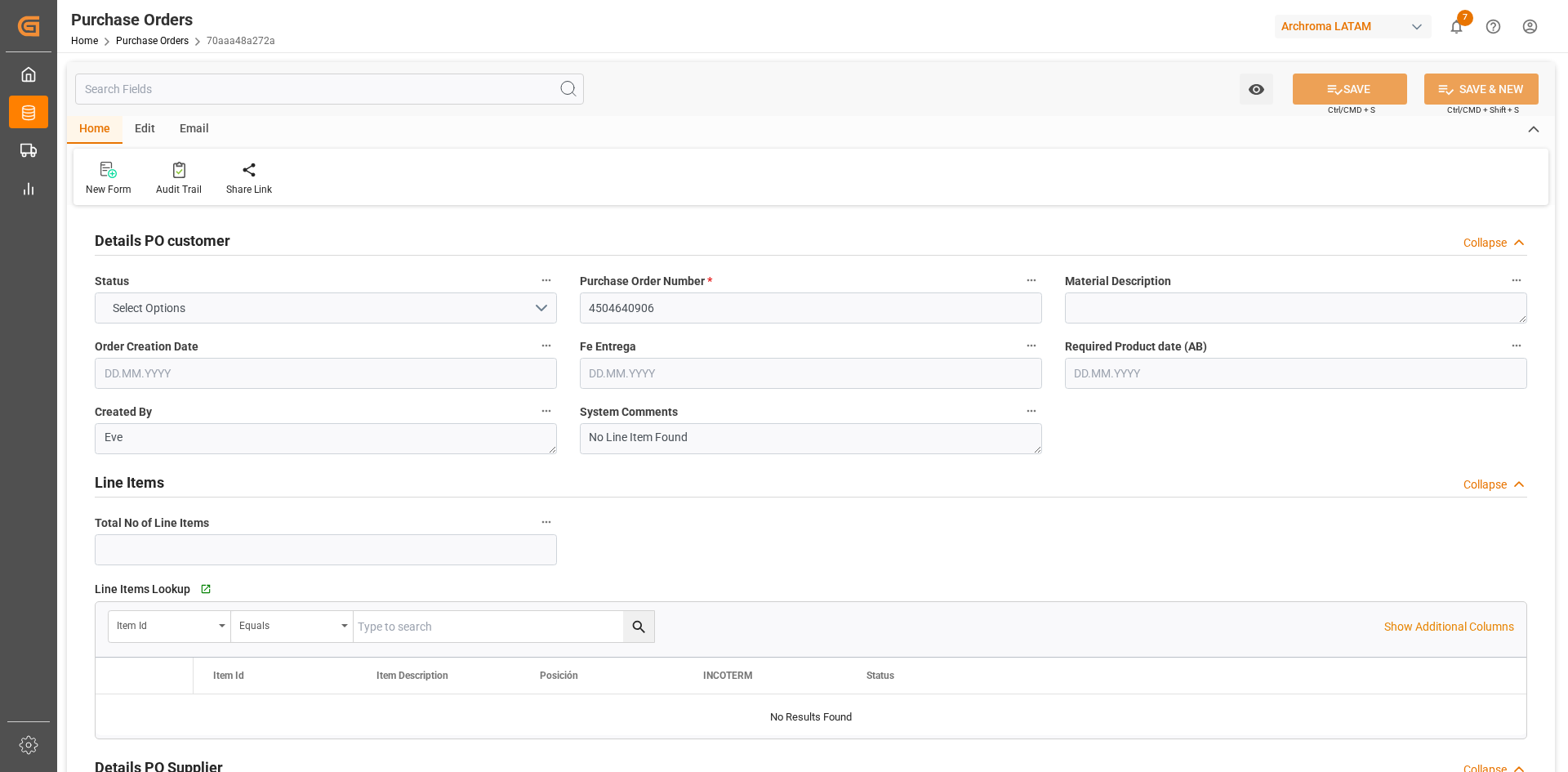
type input "1"
type input "[DATE]"
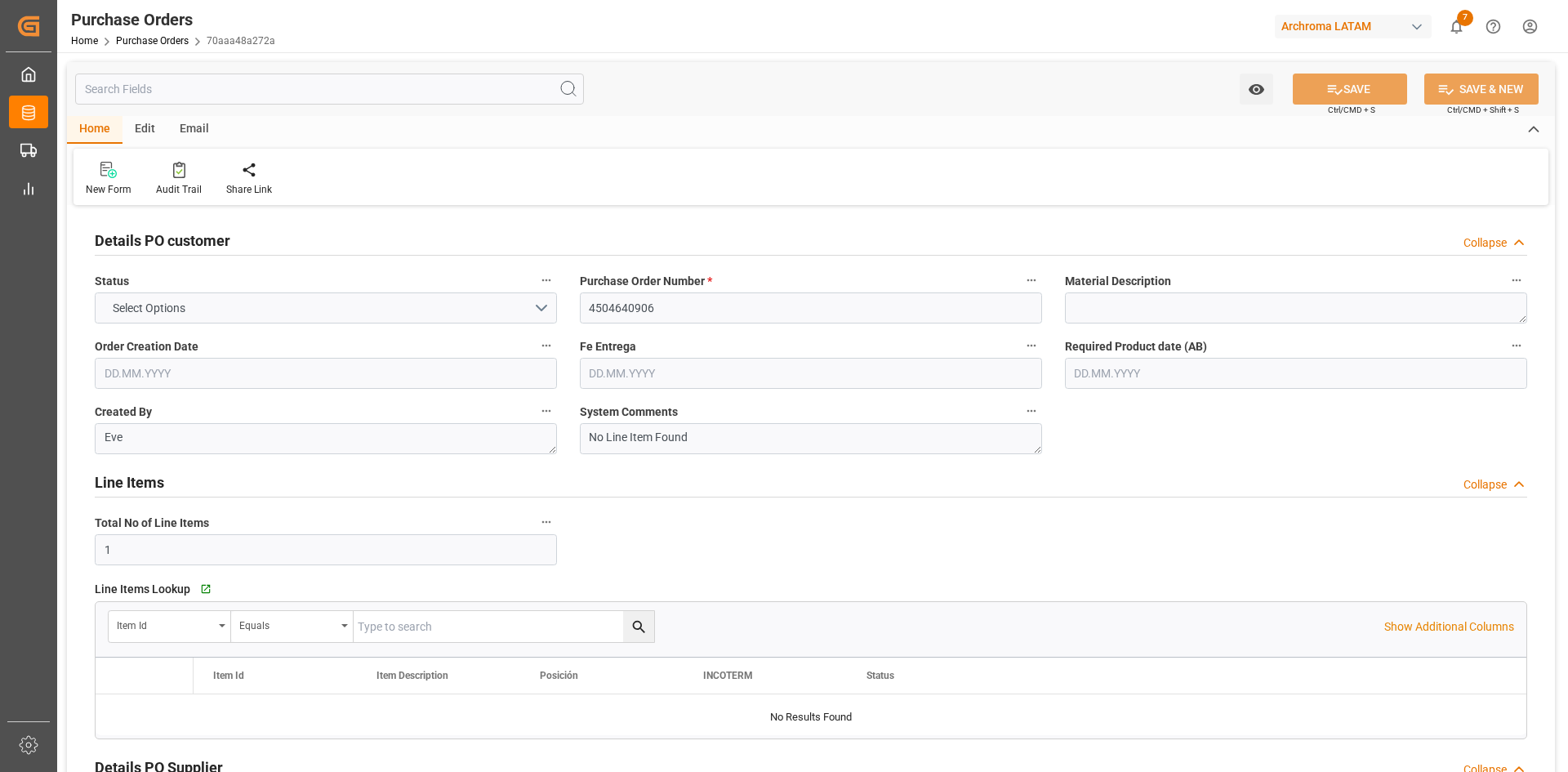
type input "[DATE]"
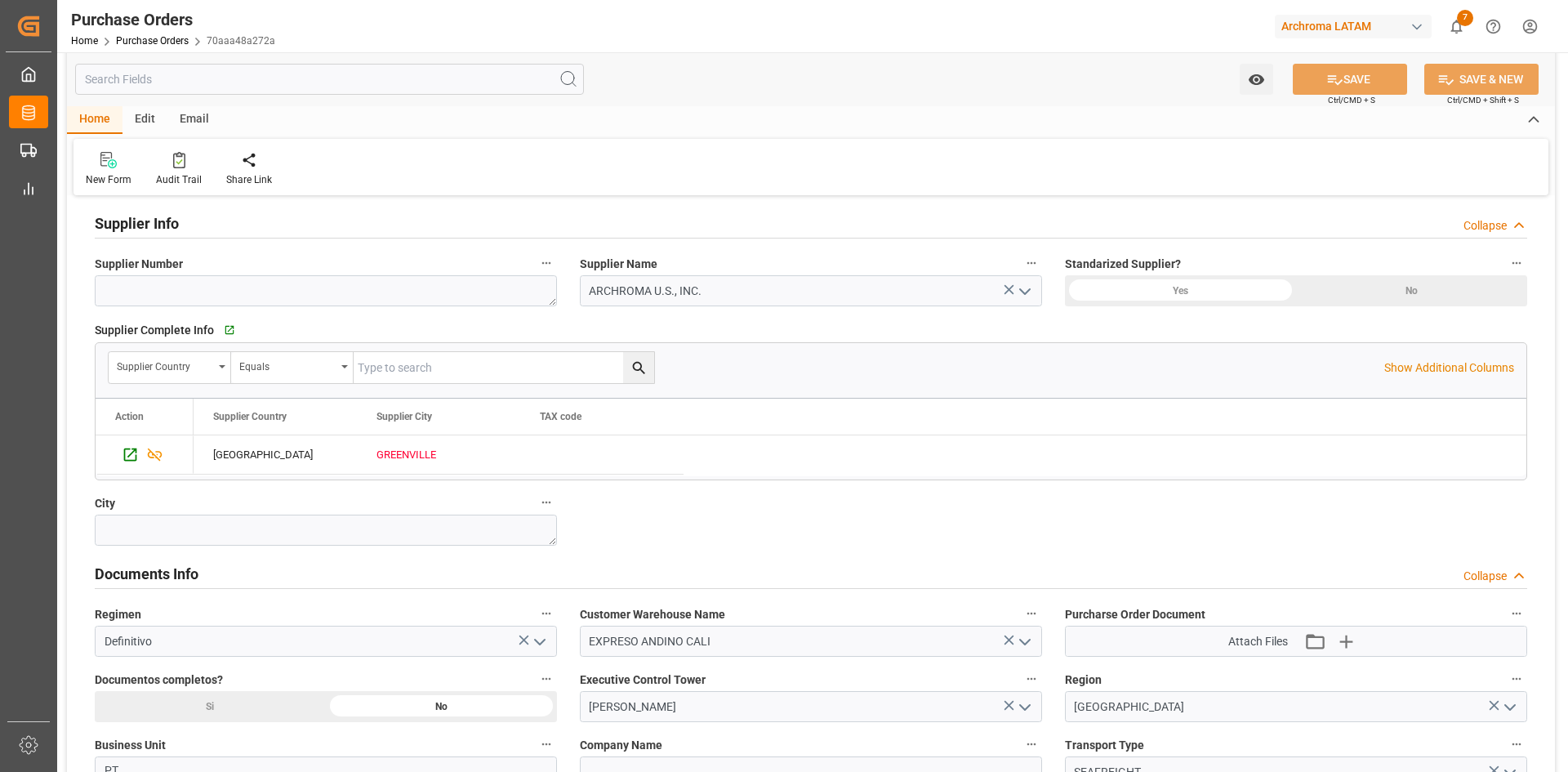
scroll to position [572, 0]
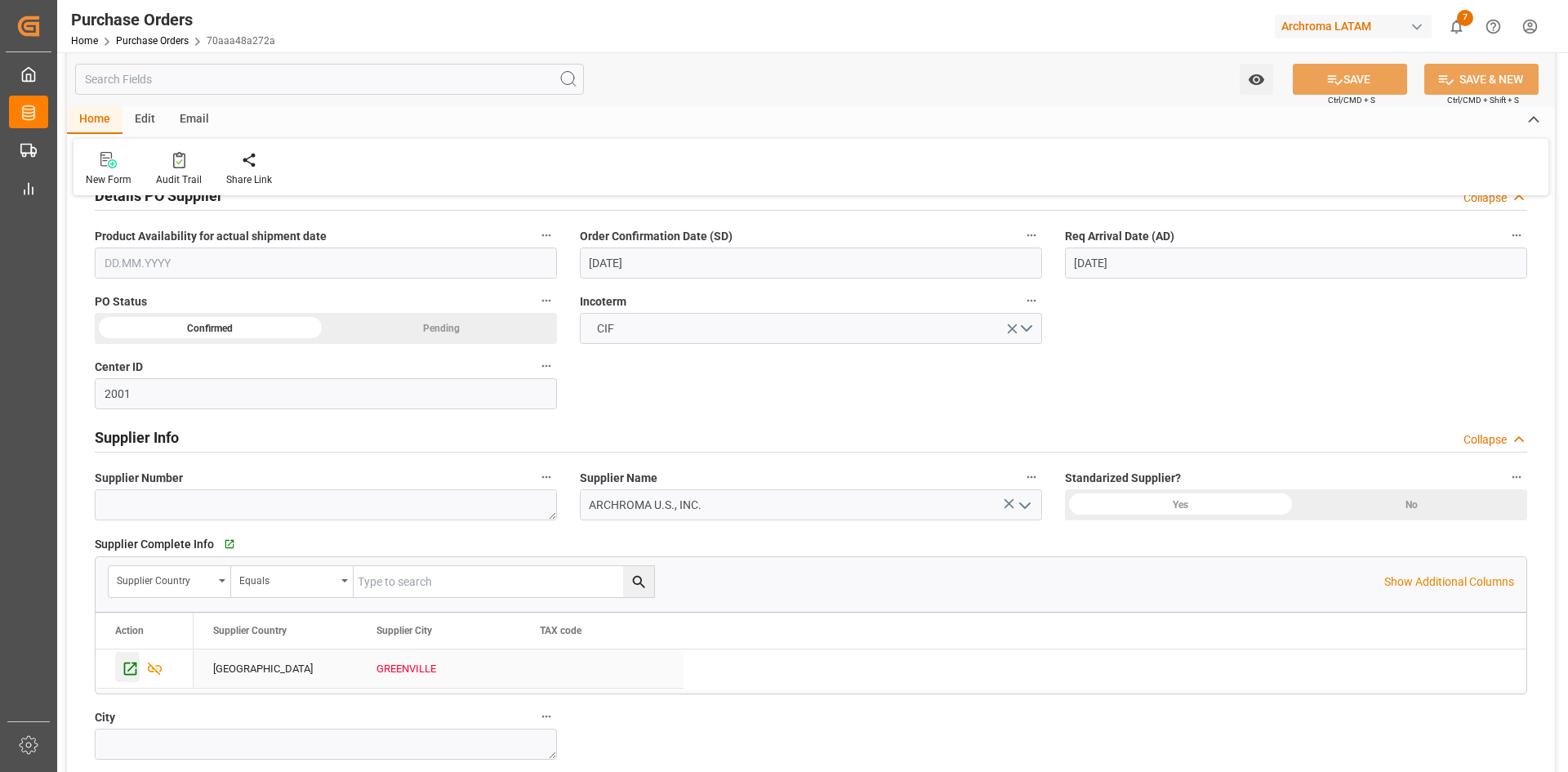
click at [136, 661] on icon "Press SPACE to select this row." at bounding box center [129, 668] width 17 height 17
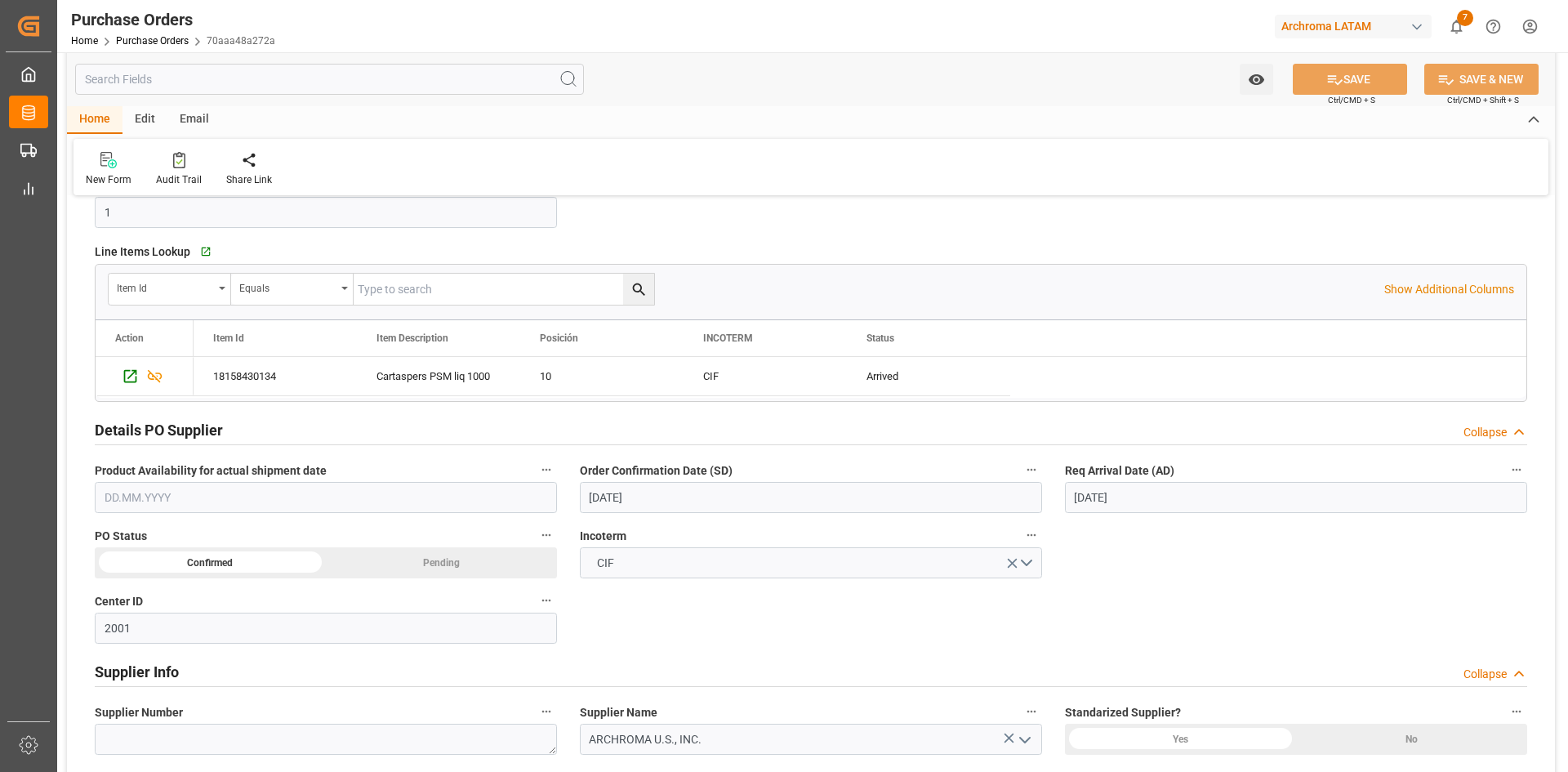
scroll to position [326, 0]
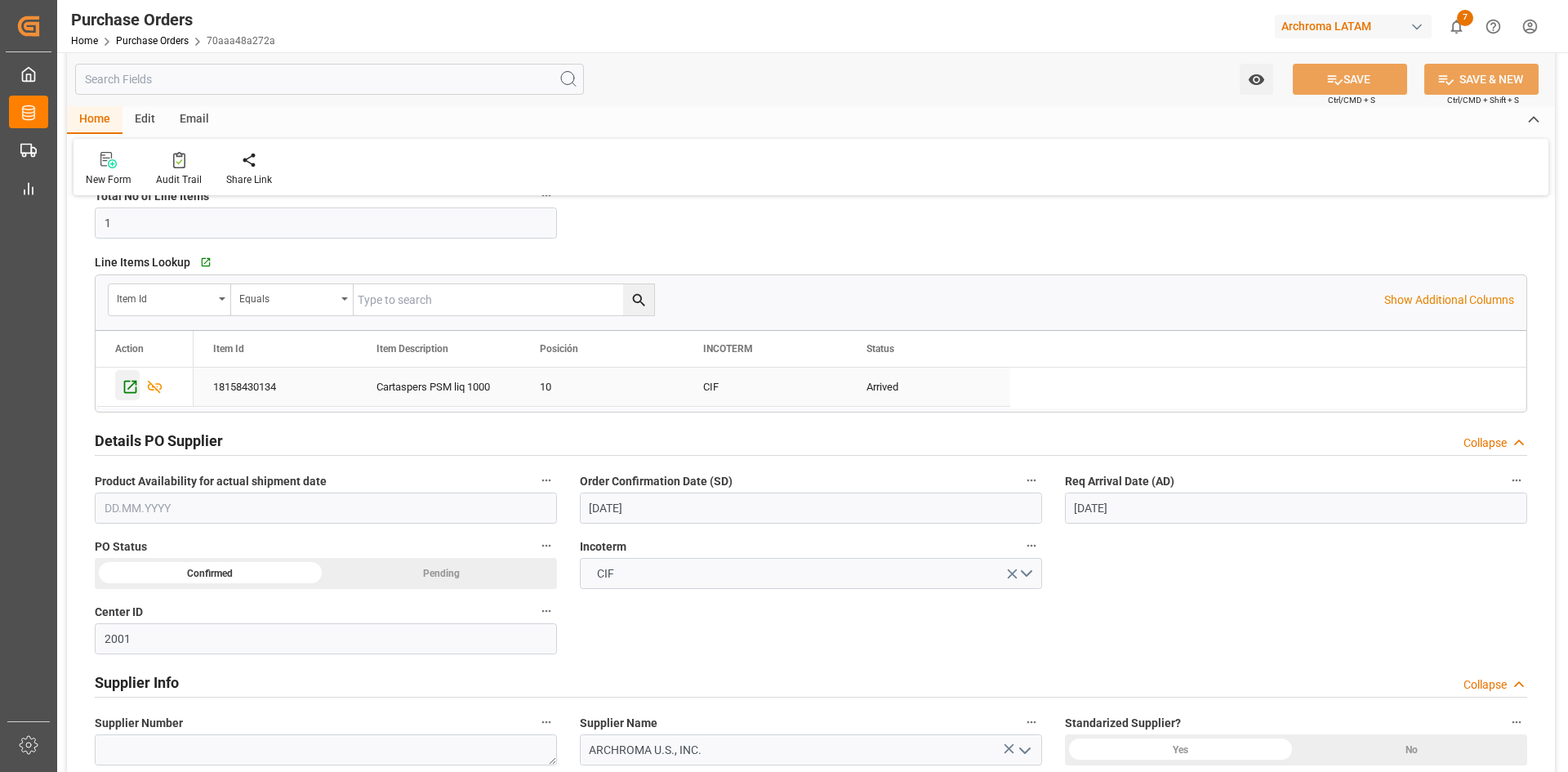
click at [134, 387] on icon "Press SPACE to select this row." at bounding box center [129, 386] width 17 height 17
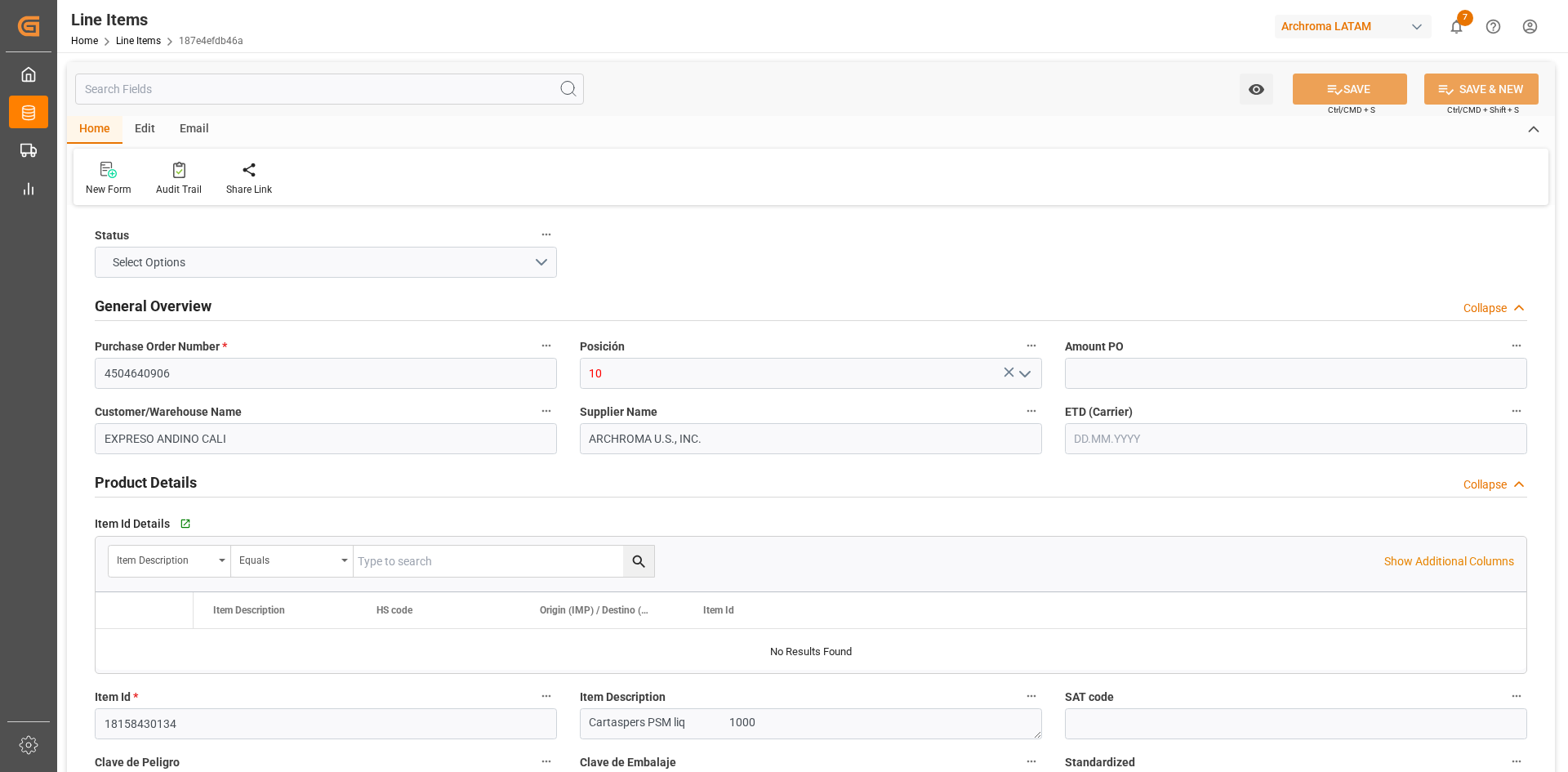
type input "1.98"
type input "12352400"
type input "10"
type input "10000"
type input "19800"
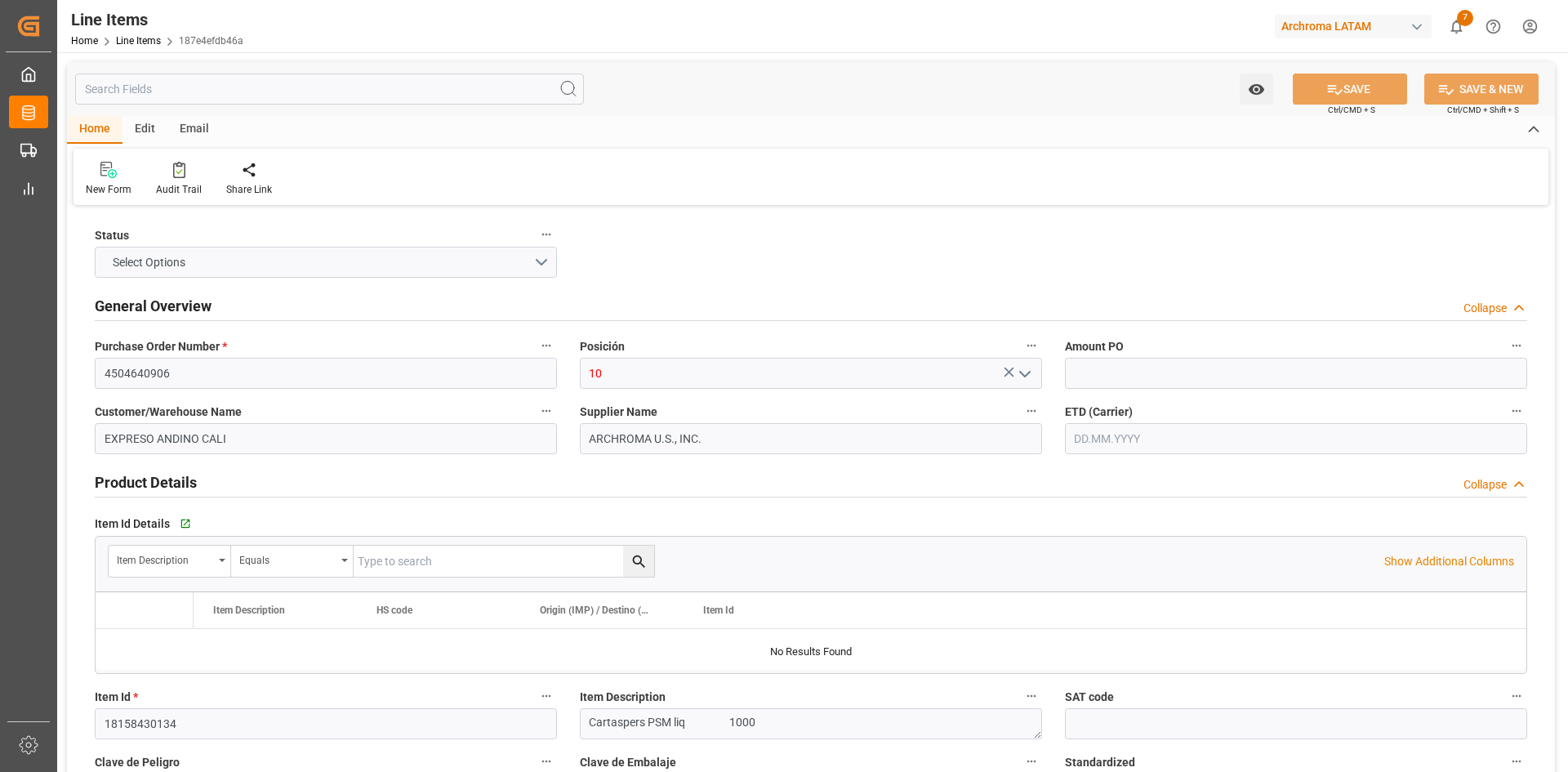
type input "3907999900"
type input "-1"
type input "[DATE]"
type input "[DATE] 21:08"
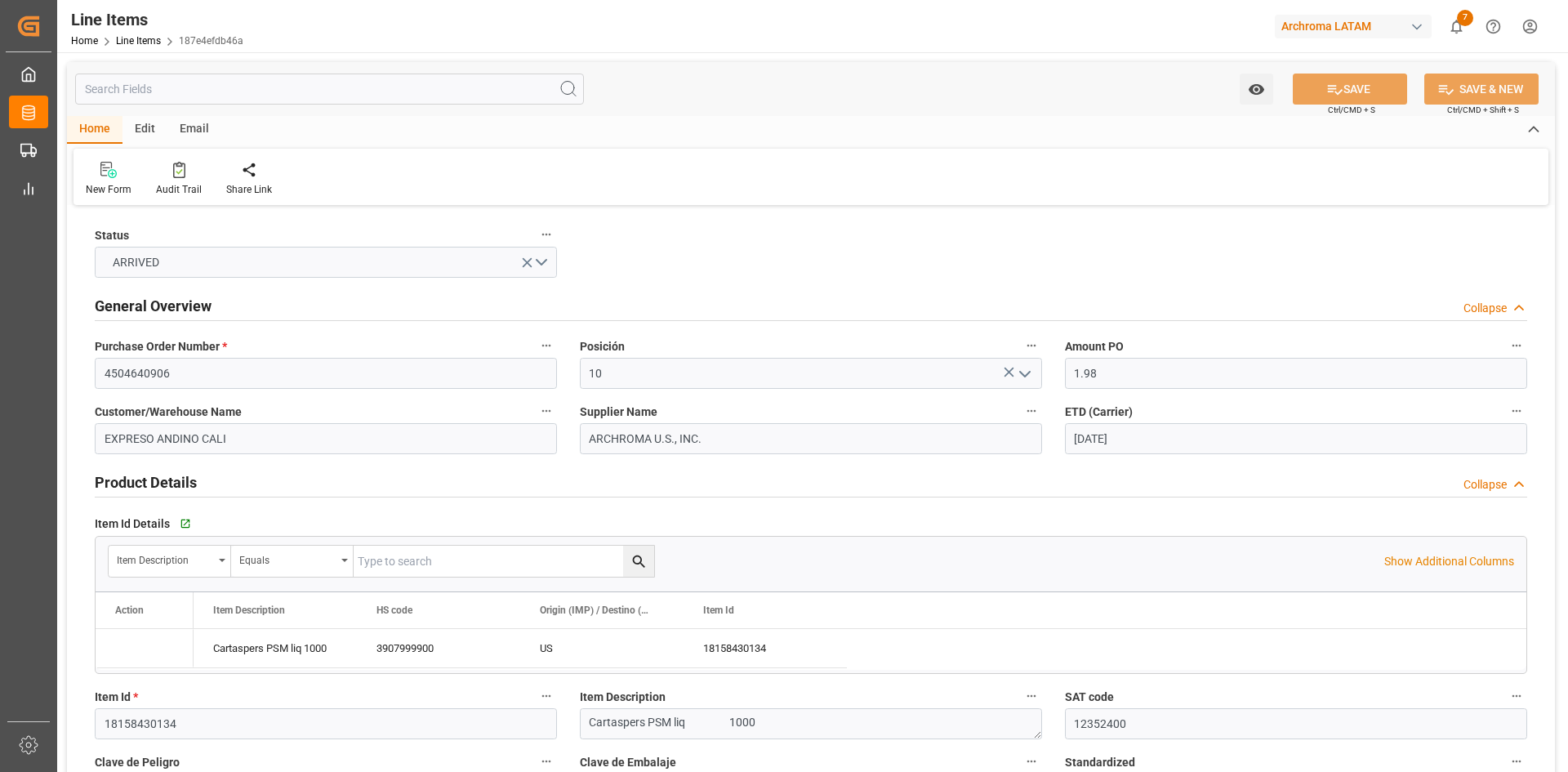
type input "[DATE] 16:16"
type input "[DATE]"
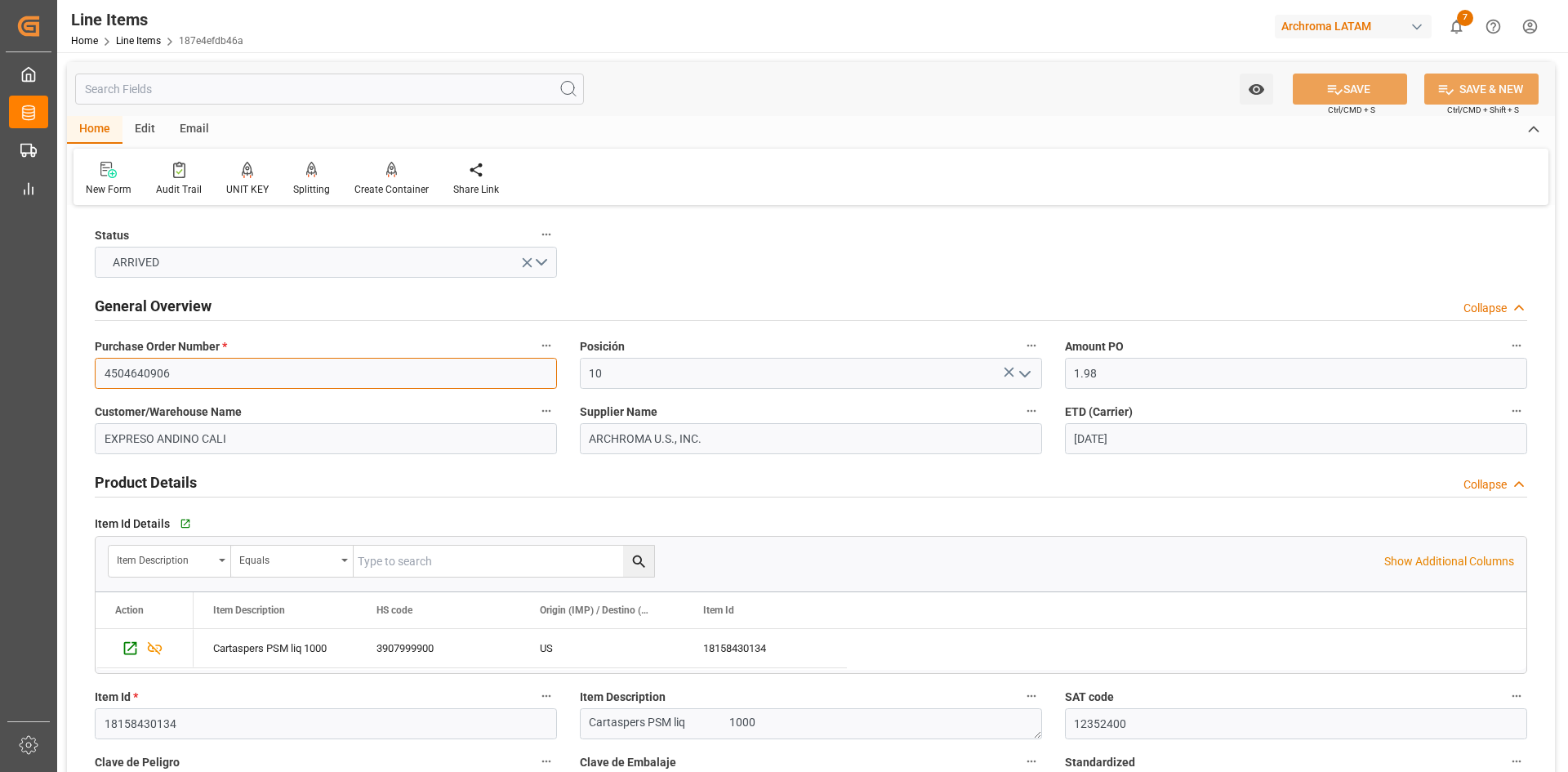
click at [155, 365] on input "4504640906" at bounding box center [325, 373] width 462 height 31
